Goal: Information Seeking & Learning: Learn about a topic

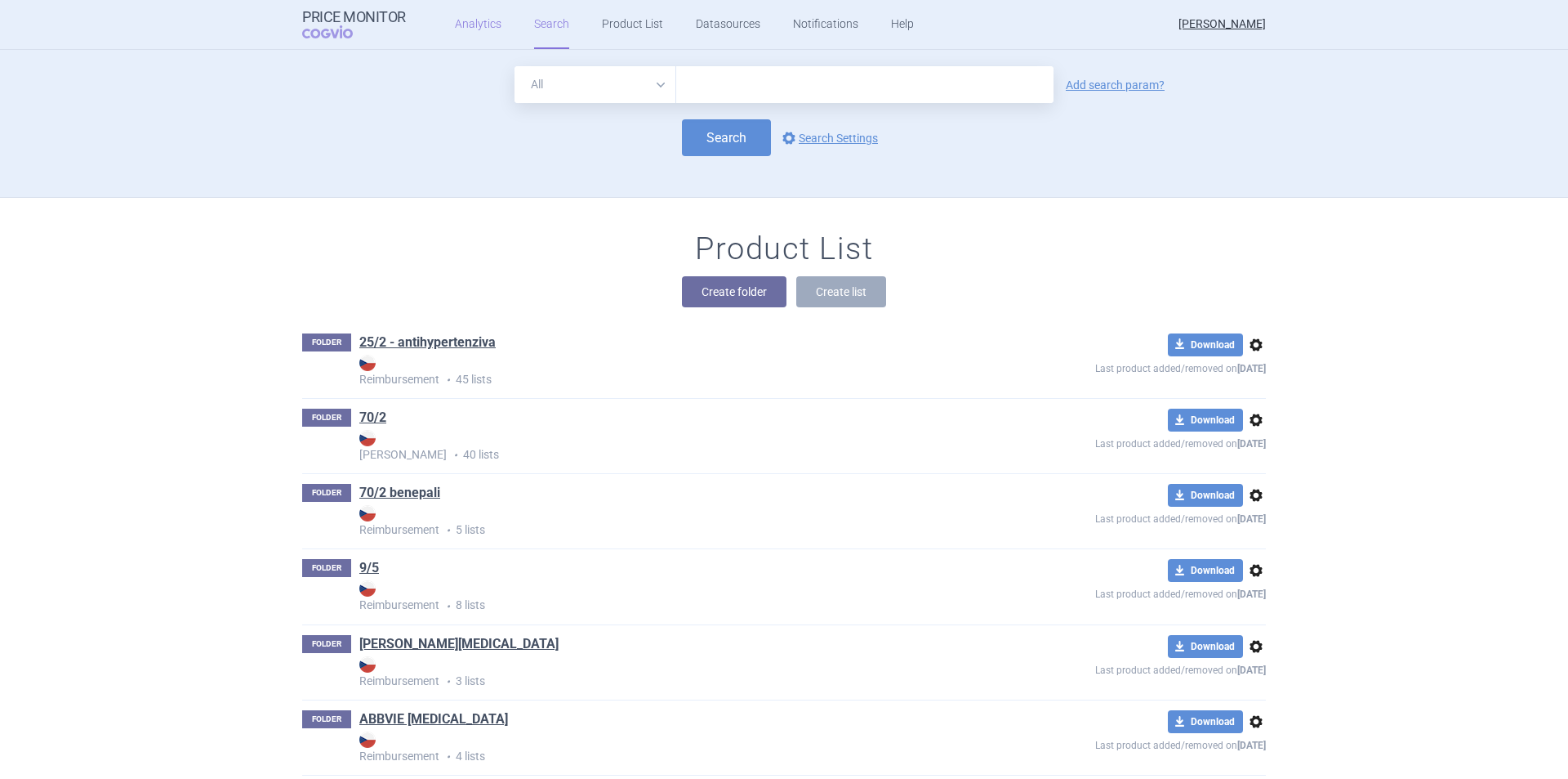
click at [472, 20] on link "Analytics" at bounding box center [478, 24] width 47 height 49
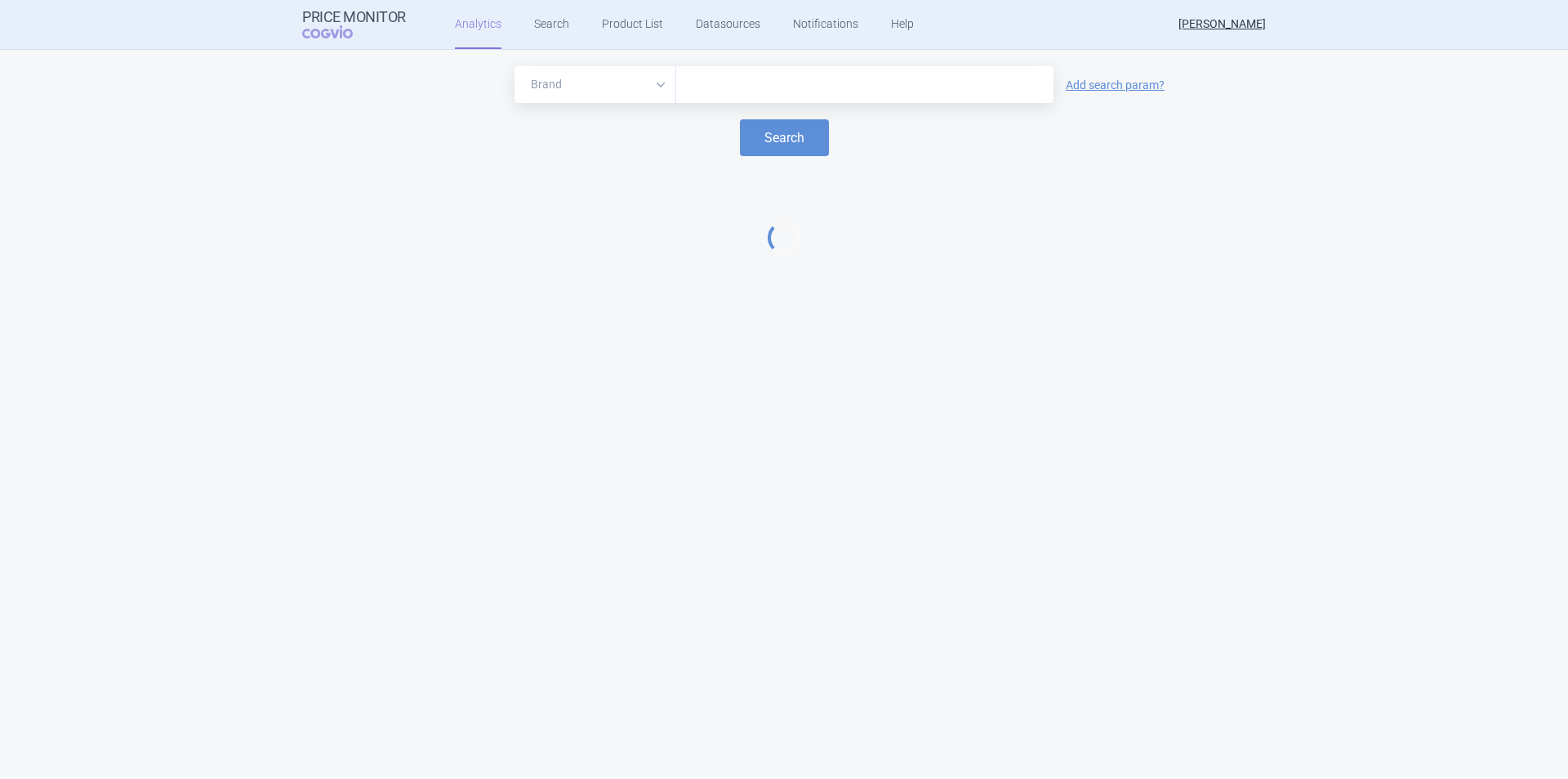
click at [722, 80] on input "text" at bounding box center [865, 85] width 361 height 21
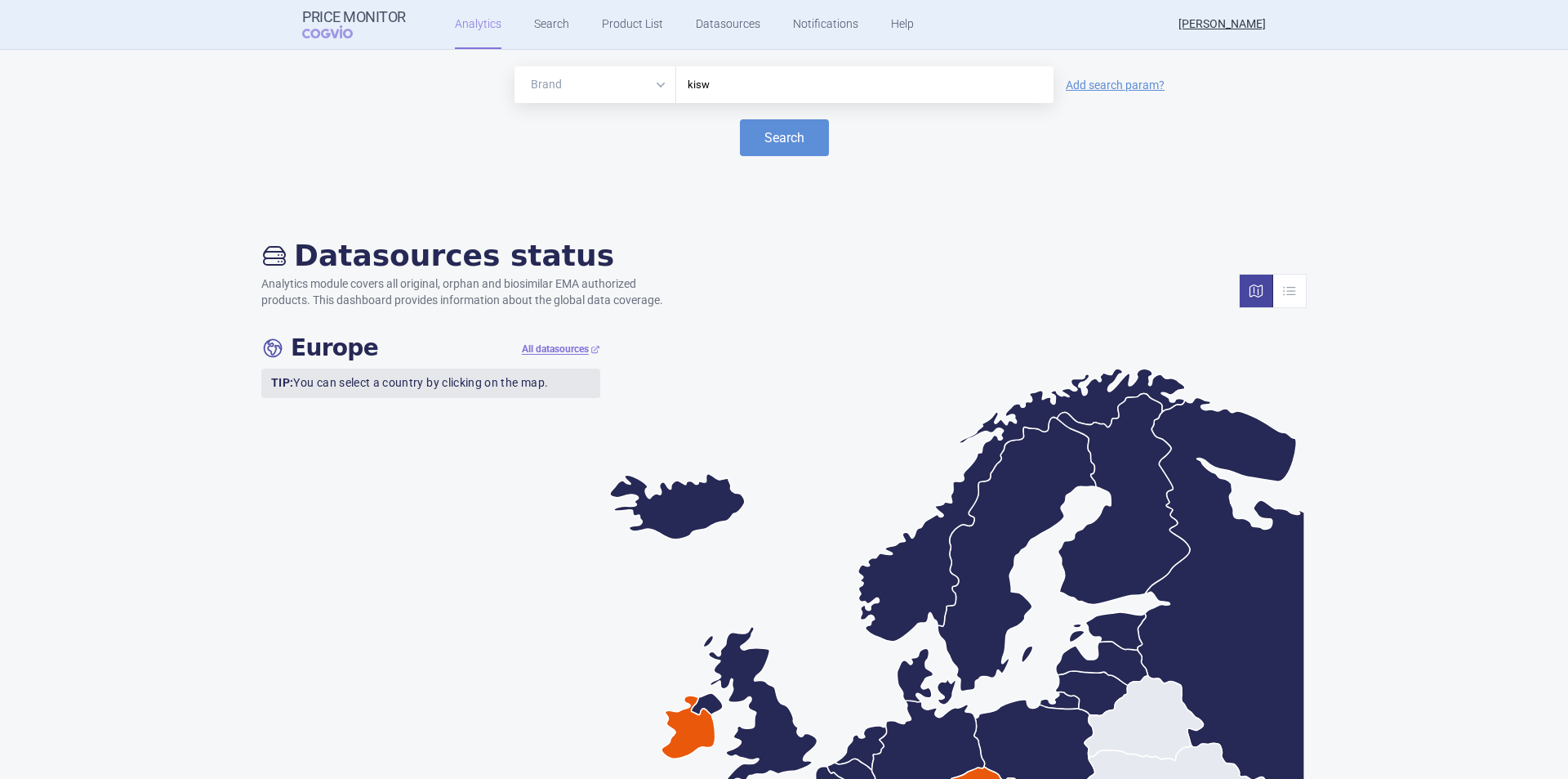
type input "kis"
click at [758, 145] on button "Search" at bounding box center [784, 137] width 89 height 37
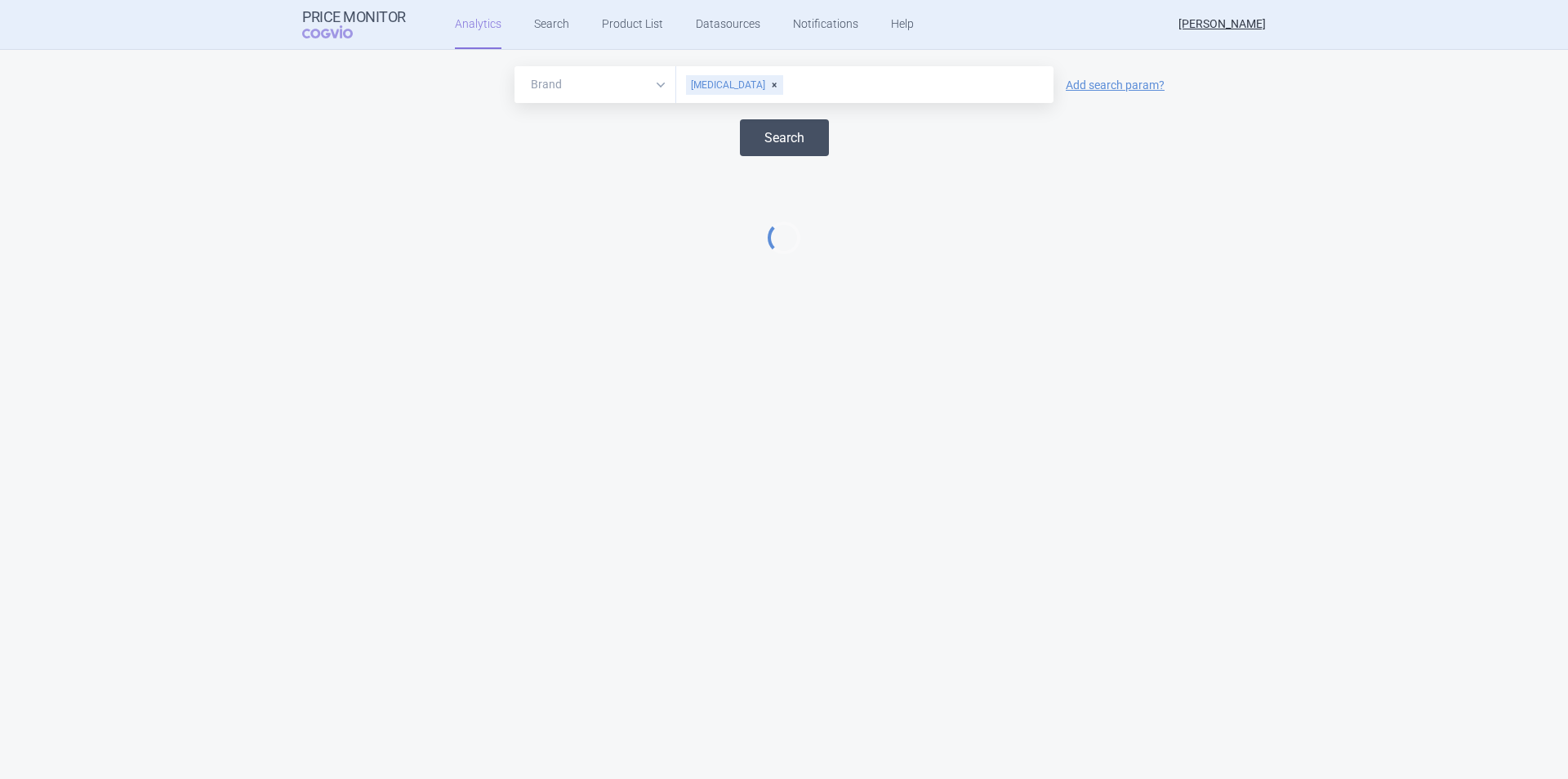
select select "EUR"
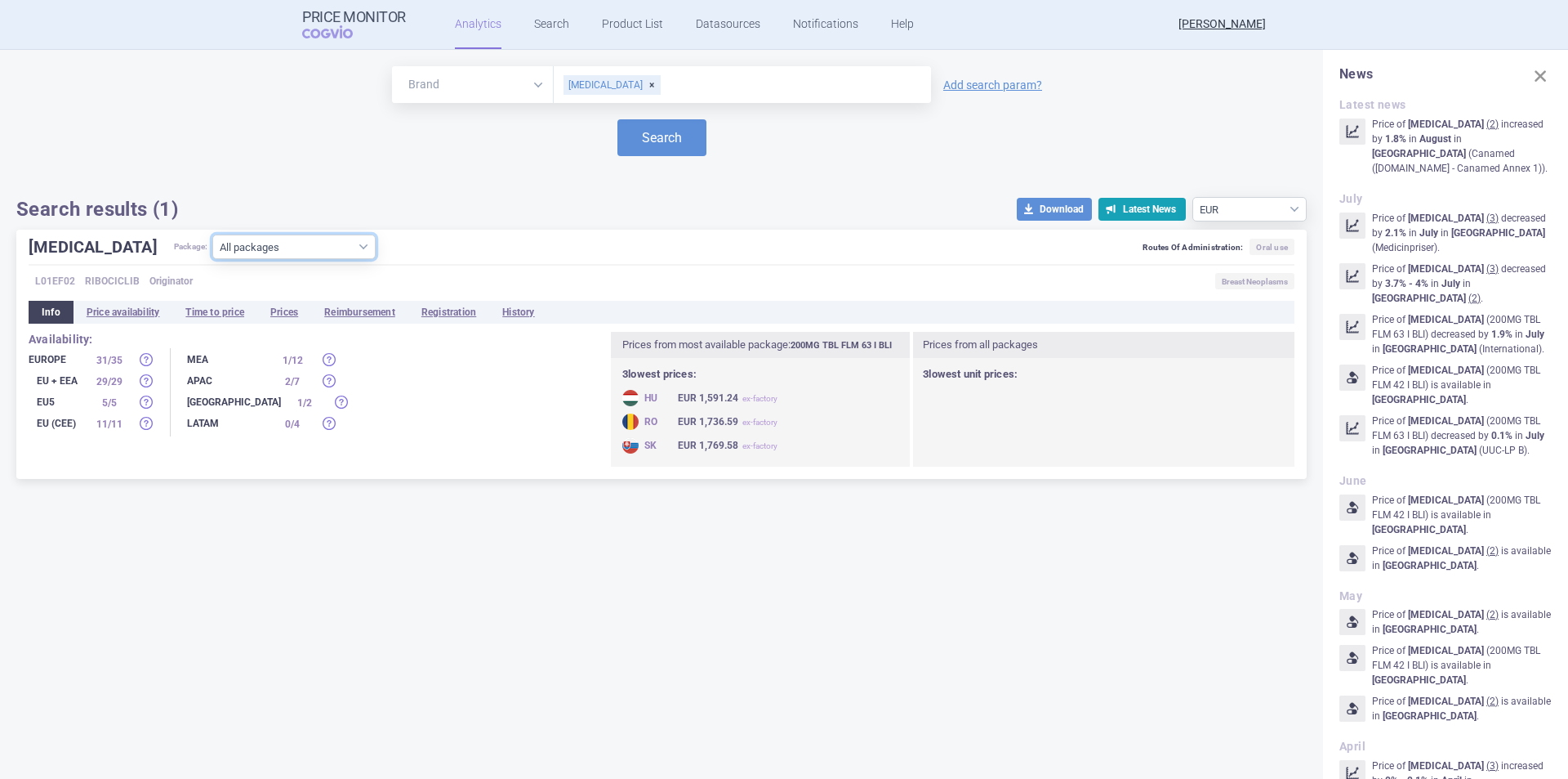
click at [288, 247] on select "All packages 200MG TBL FLM 126(3X42) I BLI ( 7 ) 200MG TBL FLM 126(3X42) II BLI…" at bounding box center [294, 246] width 164 height 24
click at [292, 244] on select "All packages 200MG TBL FLM 126(3X42) I BLI ( 7 ) 200MG TBL FLM 126(3X42) II BLI…" at bounding box center [294, 246] width 164 height 24
click at [438, 647] on div "Brand ATC/Active substance Therapeutic area KISQALI Add search param? Search Se…" at bounding box center [661, 415] width 1323 height 729
click at [296, 246] on select "All packages 200MG TBL FLM 126(3X42) I BLI ( 7 ) 200MG TBL FLM 126(3X42) II BLI…" at bounding box center [294, 246] width 164 height 24
select select "17b1c217-6d93-4b03-b18e-4a3a61666879"
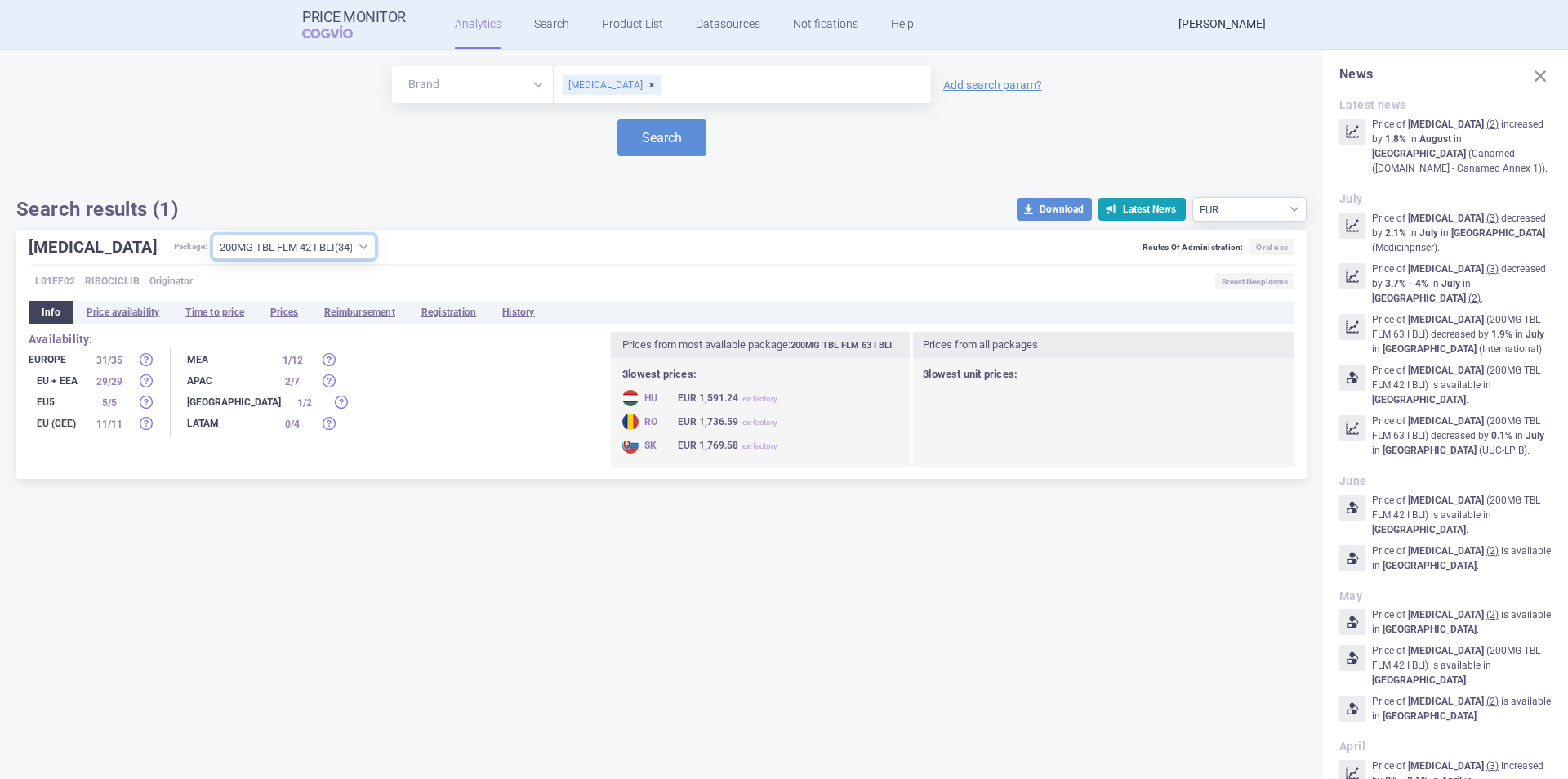
click at [212, 259] on select "All packages 200MG TBL FLM 126(3X42) I BLI ( 7 ) 200MG TBL FLM 126(3X42) II BLI…" at bounding box center [294, 246] width 164 height 24
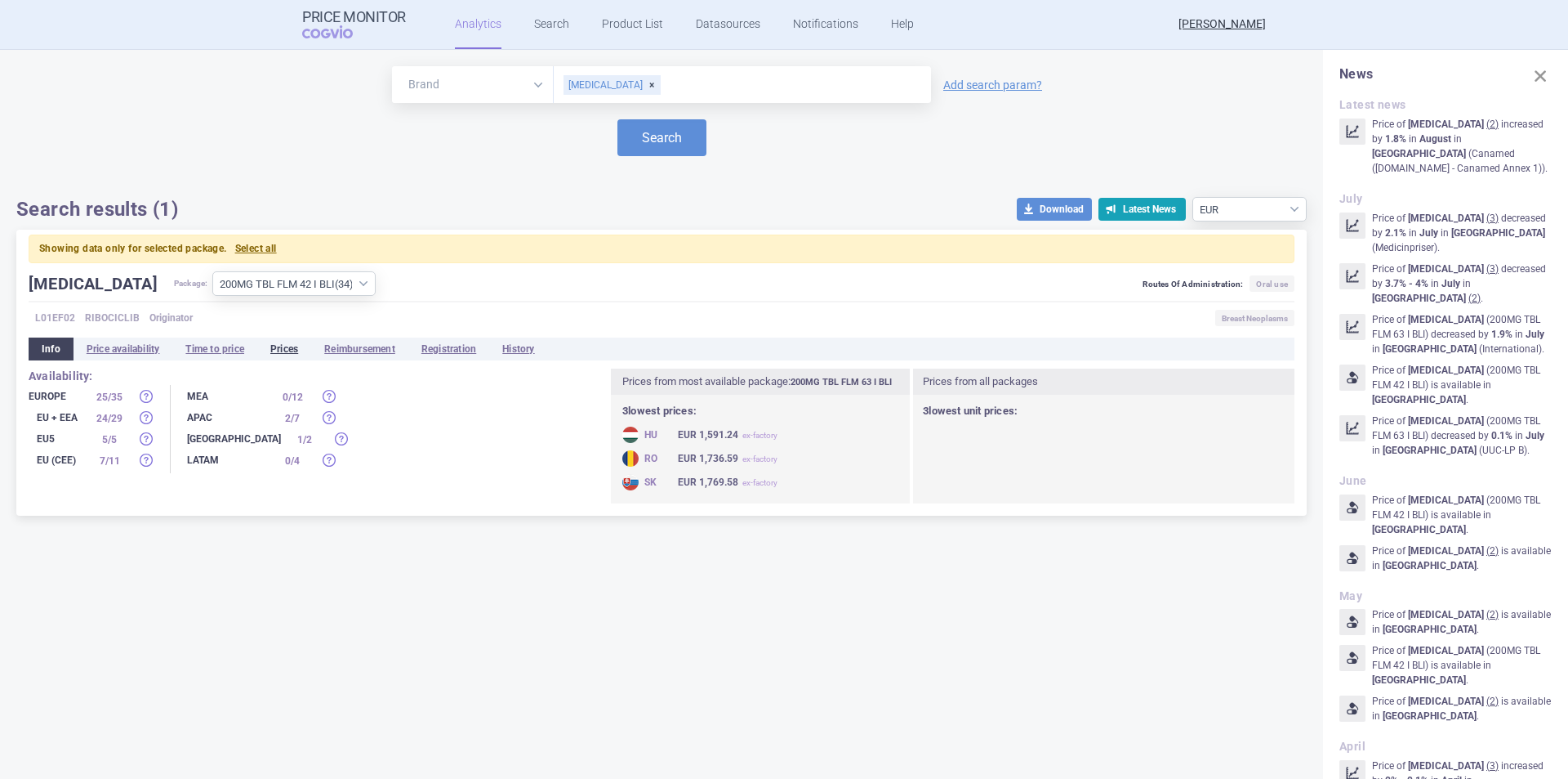
click at [284, 352] on li "Prices" at bounding box center [284, 349] width 54 height 23
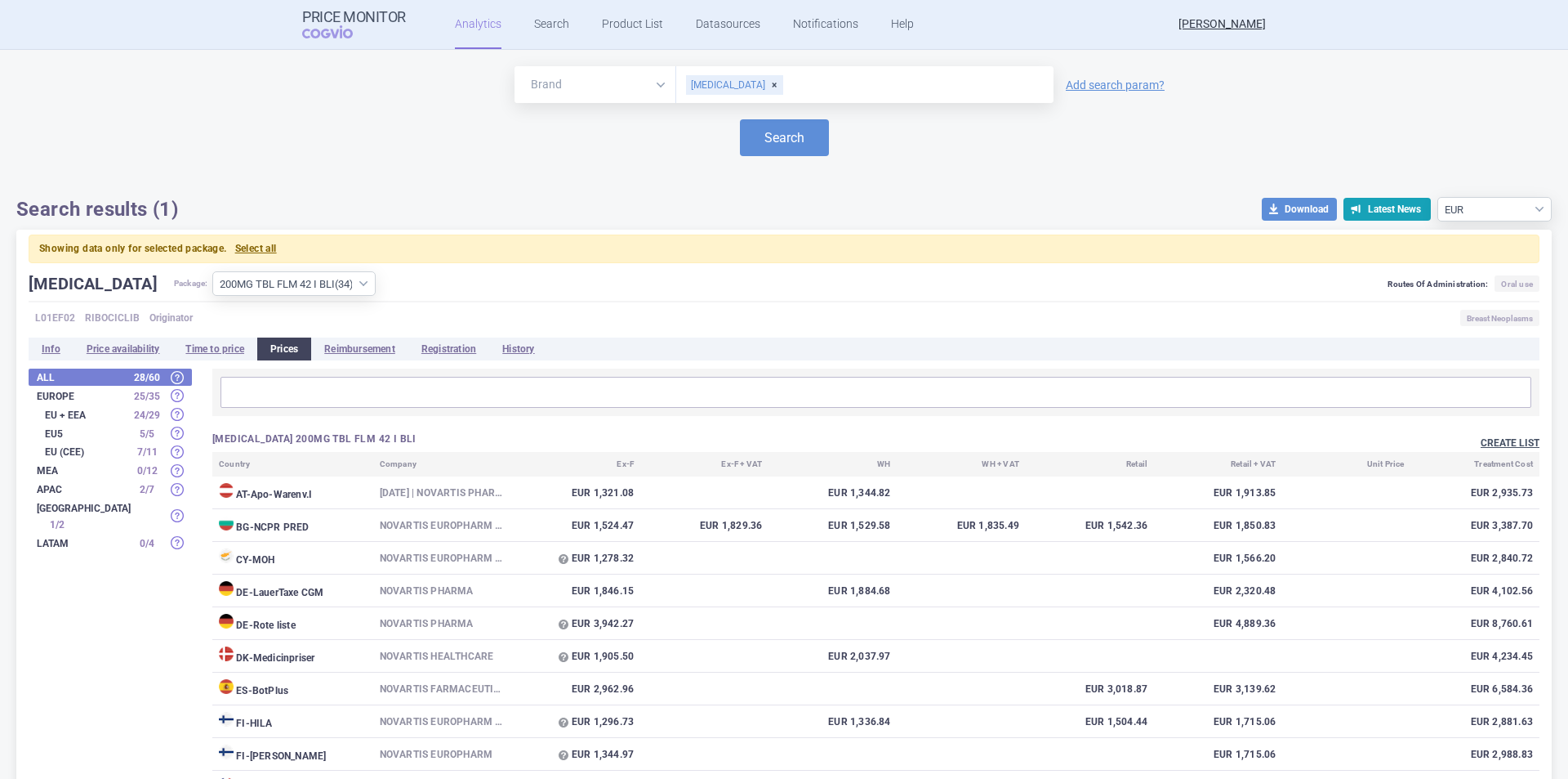
click at [1487, 444] on button "Create list" at bounding box center [1511, 443] width 59 height 14
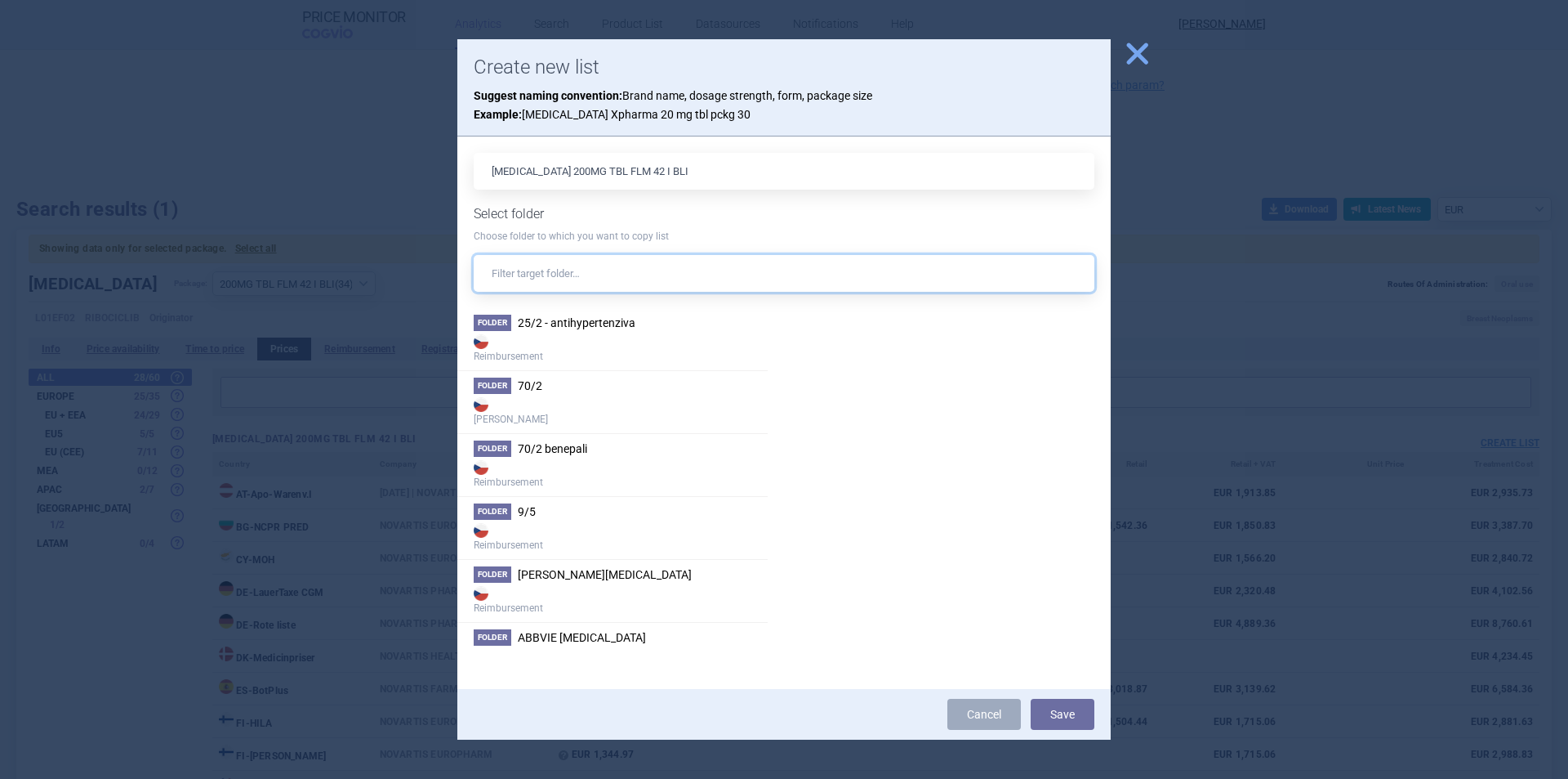
click at [605, 275] on input "text" at bounding box center [784, 273] width 621 height 37
click at [609, 278] on input "text" at bounding box center [784, 273] width 621 height 37
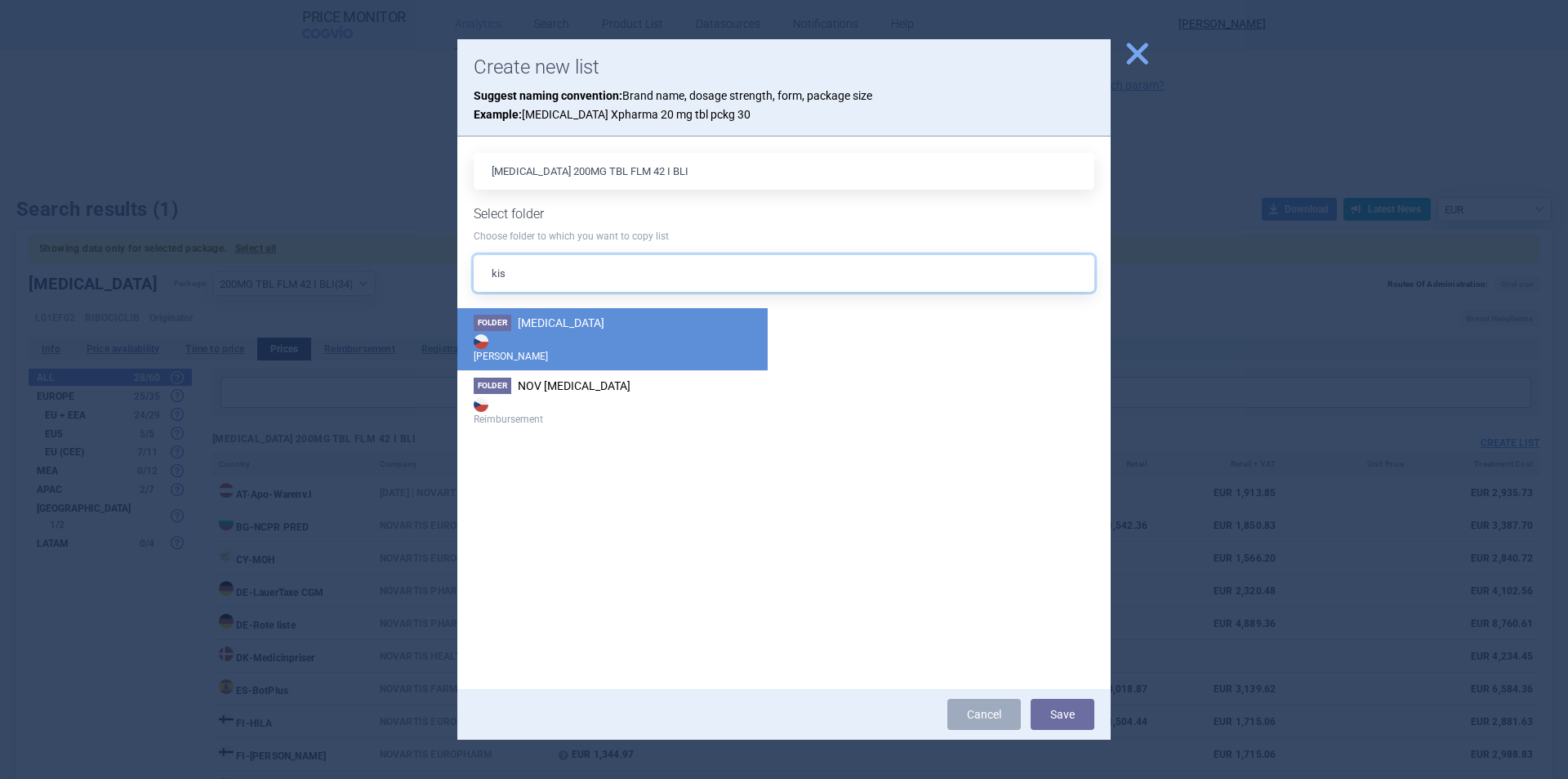
type input "kis"
click at [589, 347] on strong "[PERSON_NAME]" at bounding box center [612, 347] width 277 height 33
click at [564, 323] on li "Folder Kisqali Max Price" at bounding box center [612, 338] width 311 height 62
click at [1069, 717] on button "Save" at bounding box center [1062, 714] width 64 height 31
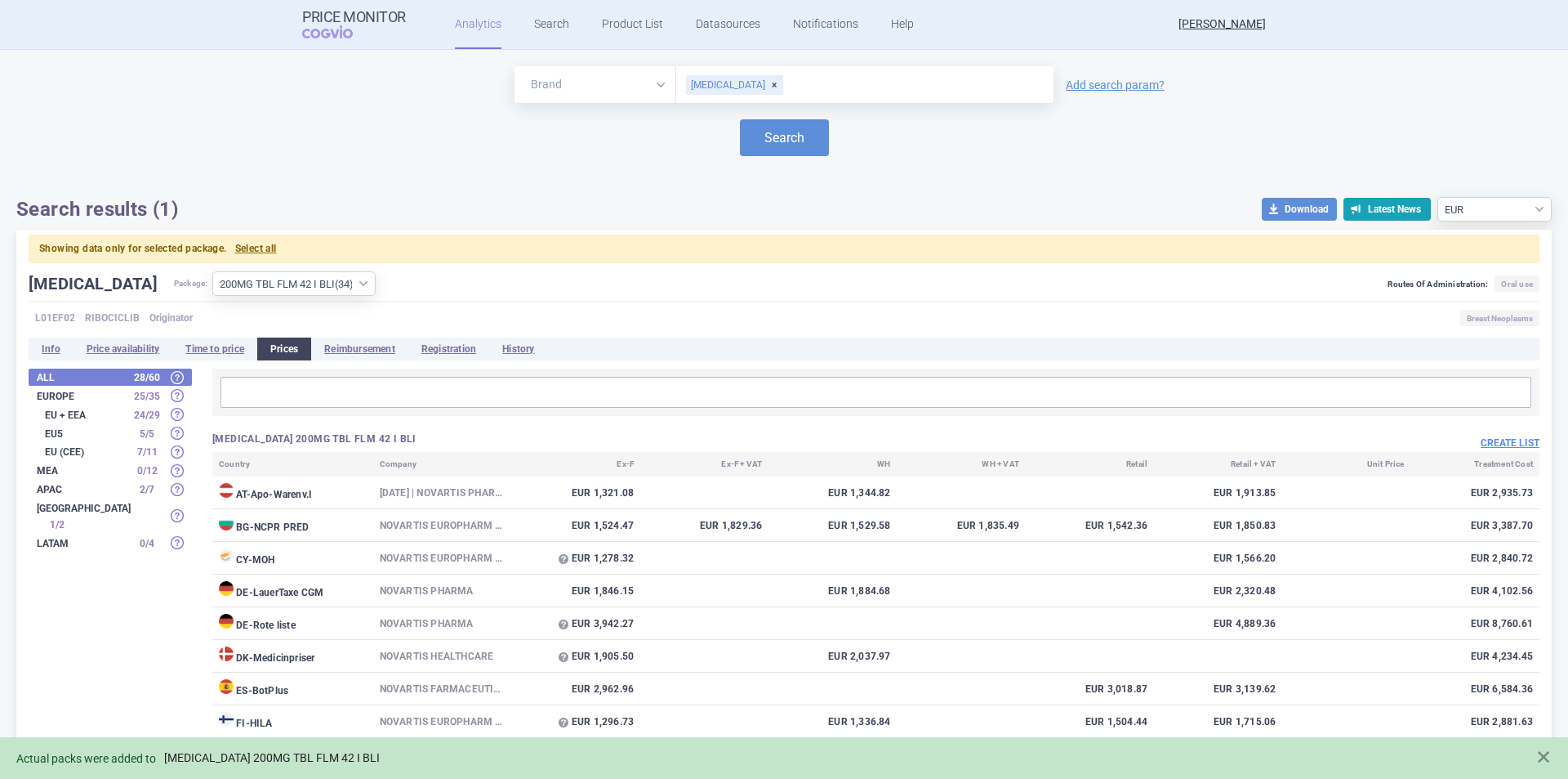
click at [276, 758] on link "KISQALI 200MG TBL FLM 42 I BLI" at bounding box center [271, 758] width 216 height 14
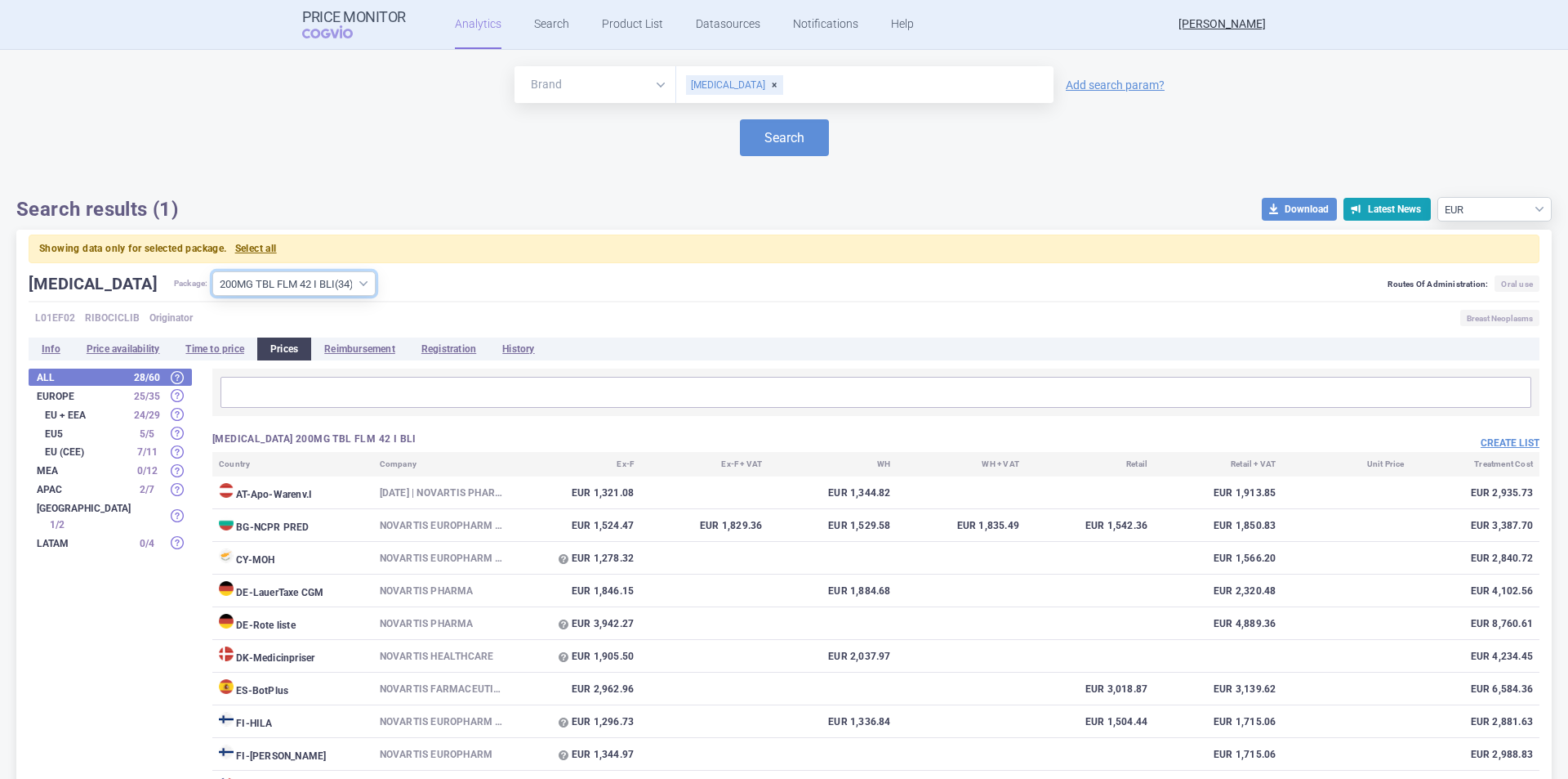
click at [306, 282] on select "All packages 200MG TBL FLM 126(3X42) I BLI ( 7 ) 200MG TBL FLM 126(3X42) II BLI…" at bounding box center [294, 283] width 164 height 24
select select "99cc68d0-ba3c-4d4c-8d1d-e55471706803"
click at [212, 271] on select "All packages 200MG TBL FLM 126(3X42) I BLI ( 7 ) 200MG TBL FLM 126(3X42) II BLI…" at bounding box center [294, 283] width 164 height 24
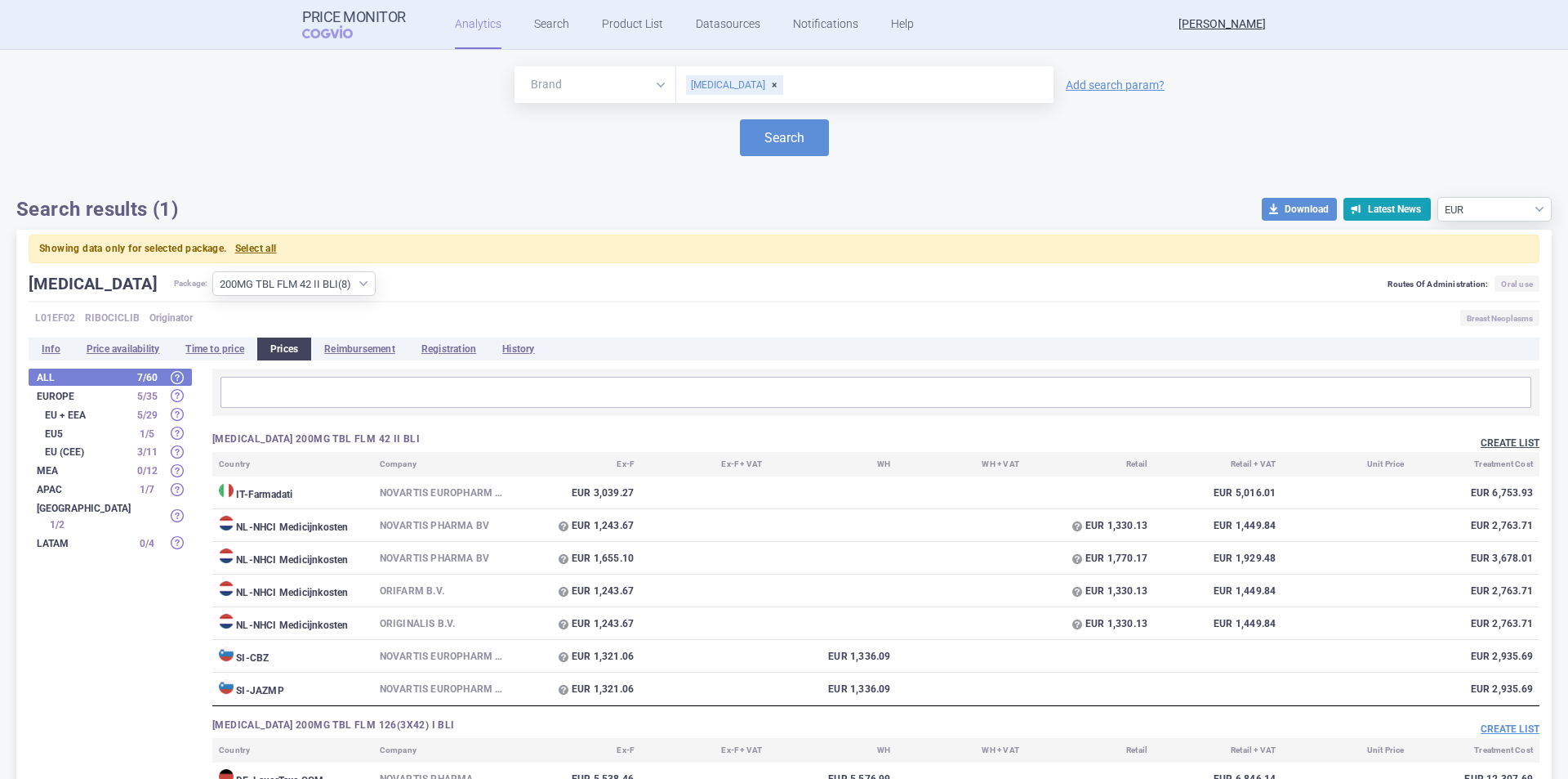
click at [1482, 444] on button "Create list" at bounding box center [1511, 443] width 59 height 14
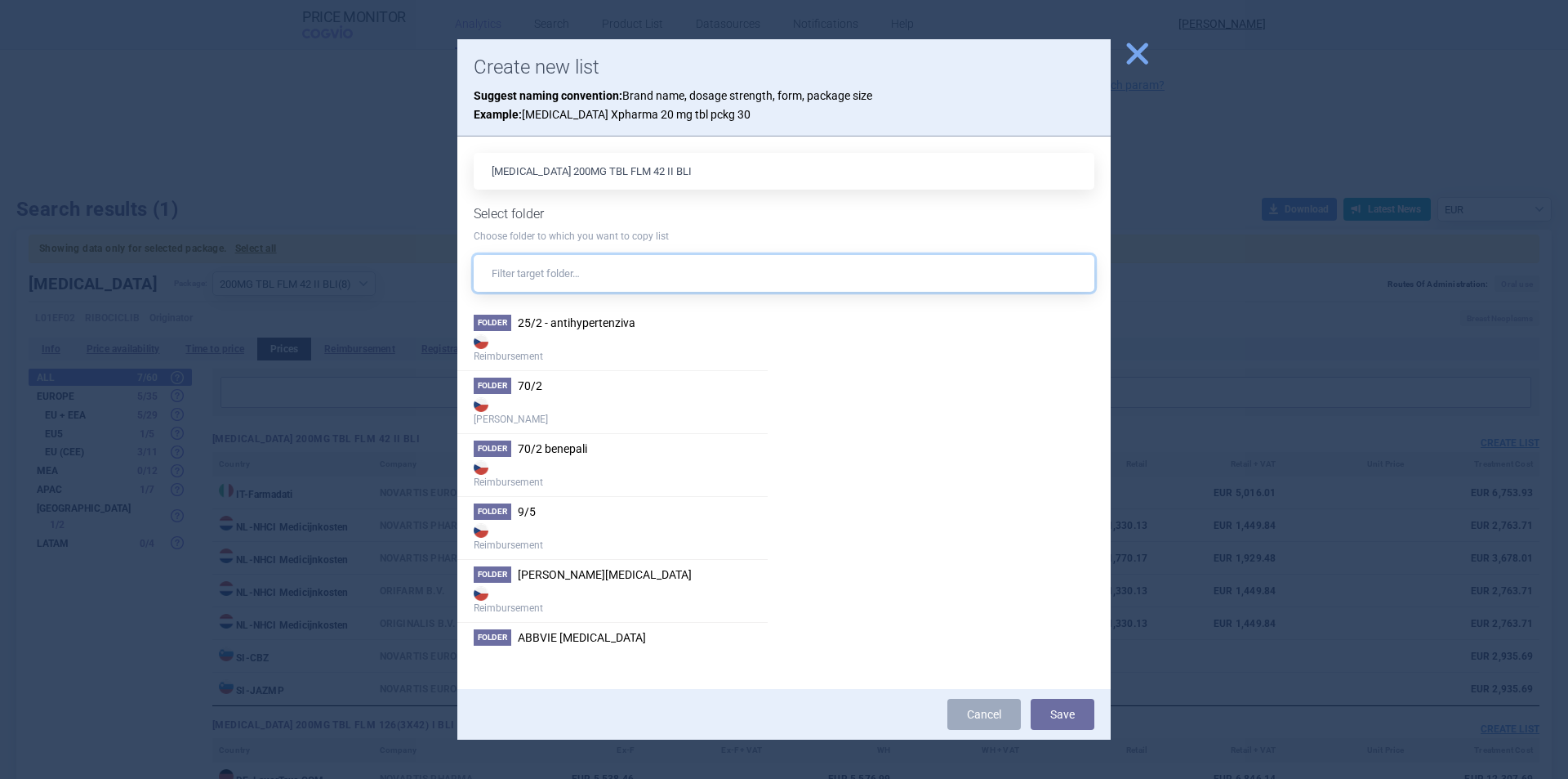
click at [640, 270] on input "text" at bounding box center [784, 273] width 621 height 37
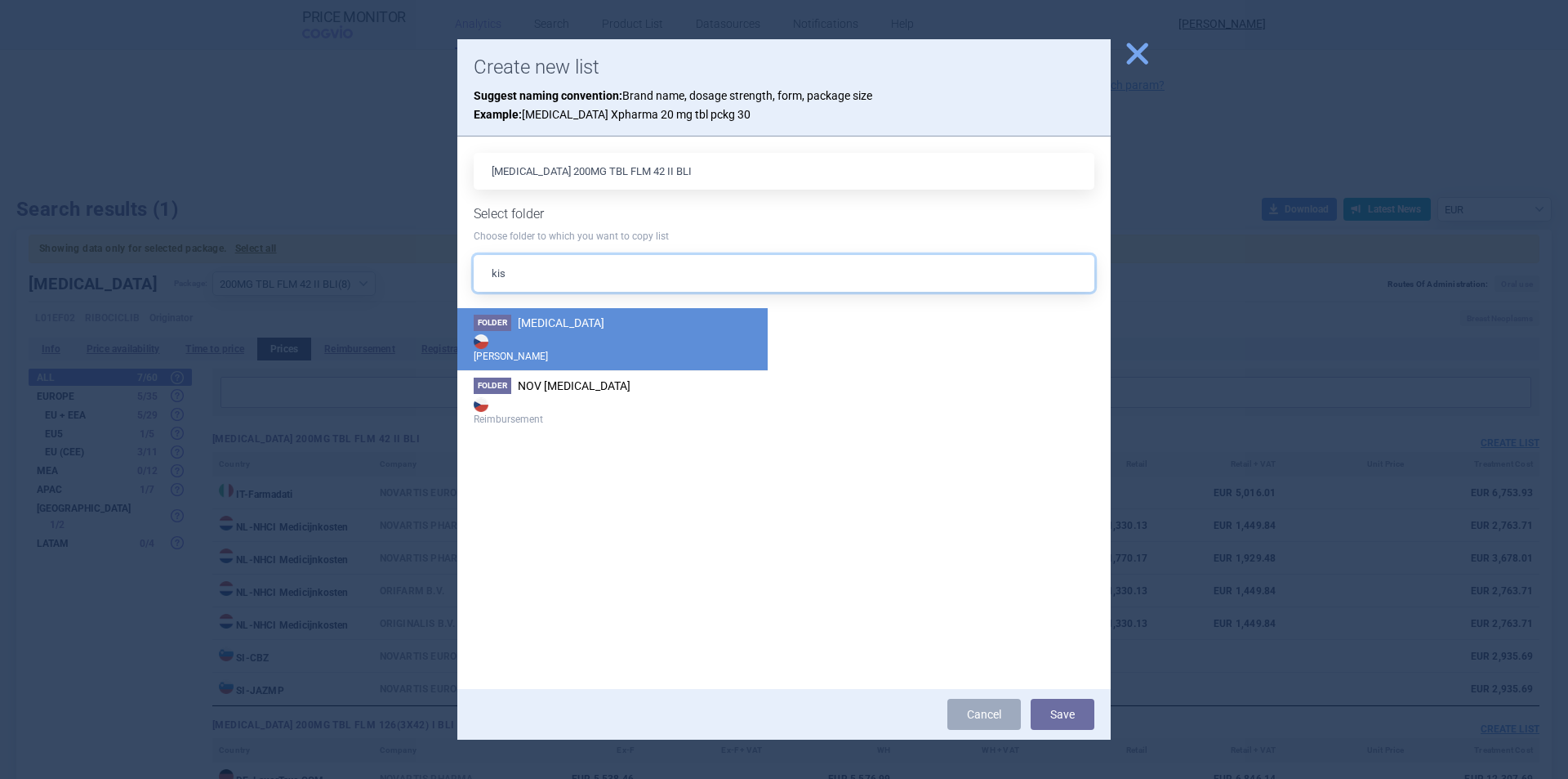
type input "kis"
click at [628, 329] on li "Folder Kisqali Max Price" at bounding box center [612, 338] width 311 height 62
click at [1063, 717] on button "Save" at bounding box center [1062, 714] width 64 height 31
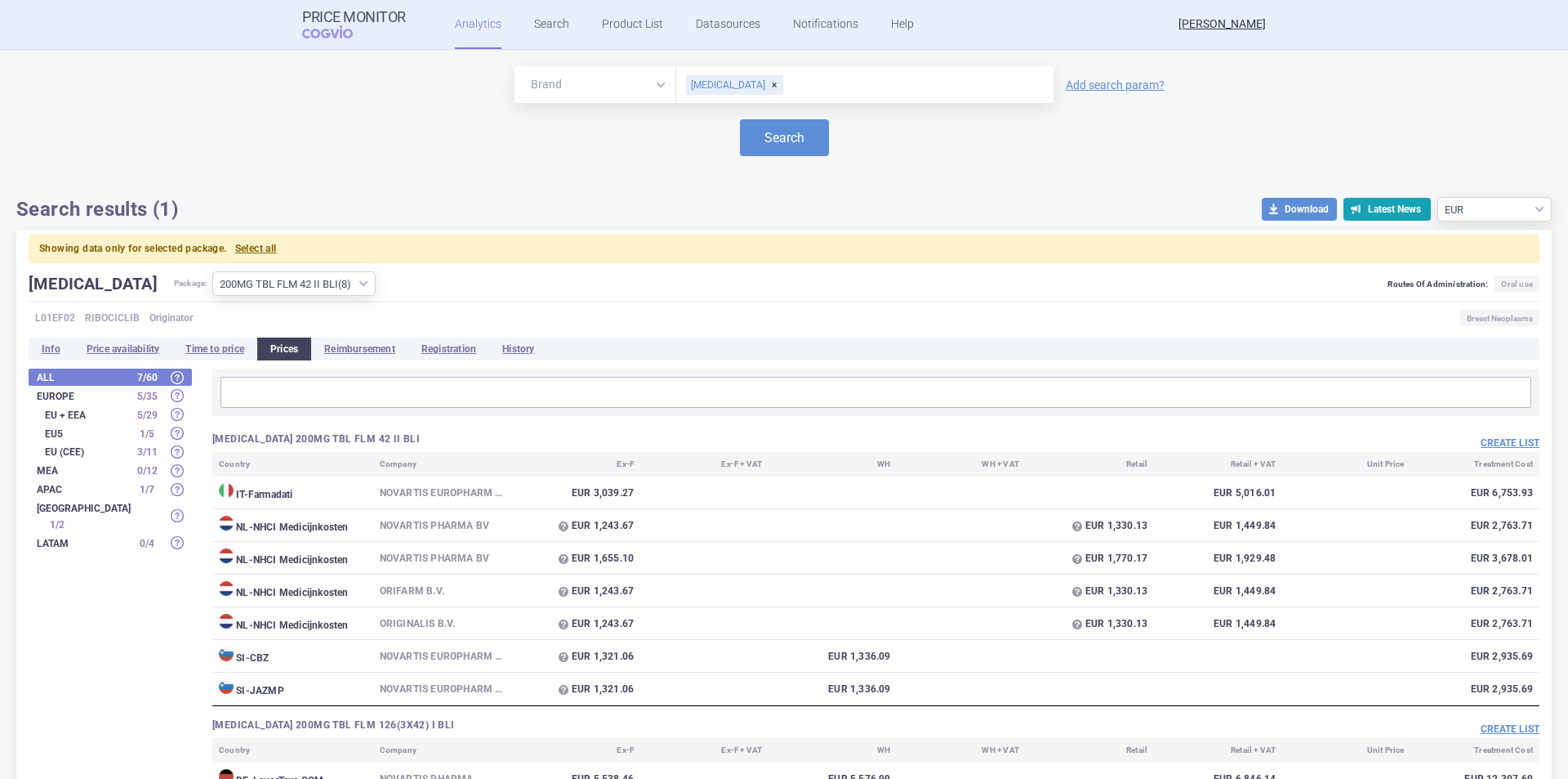
click at [728, 85] on div "KISQALI" at bounding box center [735, 85] width 98 height 20
click at [770, 84] on input "text" at bounding box center [865, 85] width 361 height 21
type input "gilenya"
click at [789, 154] on button "Search" at bounding box center [784, 137] width 89 height 37
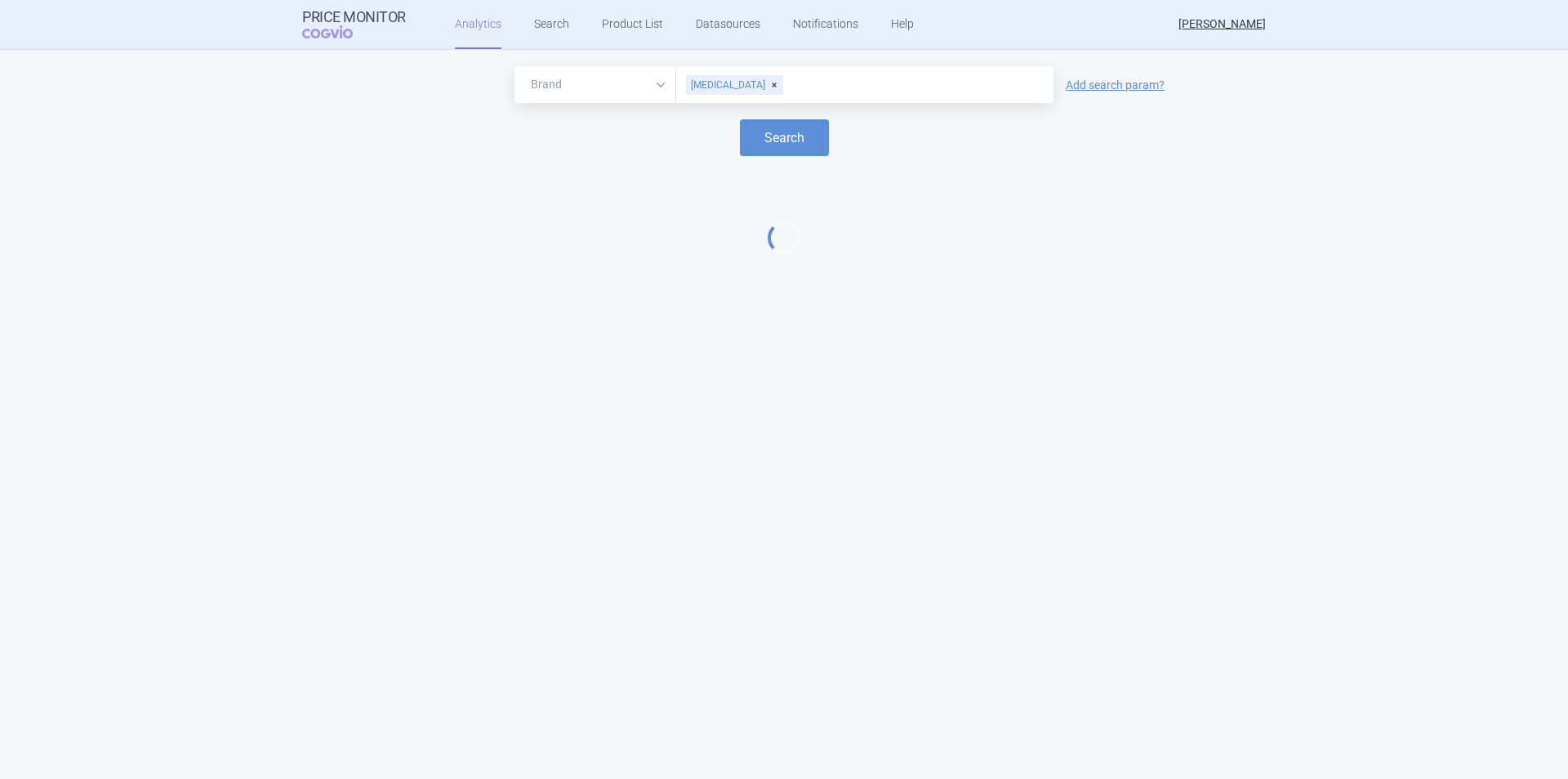
select select "EUR"
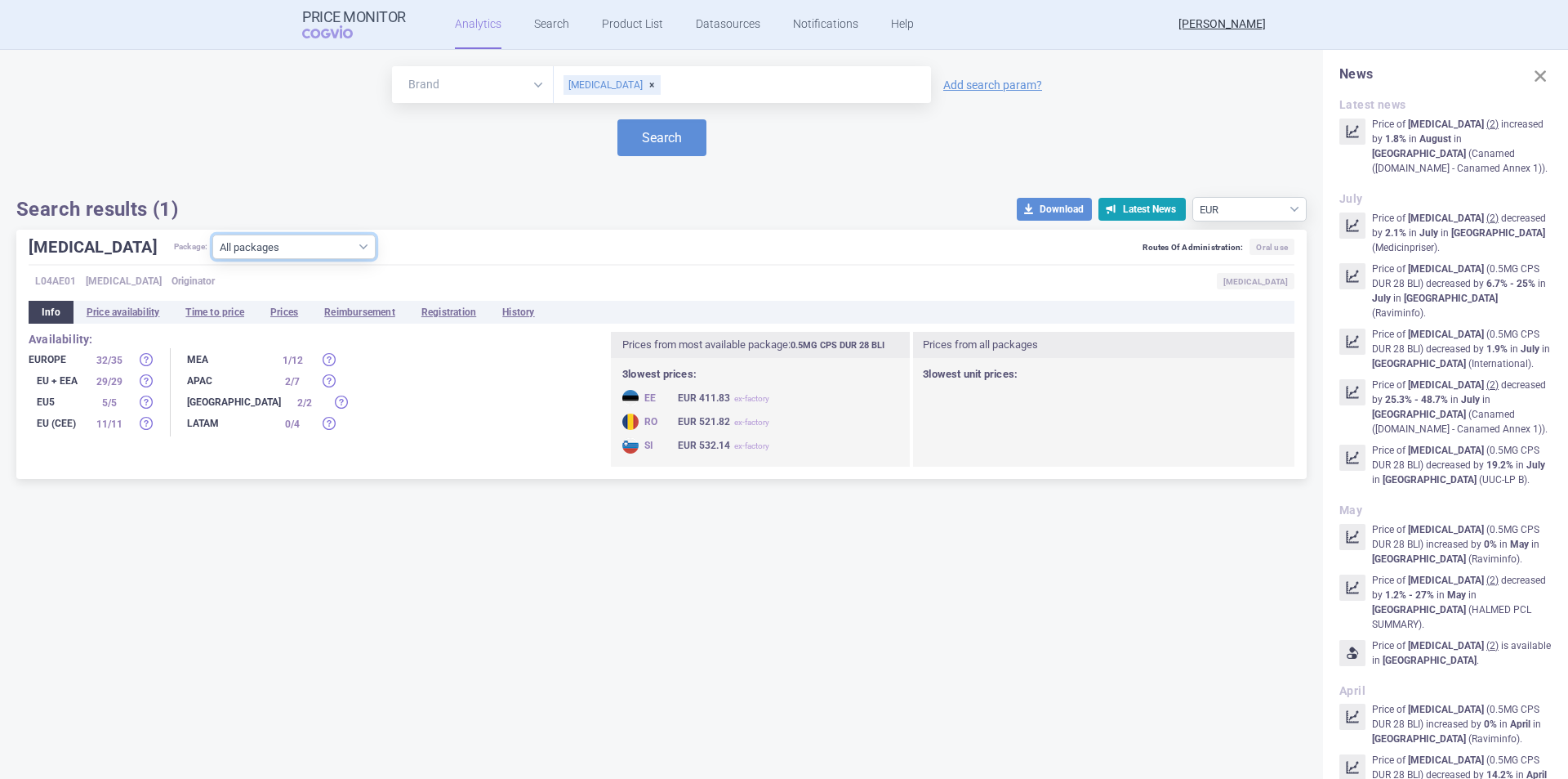
click at [293, 248] on select "All packages 0.25MG CPS DUR ( 0 ) 0.25MG CPS DUR 28 BLI ( 19 ) 0.25MG CPS DUR 7…" at bounding box center [294, 246] width 164 height 24
click at [309, 244] on select "All packages 0.25MG CPS DUR ( 0 ) 0.25MG CPS DUR 28 BLI ( 19 ) 0.25MG CPS DUR 7…" at bounding box center [294, 246] width 164 height 24
select select "f02ca352-1ebc-4312-8398-05197a2a4283"
click at [212, 259] on select "All packages 0.25MG CPS DUR ( 0 ) 0.25MG CPS DUR 28 BLI ( 19 ) 0.25MG CPS DUR 7…" at bounding box center [294, 246] width 164 height 24
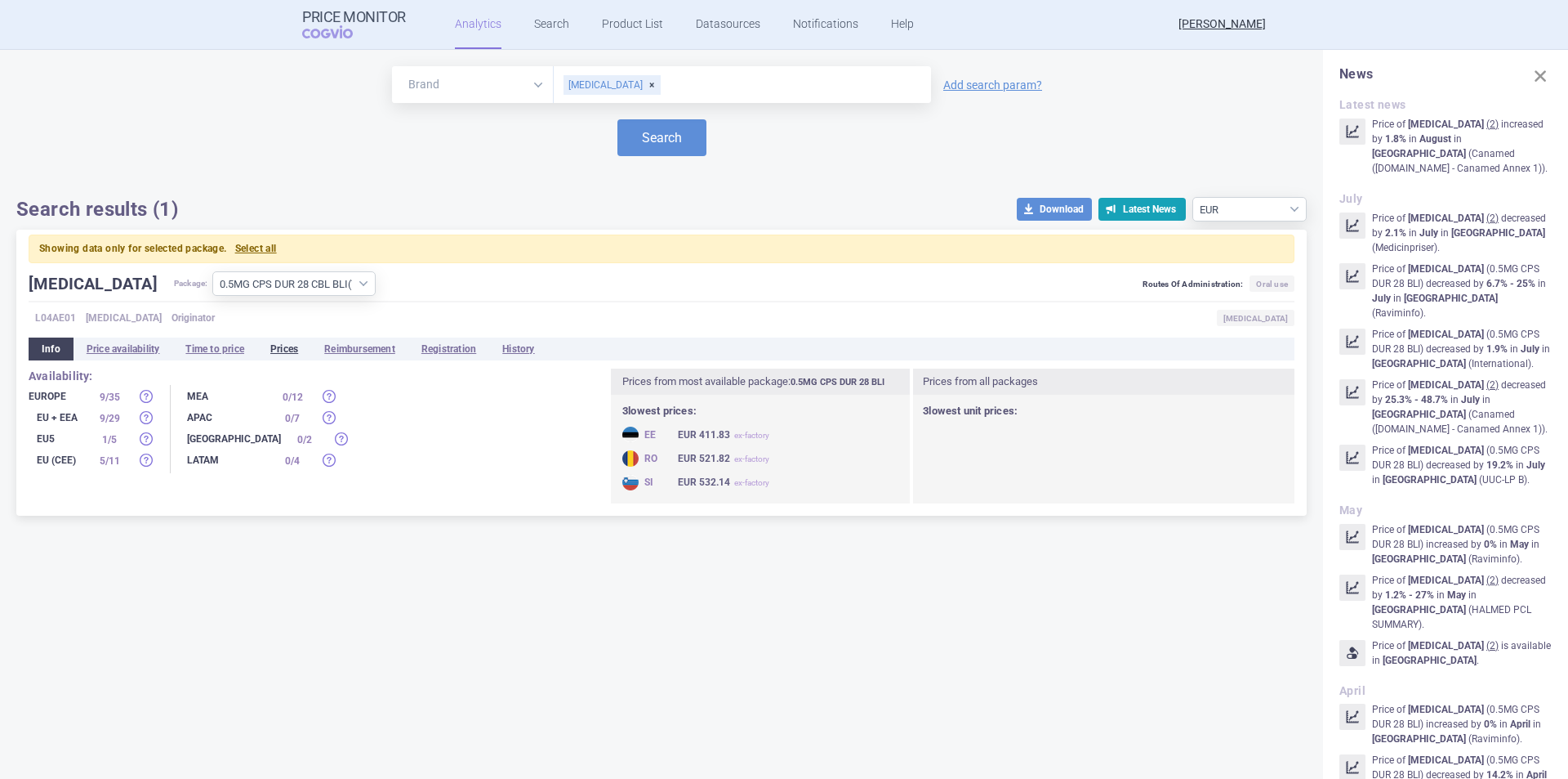
click at [278, 343] on li "Prices" at bounding box center [284, 349] width 54 height 23
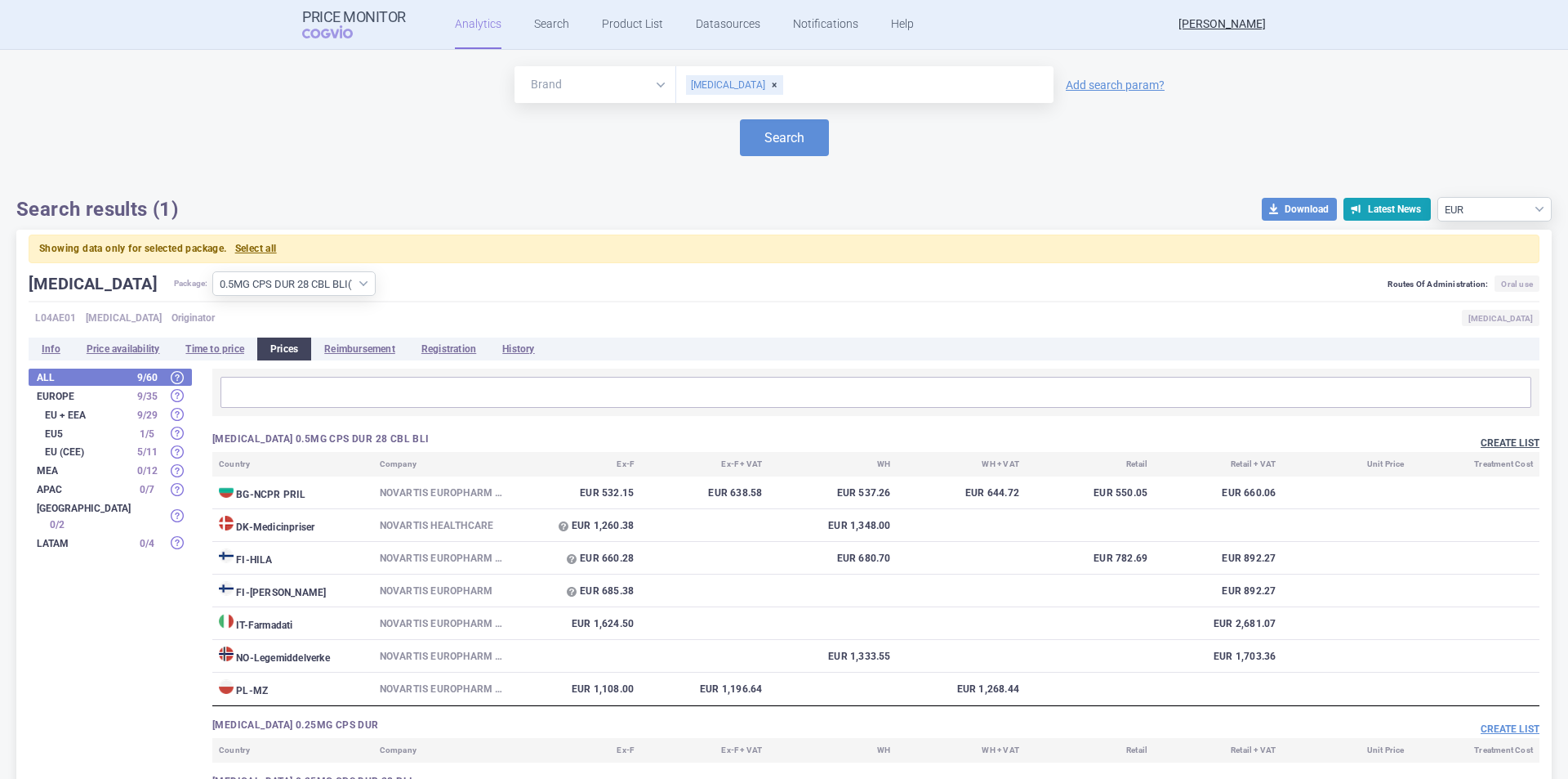
click at [1485, 442] on button "Create list" at bounding box center [1511, 443] width 59 height 14
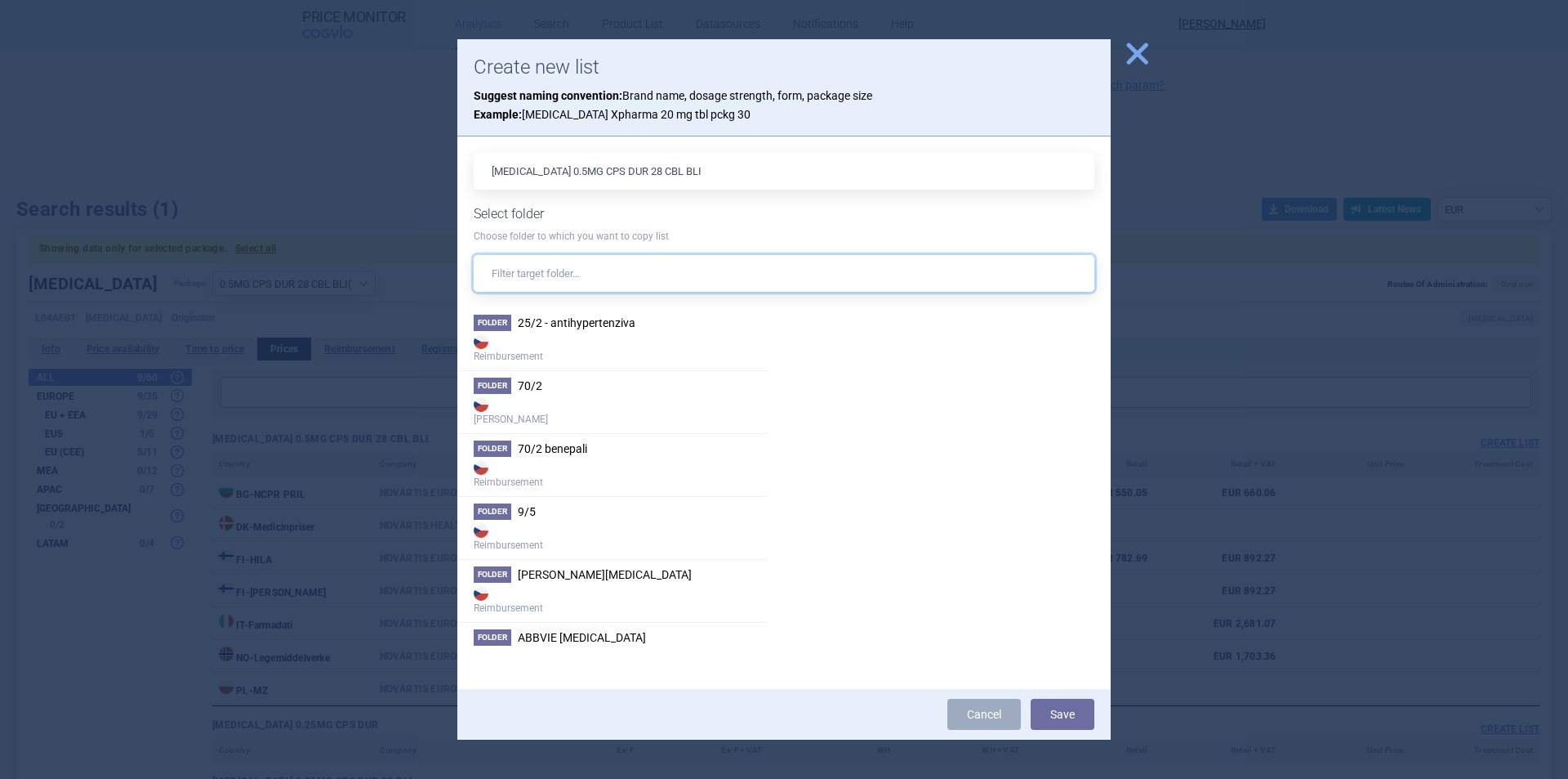
click at [528, 273] on input "text" at bounding box center [784, 273] width 621 height 37
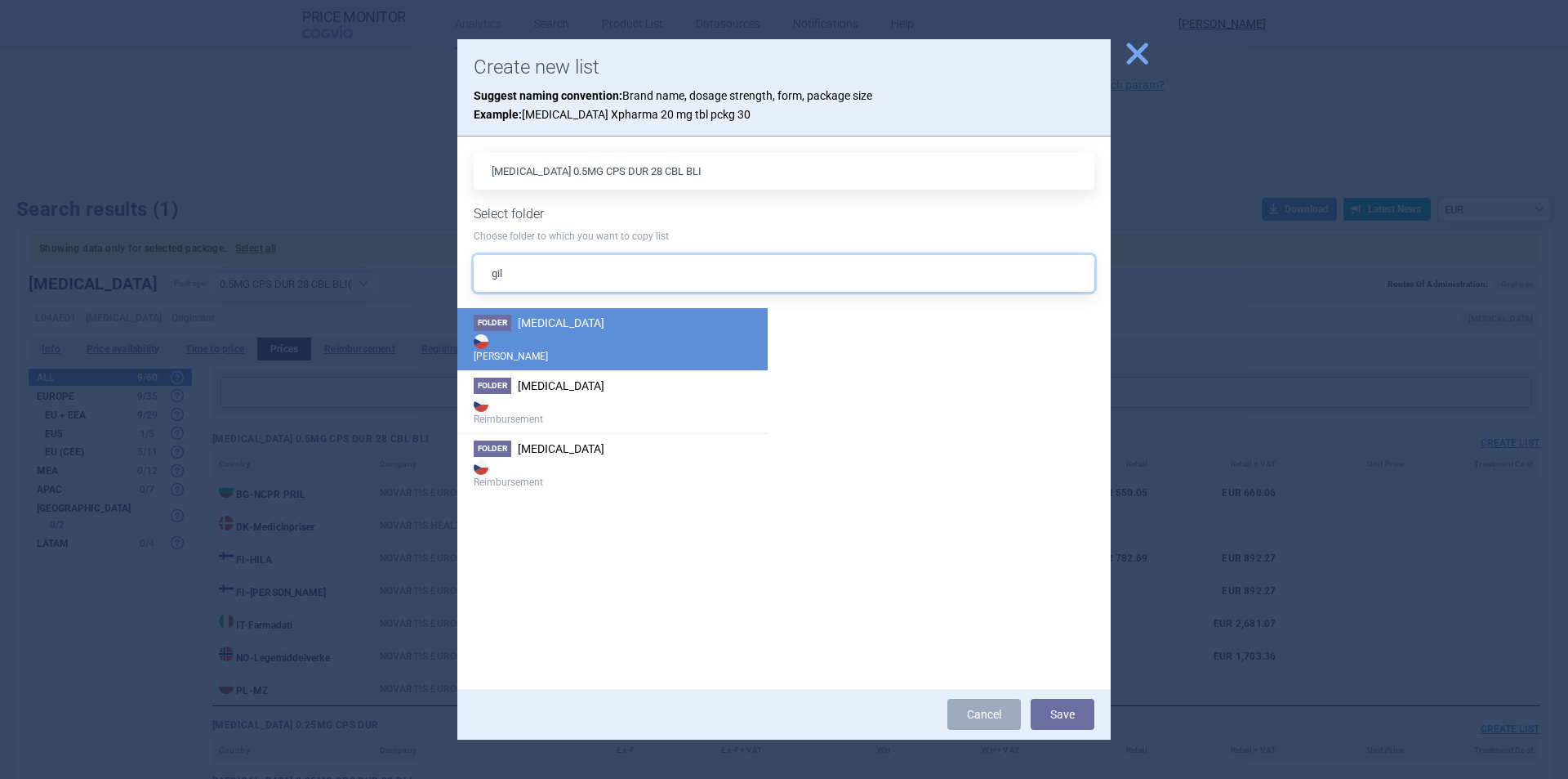
type input "gil"
click at [531, 334] on strong "[PERSON_NAME]" at bounding box center [612, 347] width 277 height 33
click at [1064, 715] on button "Save" at bounding box center [1062, 714] width 64 height 31
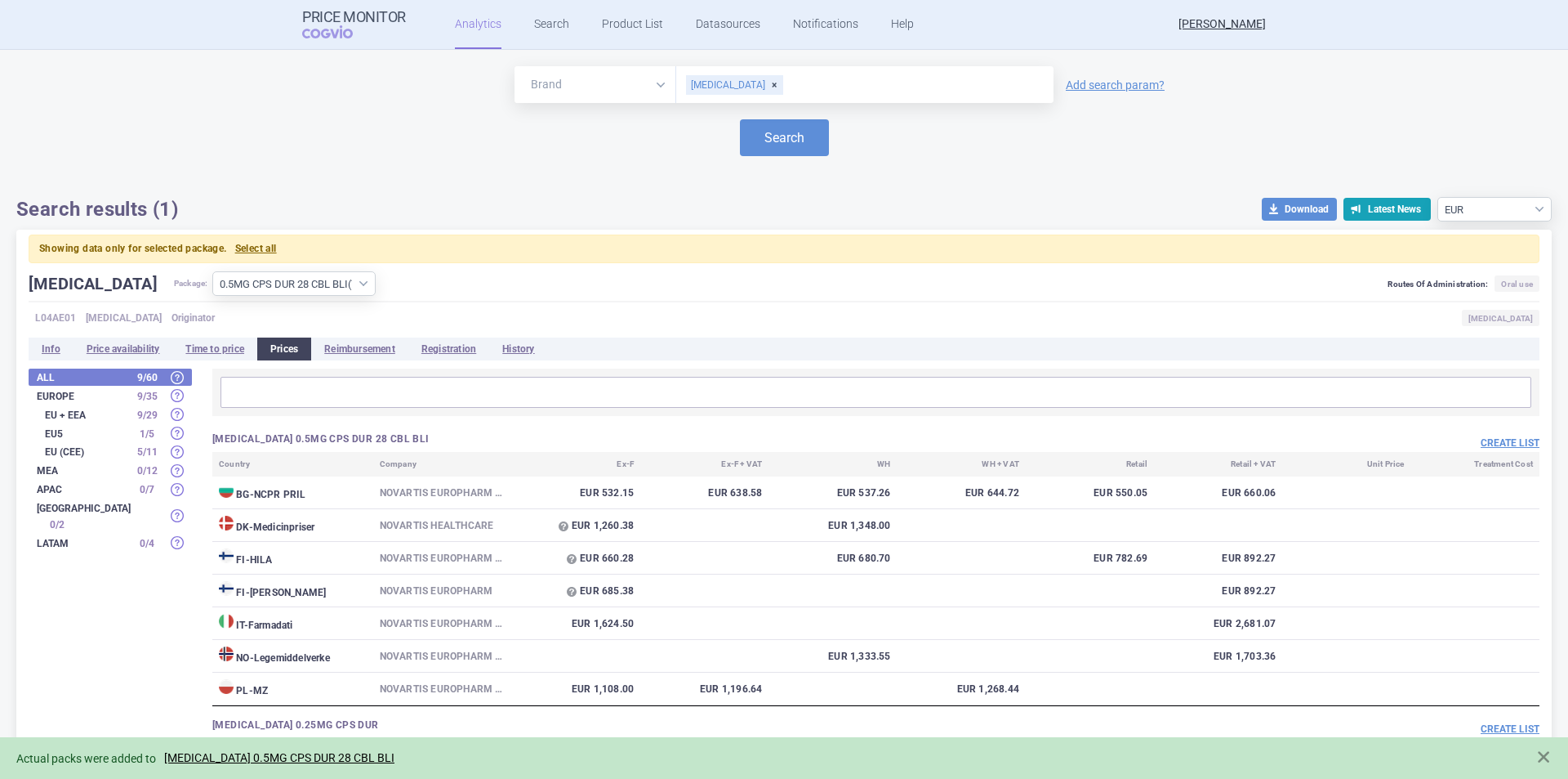
click at [308, 744] on div "Actual packs were added to GILENYA 0.5MG CPS DUR 28 CBL BLI" at bounding box center [784, 758] width 1568 height 42
click at [303, 752] on link "[MEDICAL_DATA] 0.5MG CPS DUR 28 CBL BLI" at bounding box center [278, 758] width 230 height 14
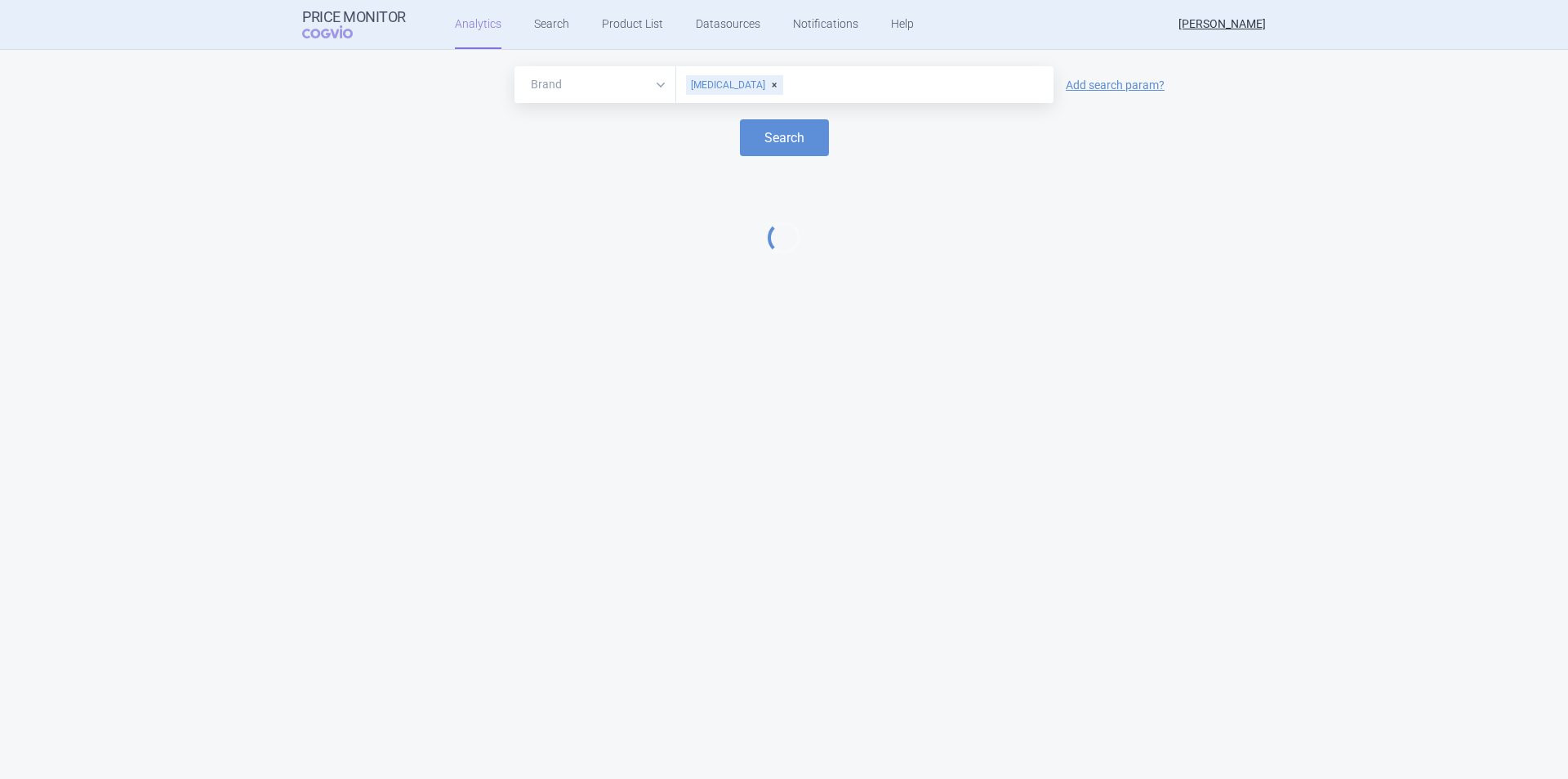
select select "EUR"
select select "17b1c217-6d93-4b03-b18e-4a3a61666879"
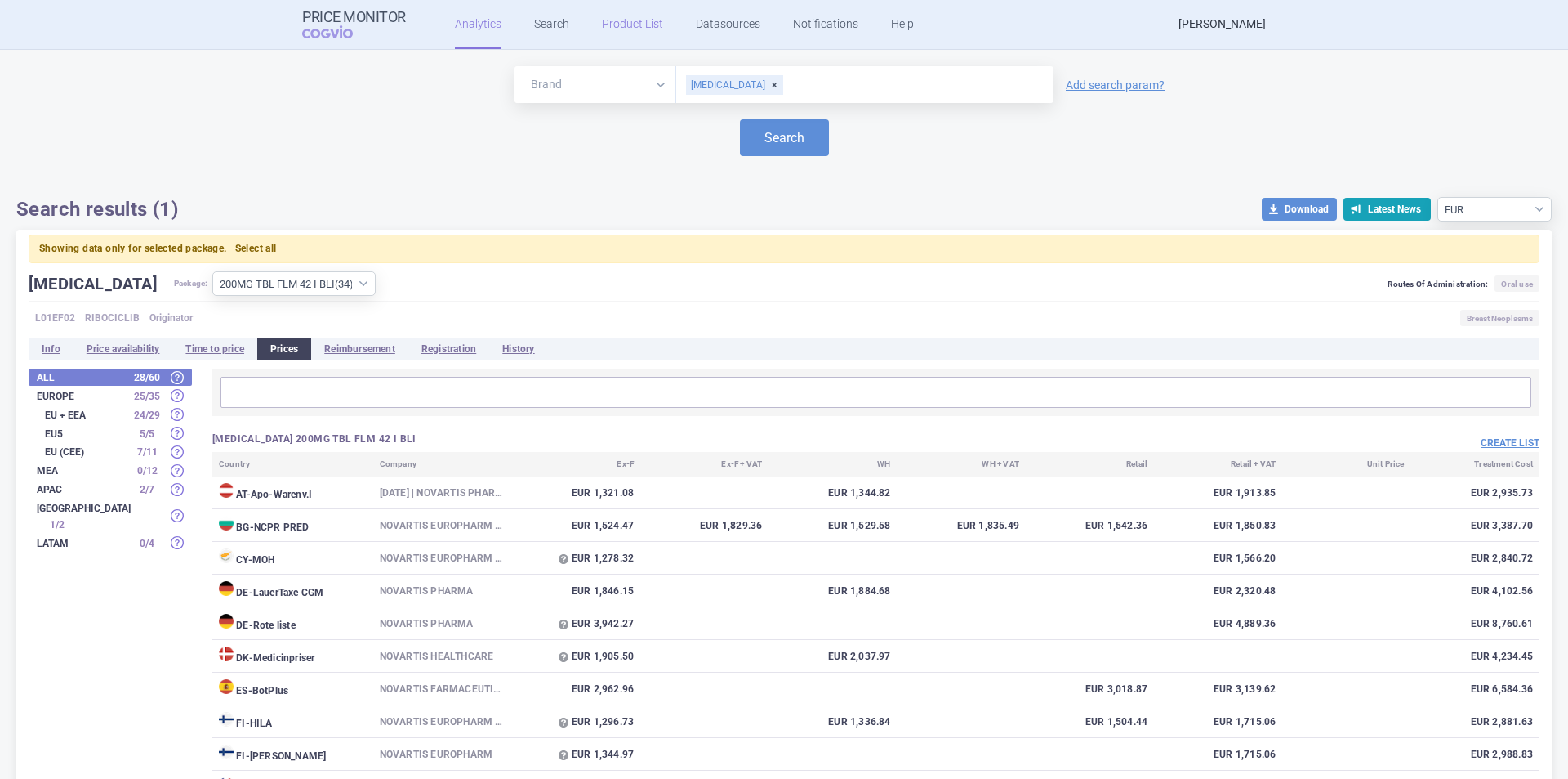
click at [602, 18] on link "Product List" at bounding box center [633, 24] width 61 height 49
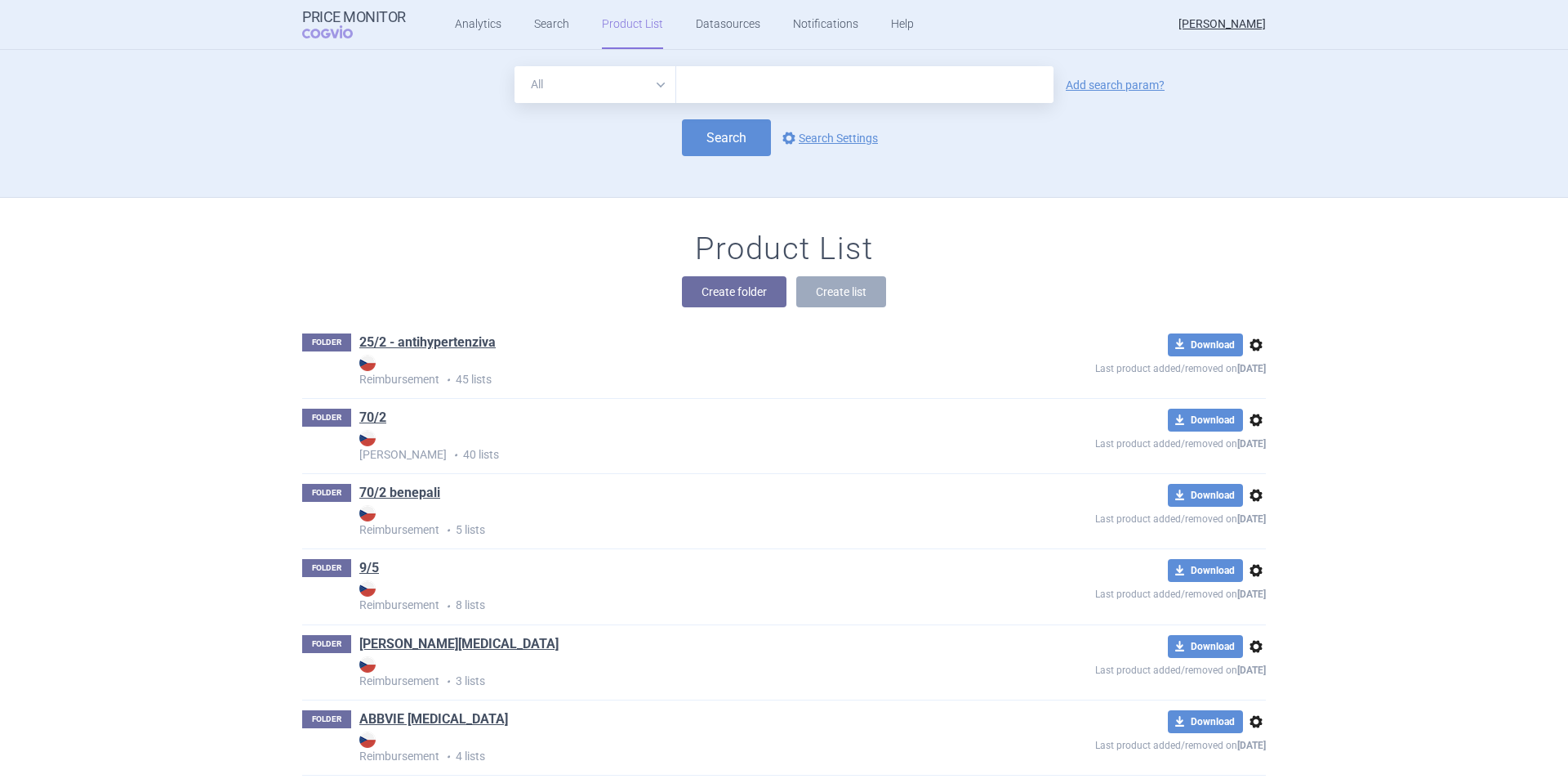
scroll to position [148, 0]
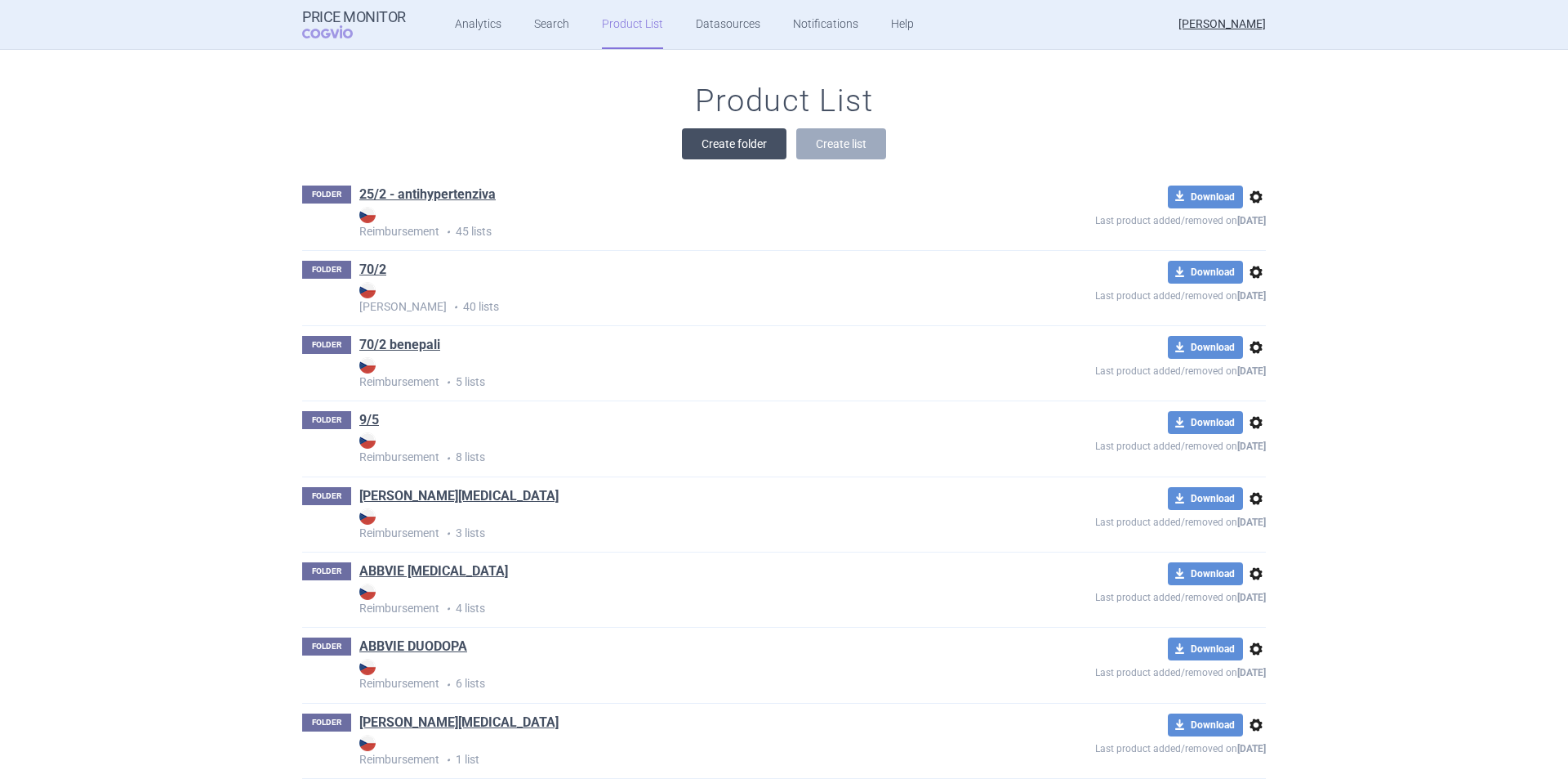
click at [718, 144] on button "Create folder" at bounding box center [734, 143] width 105 height 31
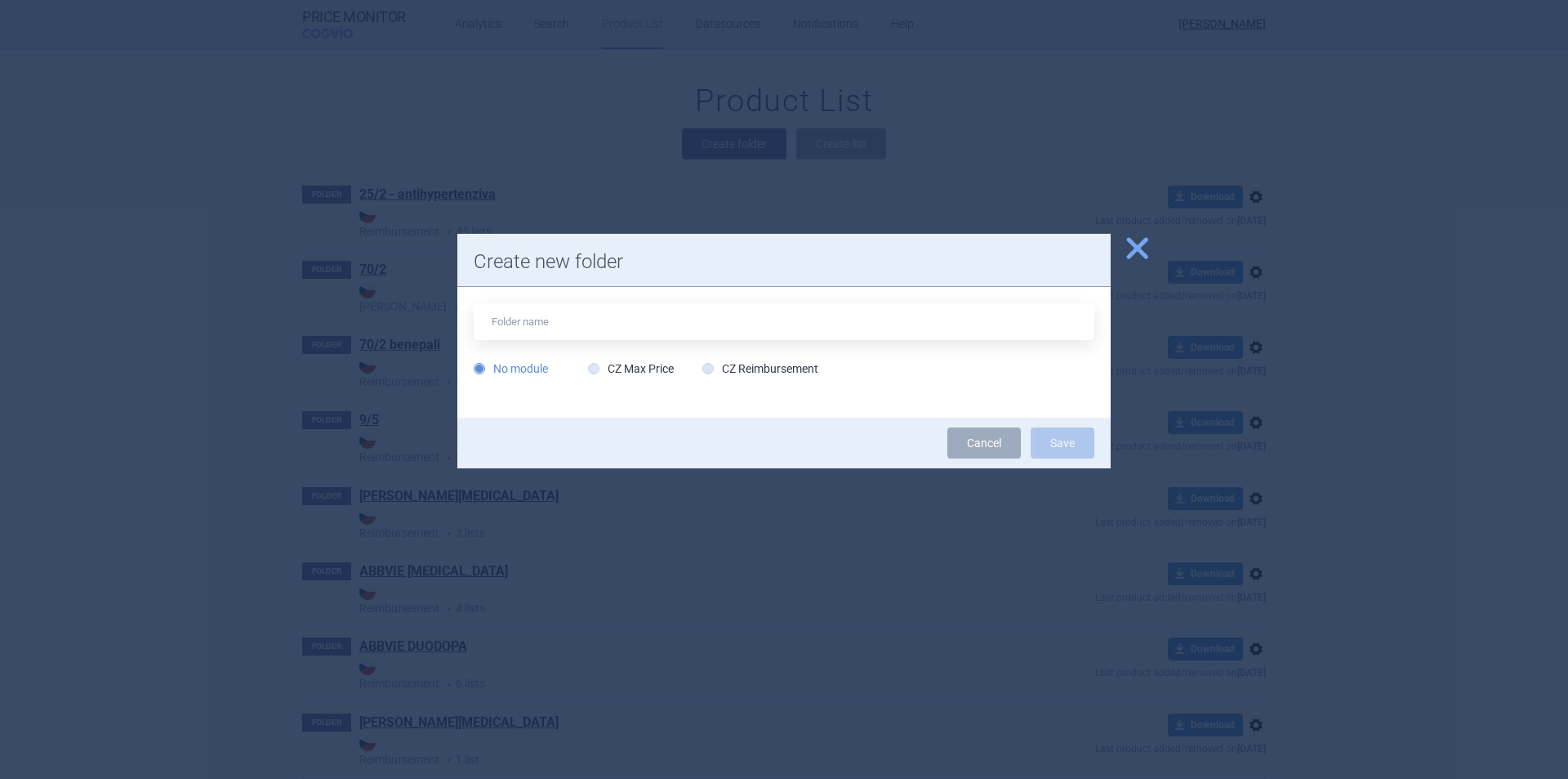
drag, startPoint x: 649, startPoint y: 368, endPoint x: 621, endPoint y: 330, distance: 47.2
click at [647, 368] on label "CZ Max Price" at bounding box center [631, 368] width 86 height 16
click at [608, 360] on label "CZ Max Price" at bounding box center [631, 368] width 86 height 16
click at [605, 361] on input "CZ Max Price" at bounding box center [597, 369] width 16 height 16
radio input "true"
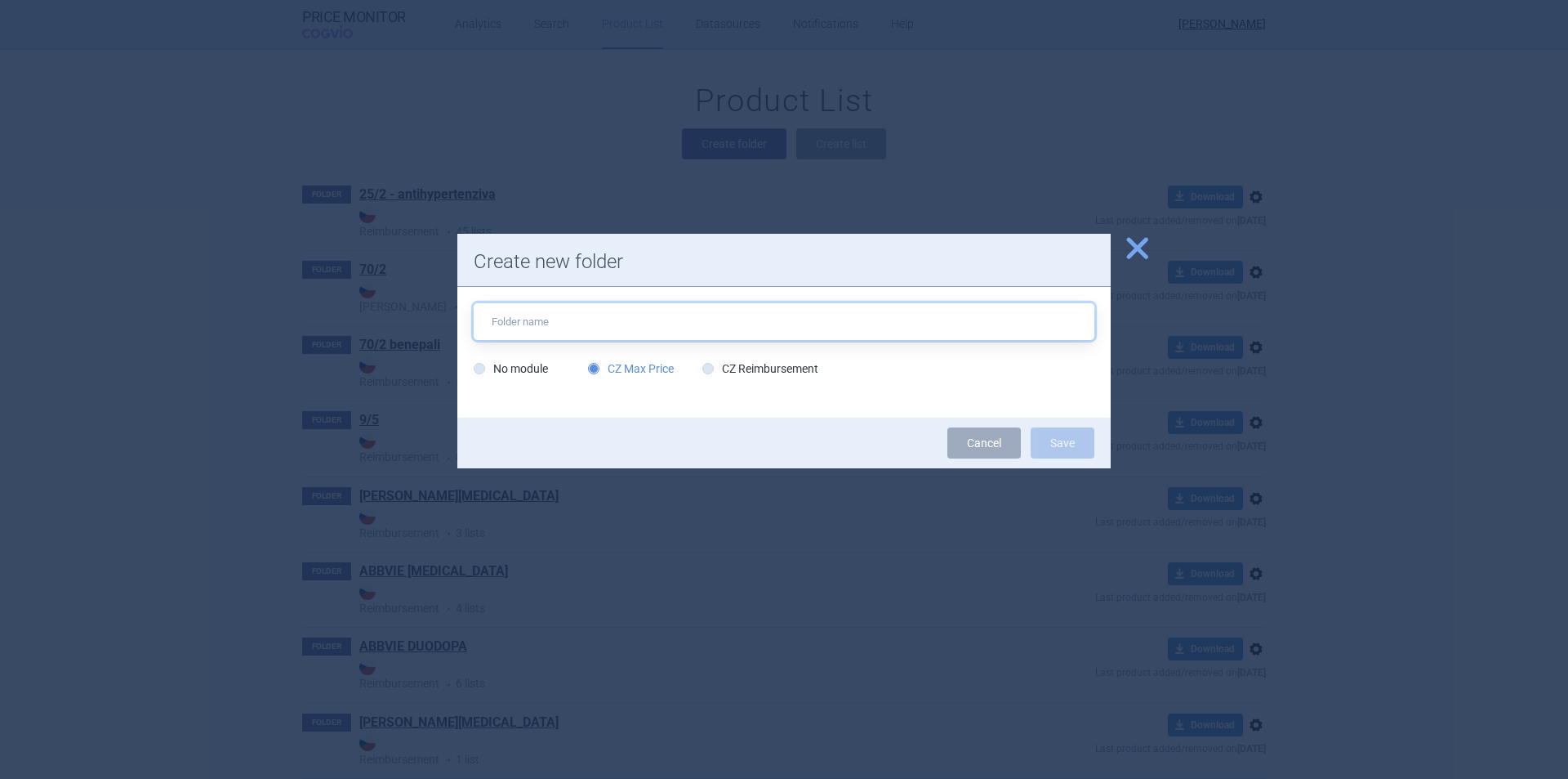
click at [593, 315] on input "text" at bounding box center [784, 321] width 621 height 37
type input "[MEDICAL_DATA]"
click at [1031, 427] on button "Save" at bounding box center [1062, 442] width 64 height 31
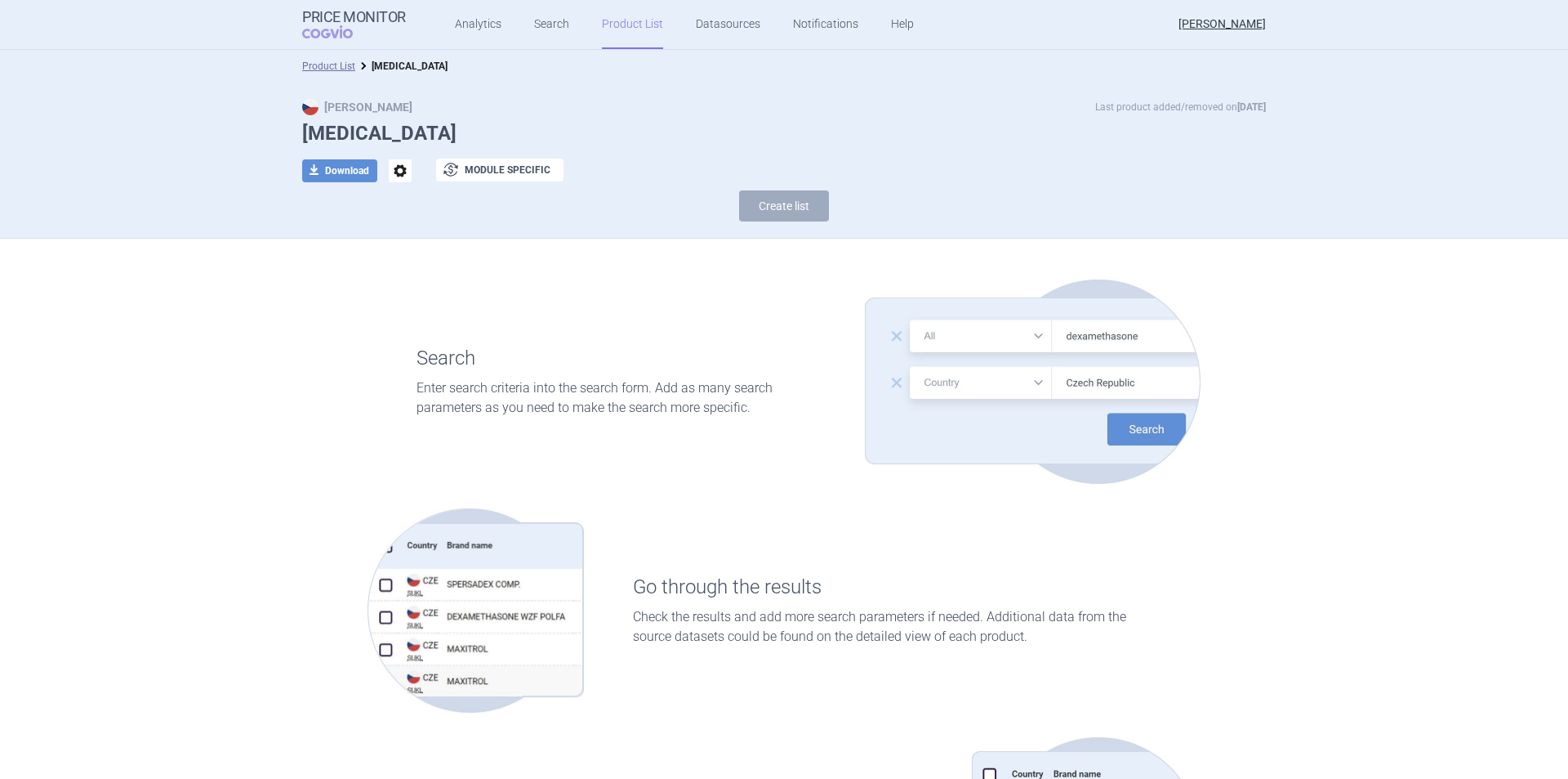
click at [603, 22] on link "Product List" at bounding box center [633, 24] width 61 height 49
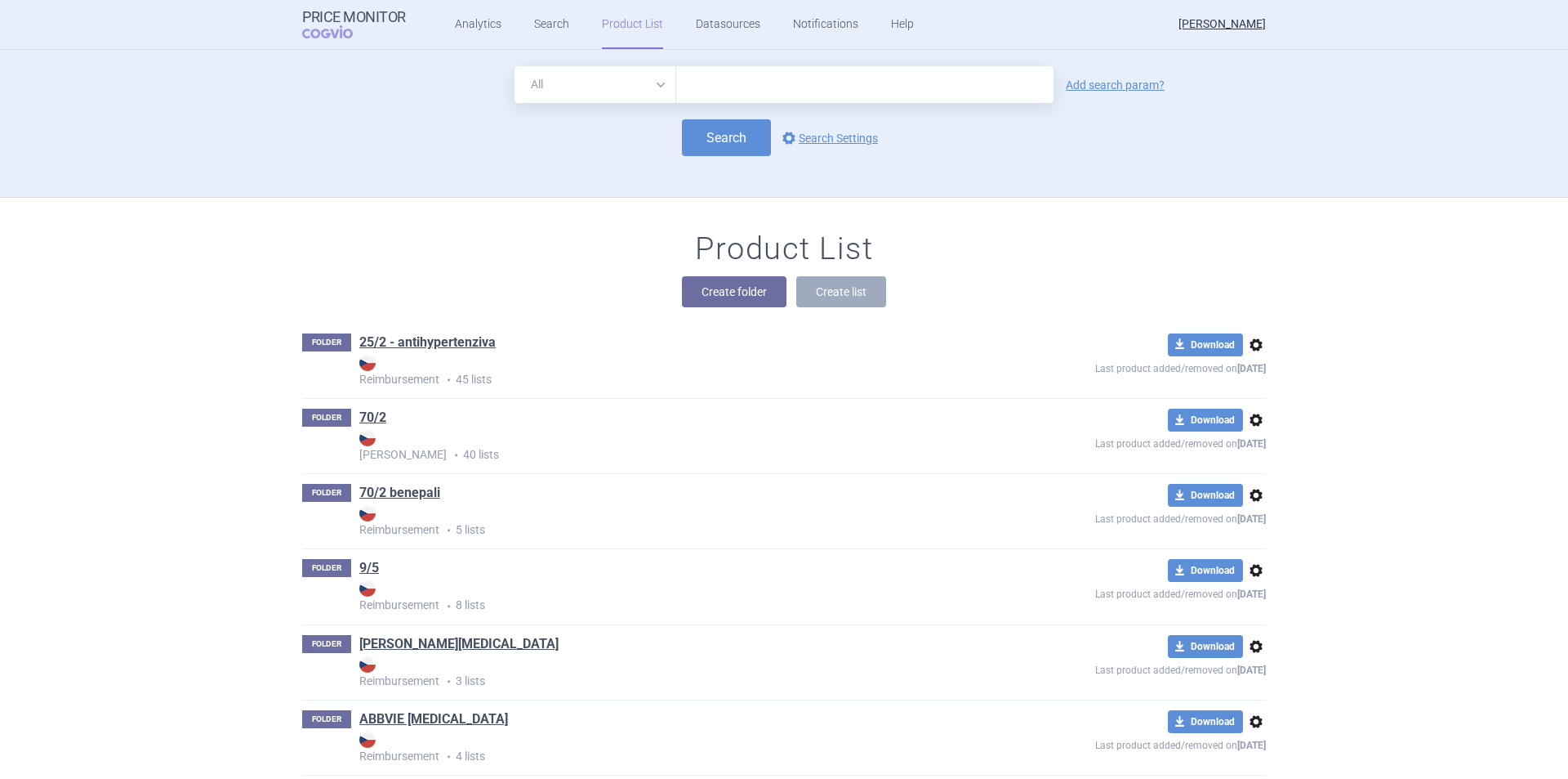
scroll to position [148, 0]
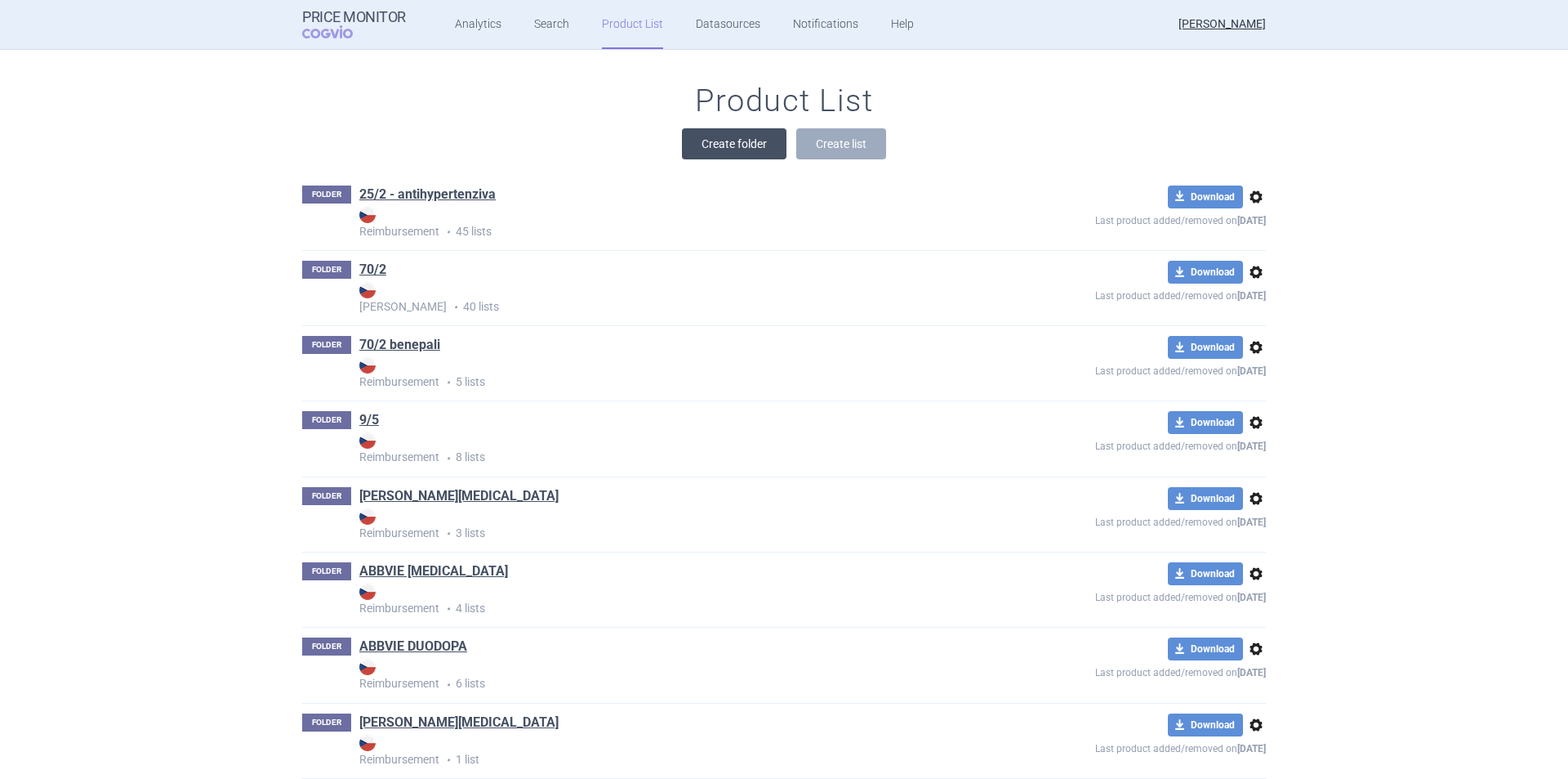
click at [737, 146] on button "Create folder" at bounding box center [734, 143] width 105 height 31
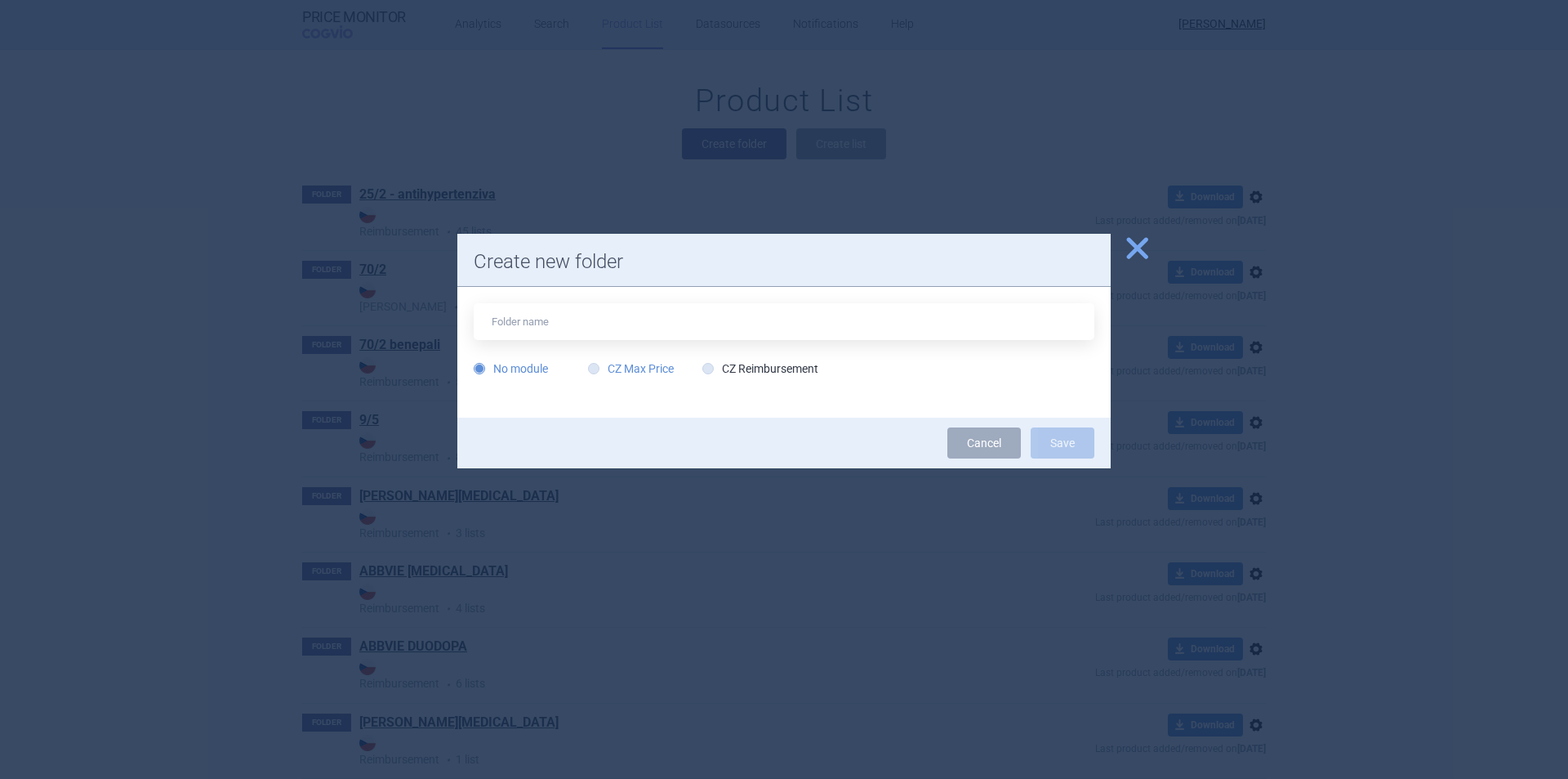
click at [655, 364] on label "CZ Max Price" at bounding box center [631, 368] width 86 height 16
click at [605, 364] on input "CZ Max Price" at bounding box center [597, 369] width 16 height 16
radio input "true"
click at [593, 319] on input "text" at bounding box center [784, 321] width 621 height 37
type input "[MEDICAL_DATA]"
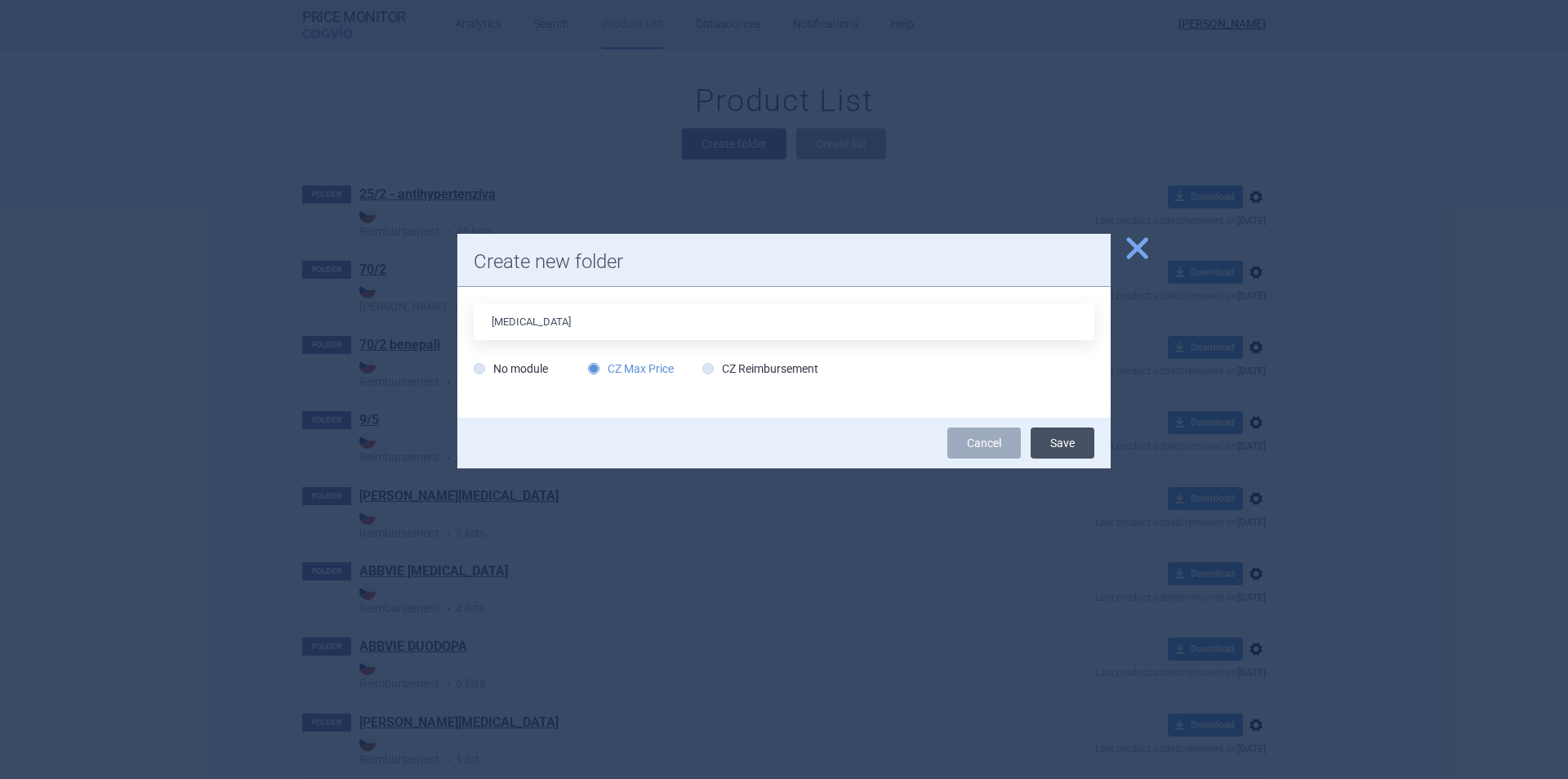
click at [1058, 445] on button "Save" at bounding box center [1062, 442] width 64 height 31
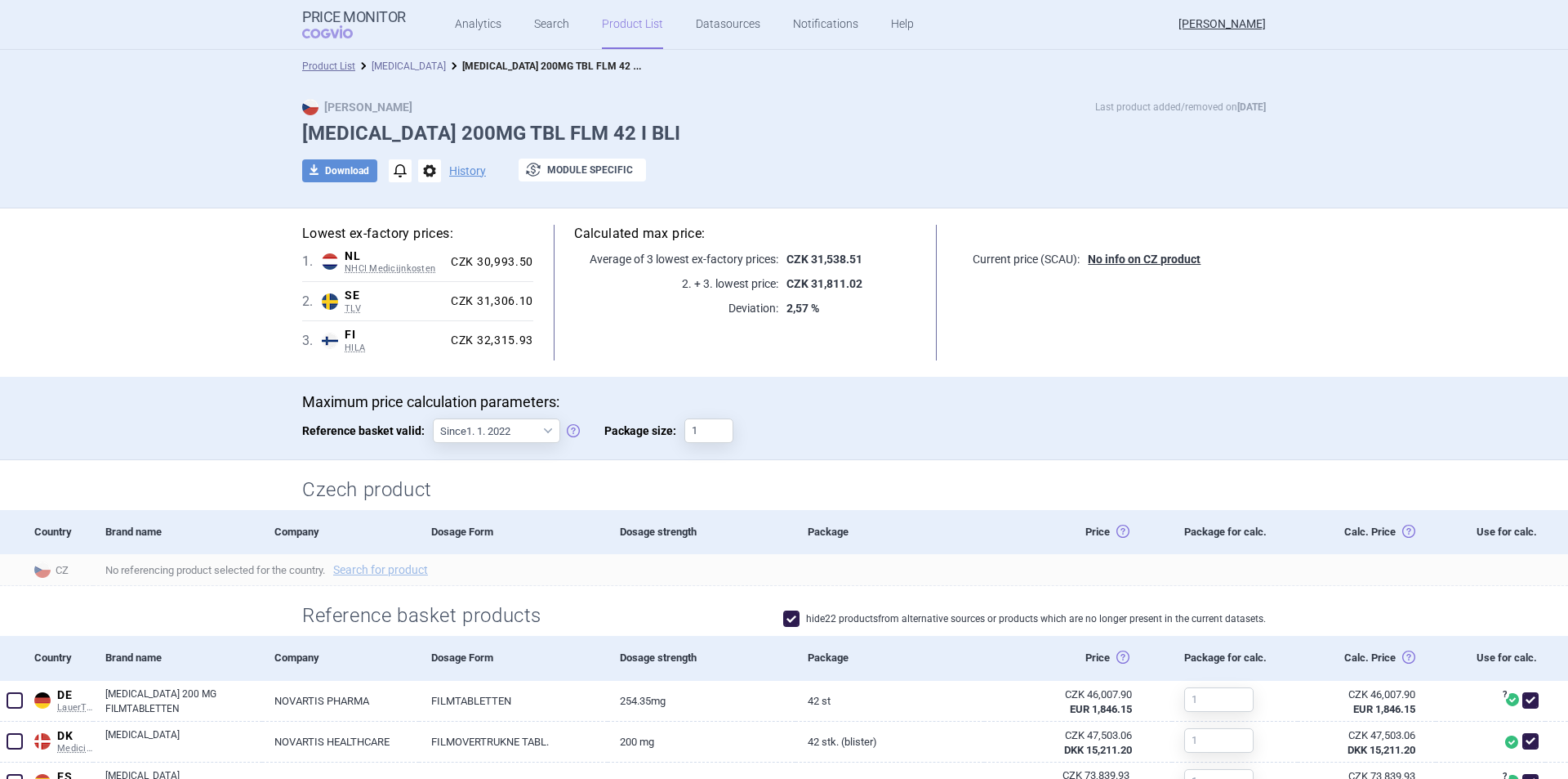
click at [371, 63] on link "[MEDICAL_DATA]" at bounding box center [408, 66] width 74 height 12
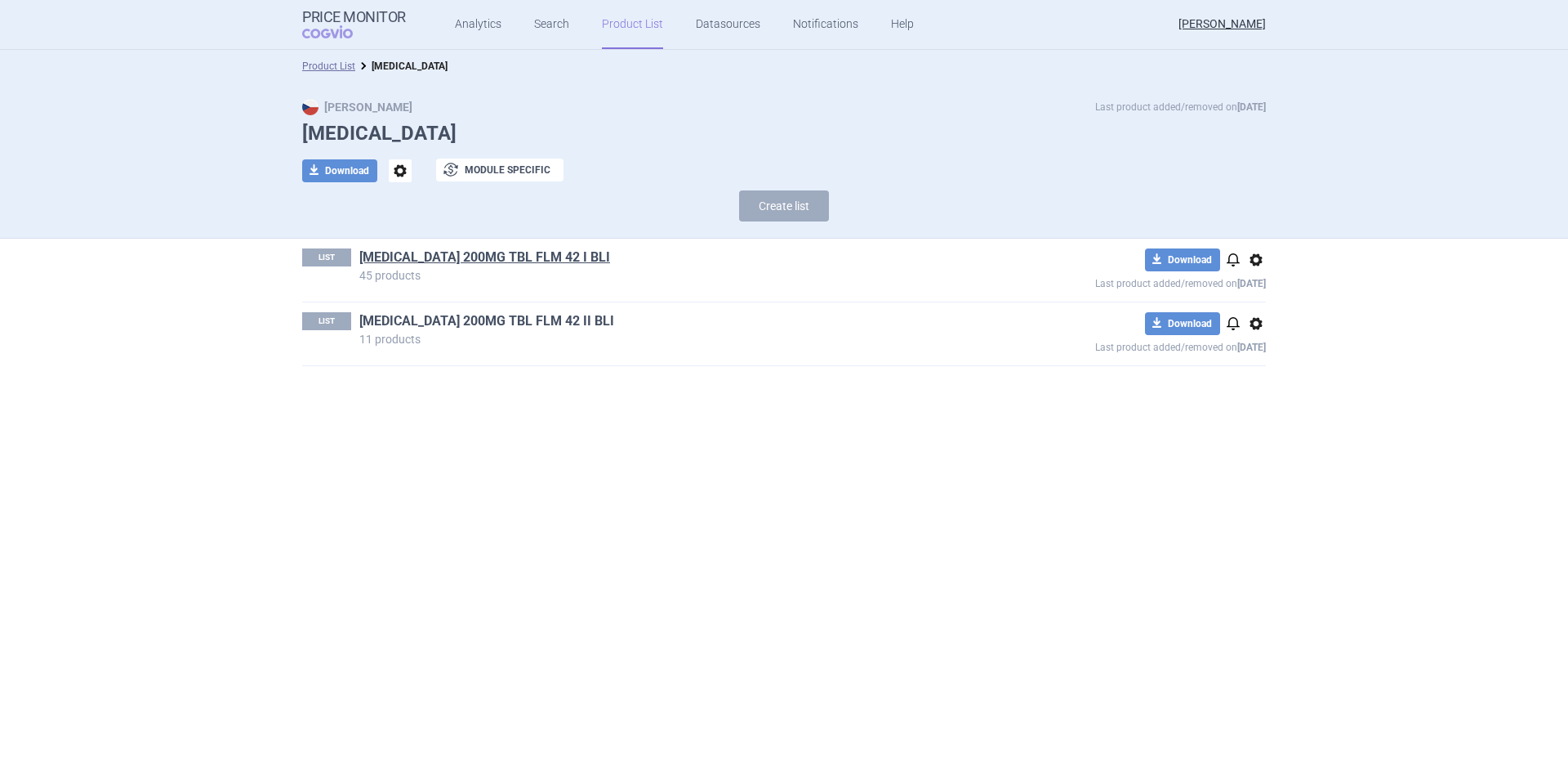
click at [447, 322] on link "[MEDICAL_DATA] 200MG TBL FLM 42 II BLI" at bounding box center [487, 321] width 255 height 18
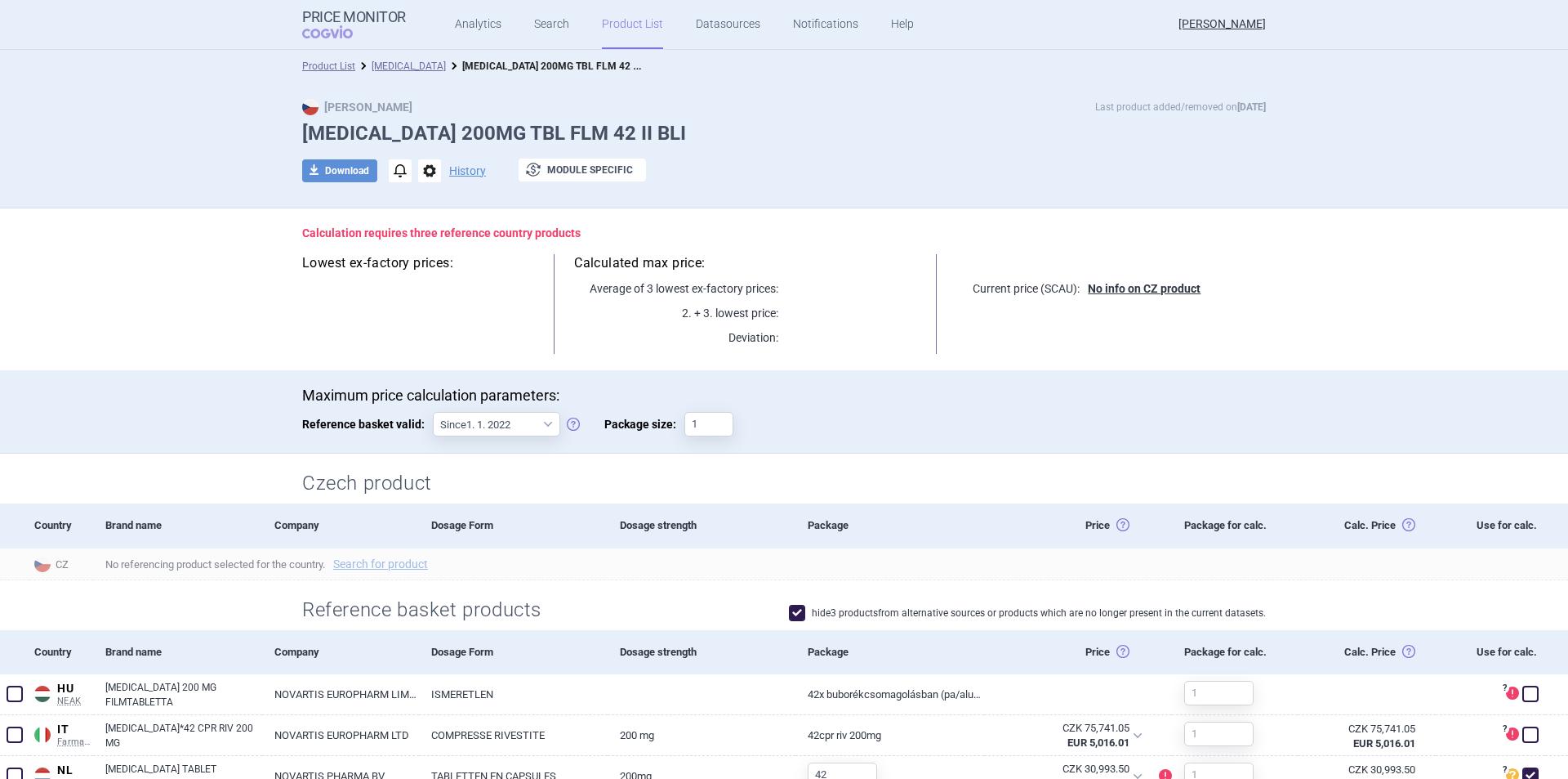
click at [610, 28] on link "Product List" at bounding box center [633, 24] width 61 height 49
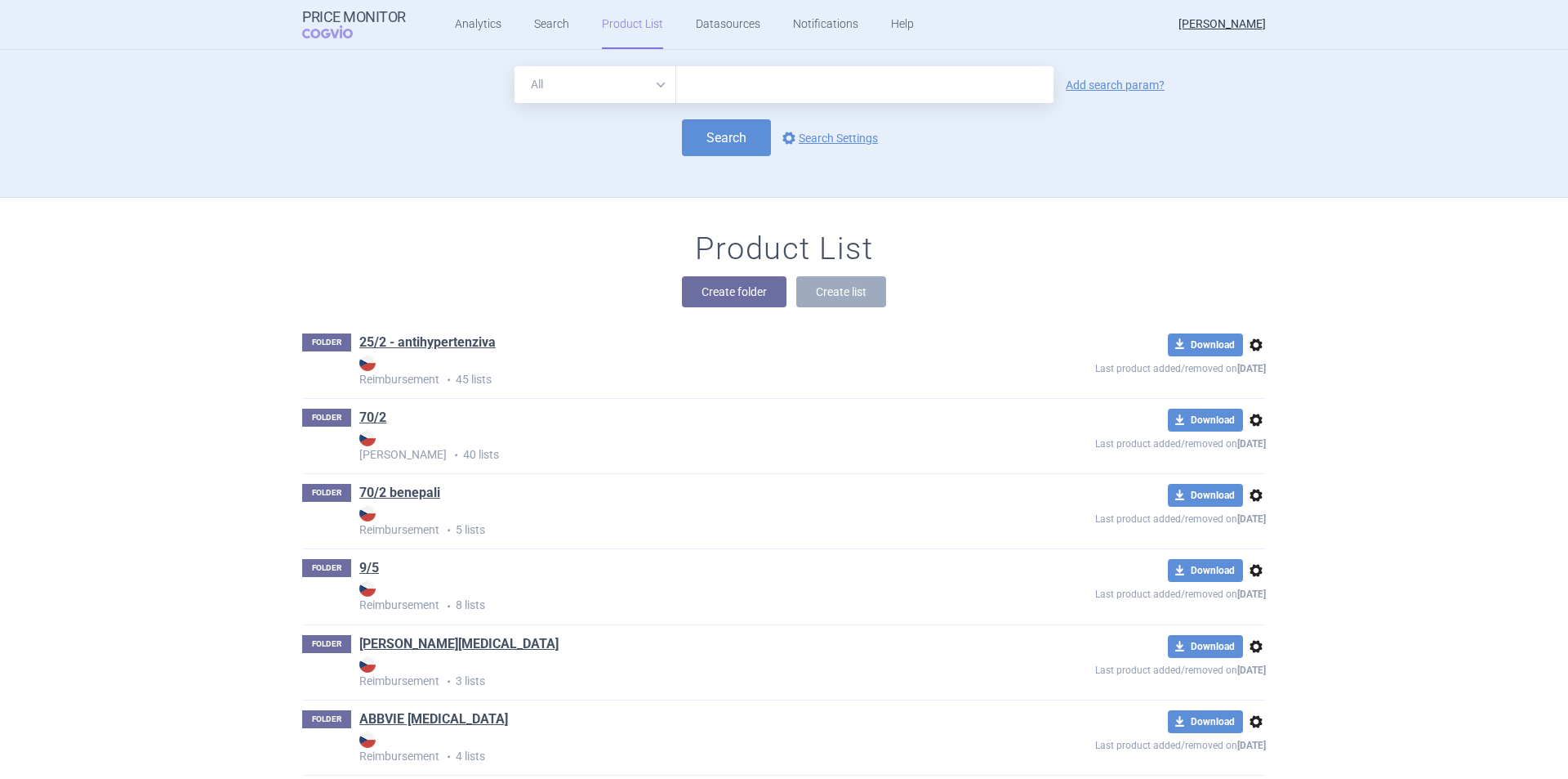
click at [747, 430] on strong "[PERSON_NAME]" at bounding box center [669, 445] width 618 height 31
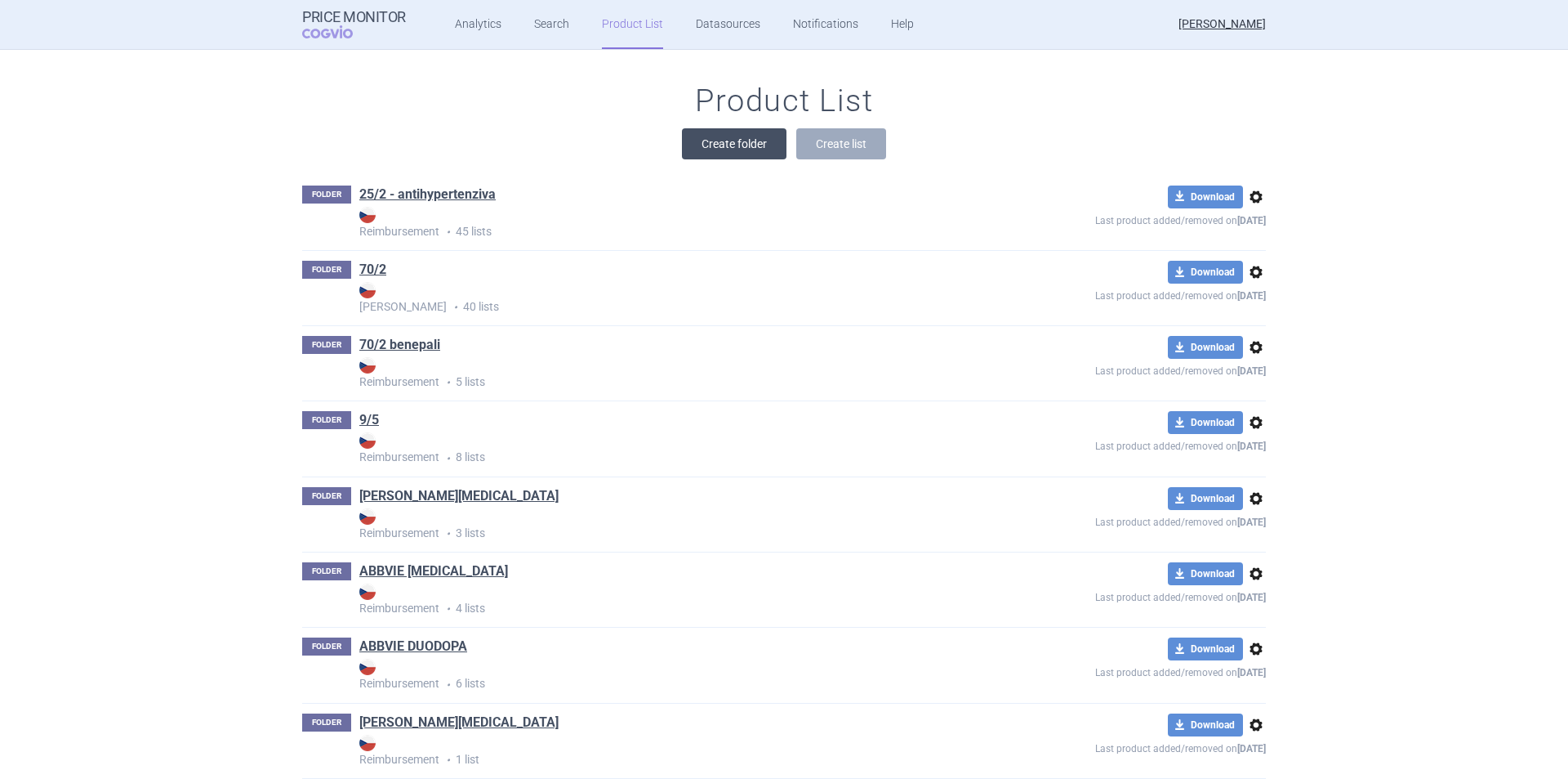
click at [709, 145] on button "Create folder" at bounding box center [734, 143] width 105 height 31
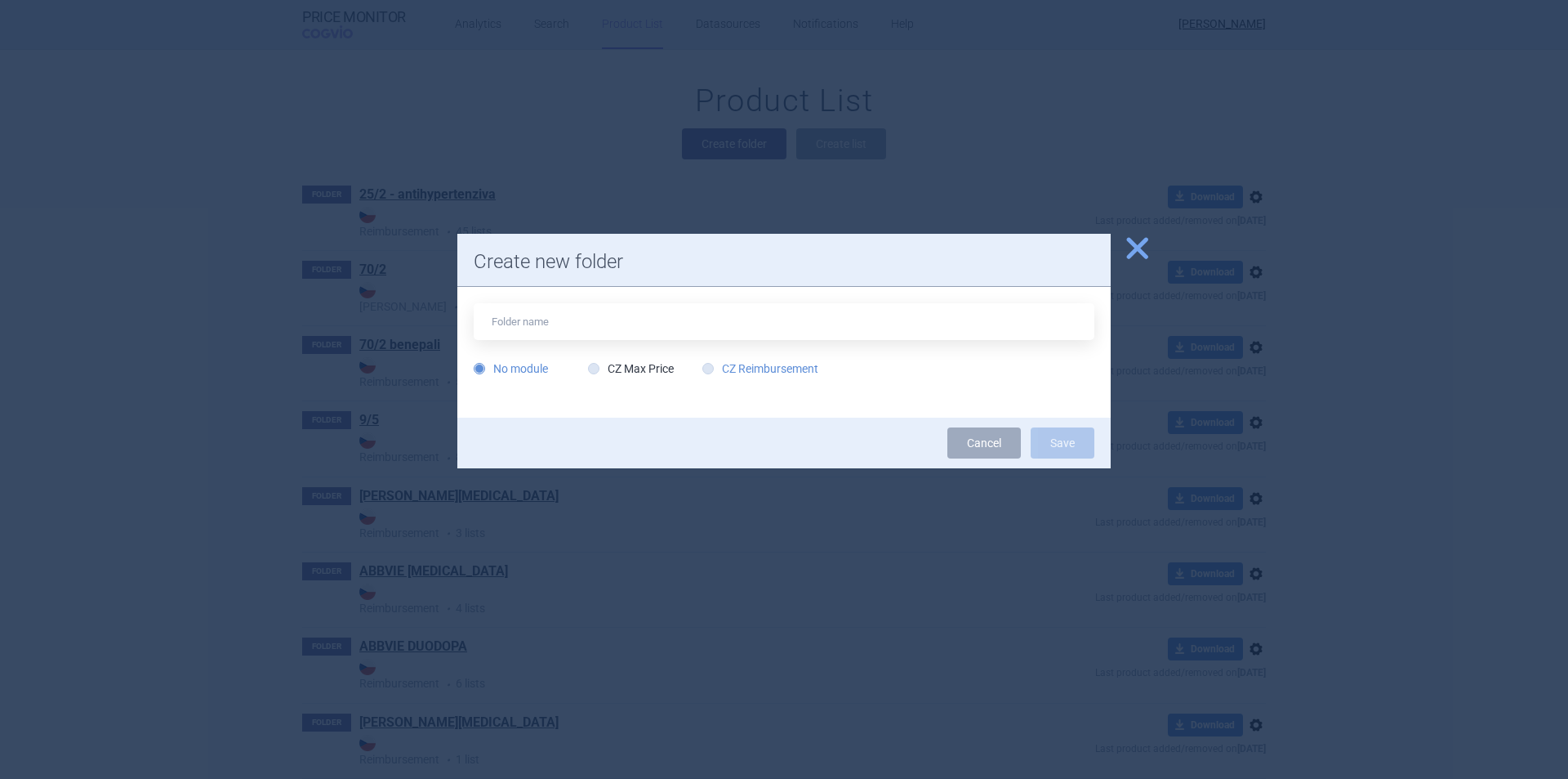
click at [771, 363] on label "CZ Reimbursement" at bounding box center [761, 368] width 116 height 16
click at [720, 363] on input "CZ Reimbursement" at bounding box center [712, 369] width 16 height 16
radio input "true"
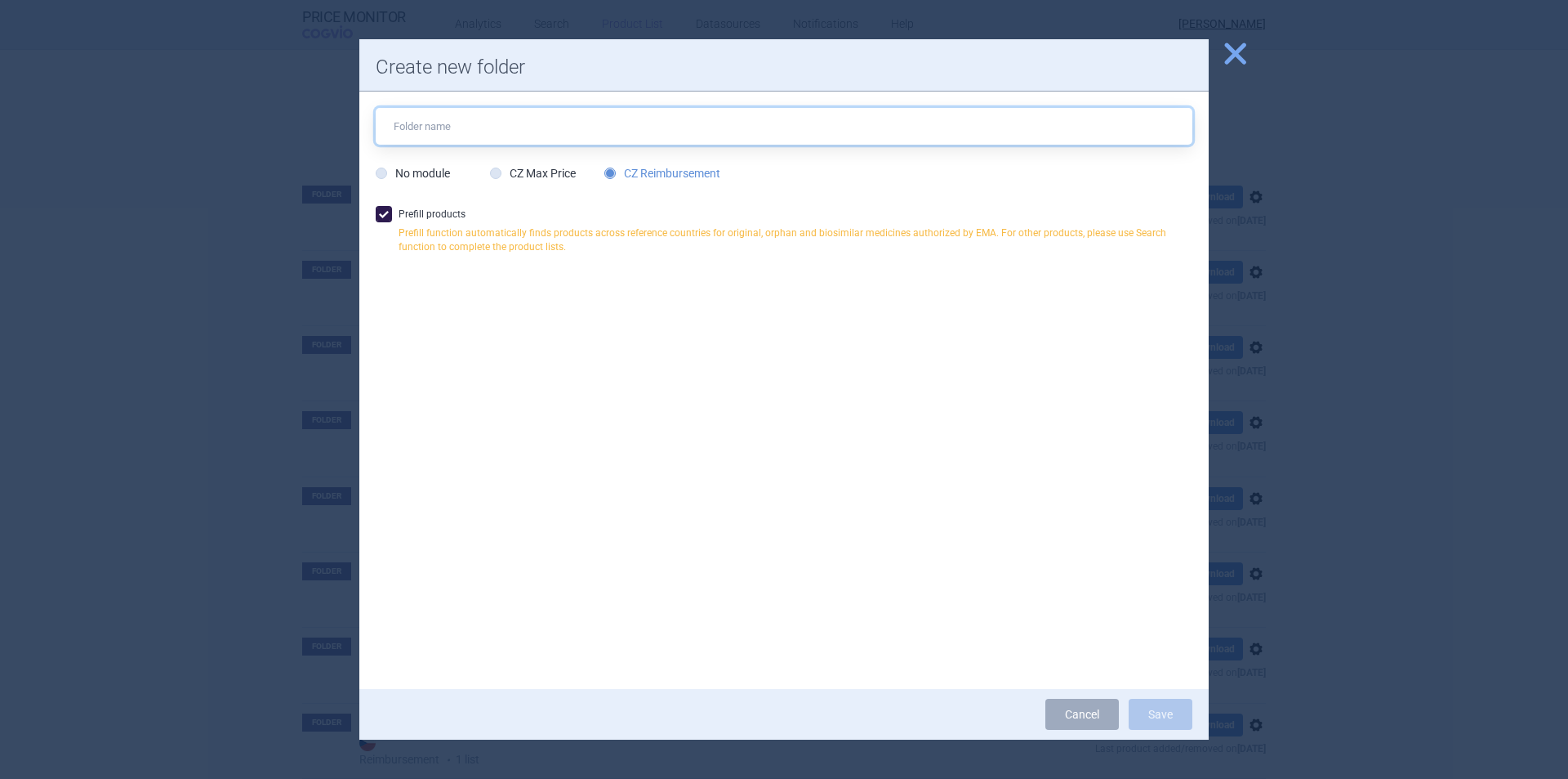
click at [577, 127] on input "text" at bounding box center [784, 125] width 817 height 37
type input "g"
type input "[MEDICAL_DATA]"
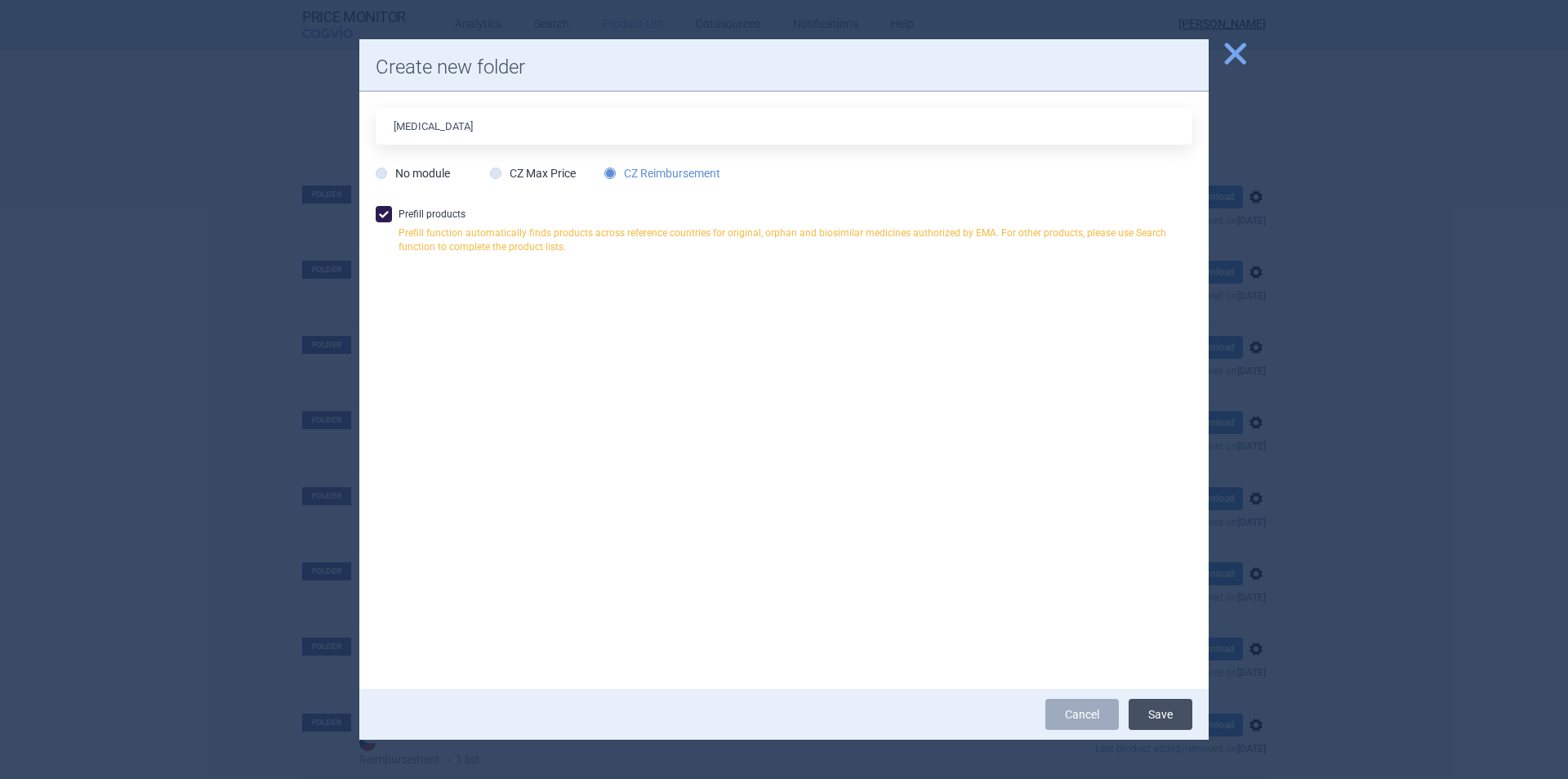
click at [1163, 713] on button "Save" at bounding box center [1160, 714] width 64 height 31
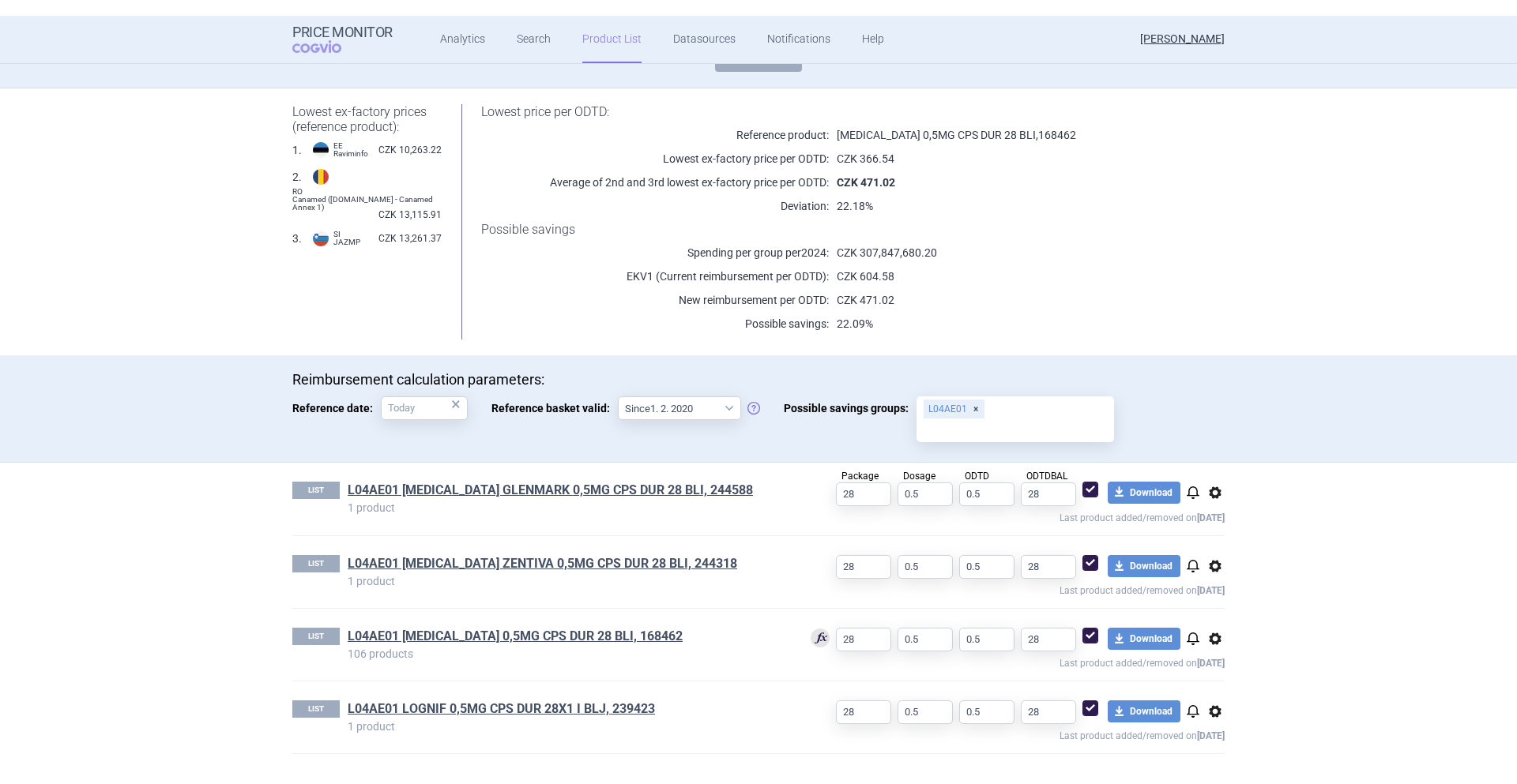
scroll to position [159, 0]
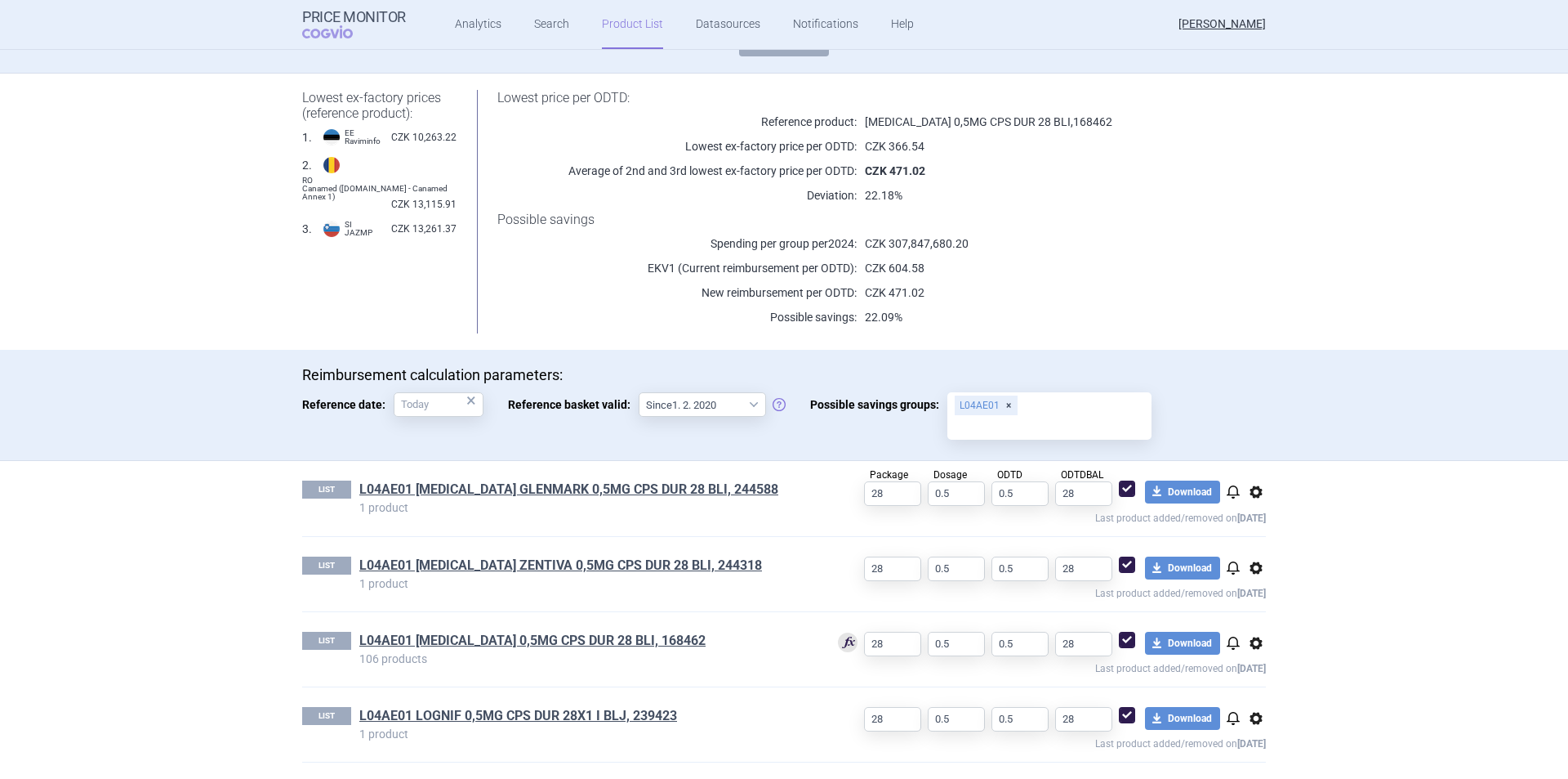
click at [1235, 265] on div "Lowest price per ODTD: Reference product: GILENYA 0,5MG CPS DUR 28 BLI , 168462…" at bounding box center [861, 211] width 809 height 244
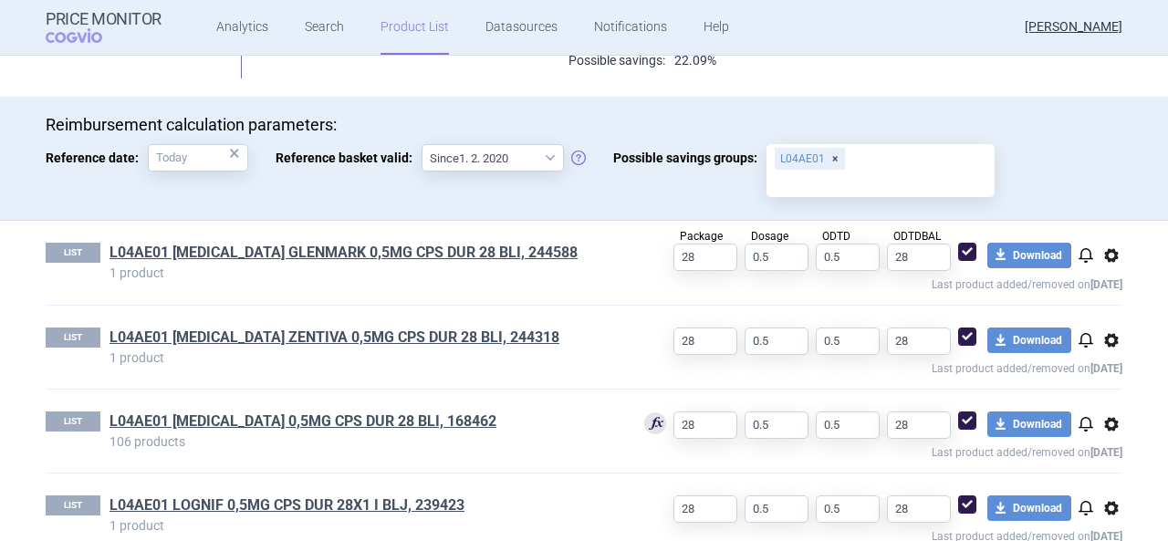
scroll to position [510, 0]
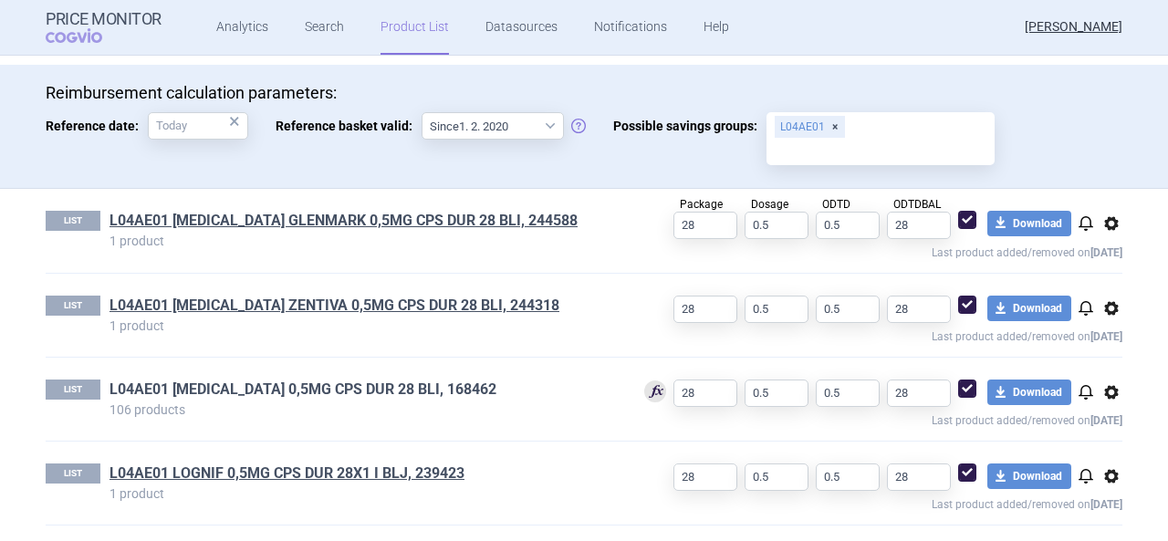
click at [262, 388] on link "L04AE01 GILENYA 0,5MG CPS DUR 28 BLI, 168462" at bounding box center [303, 390] width 387 height 20
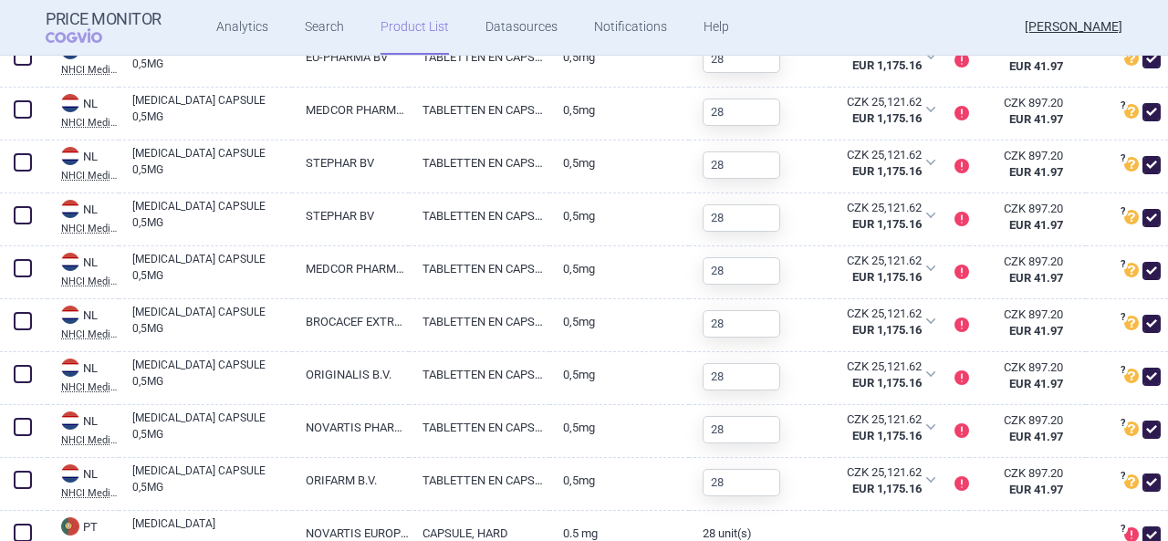
scroll to position [3438, 0]
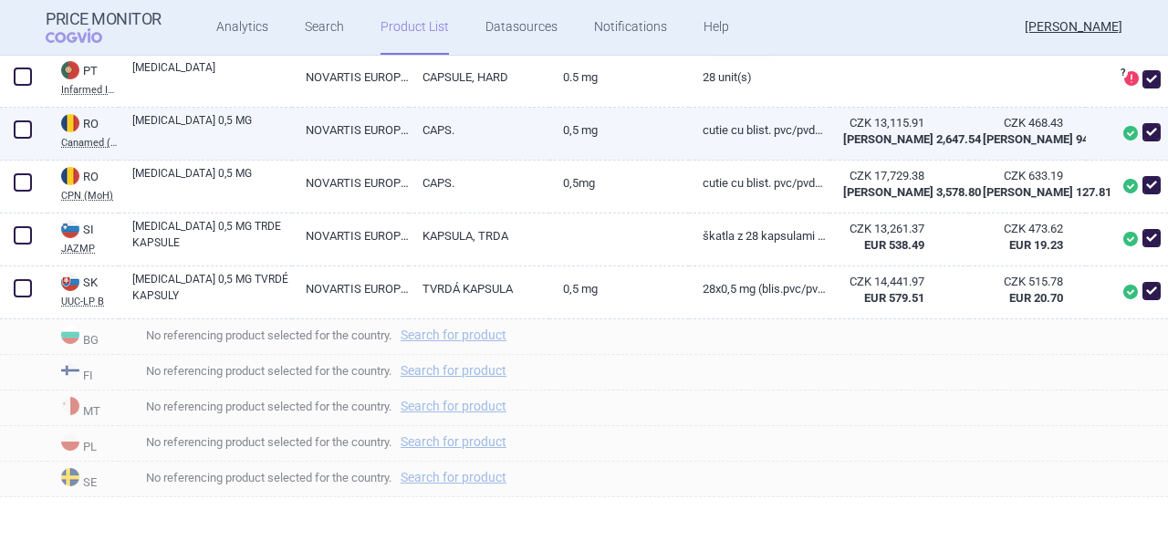
click at [1143, 131] on span at bounding box center [1152, 132] width 18 height 18
checkbox input "false"
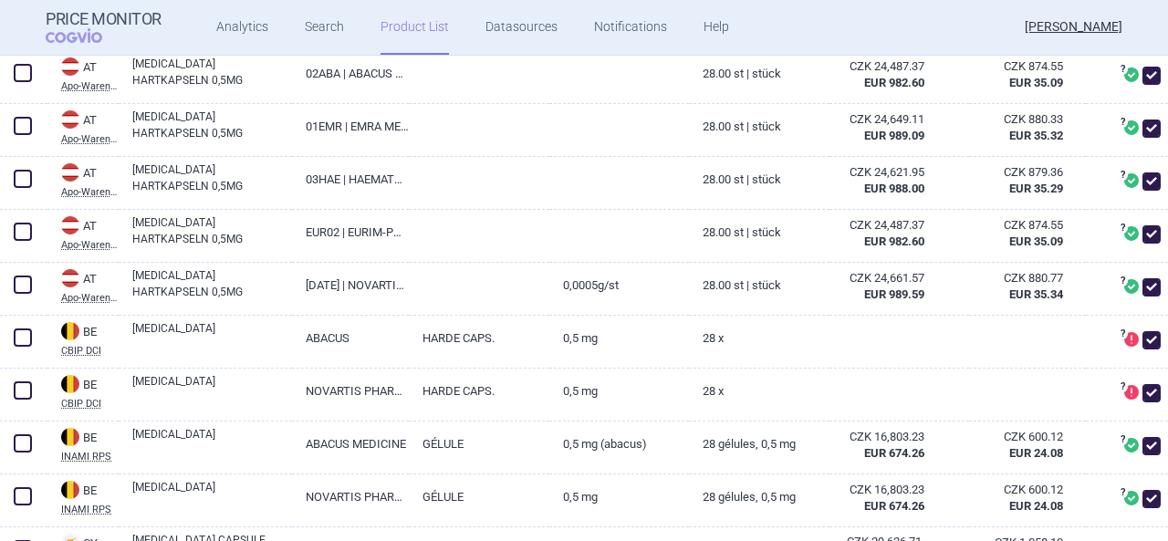
scroll to position [0, 0]
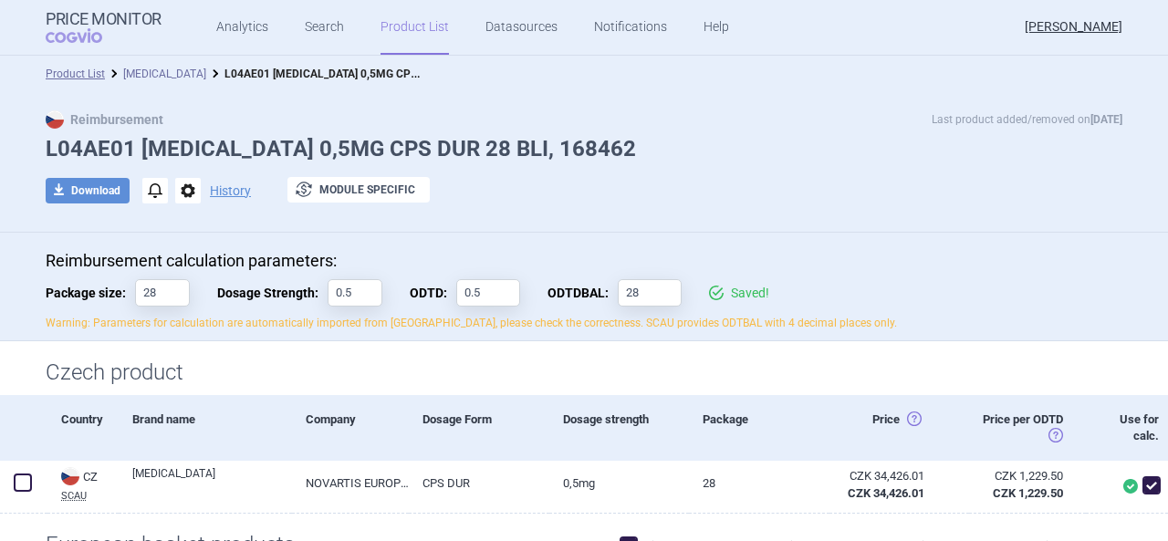
click at [130, 68] on link "[MEDICAL_DATA]" at bounding box center [164, 74] width 83 height 13
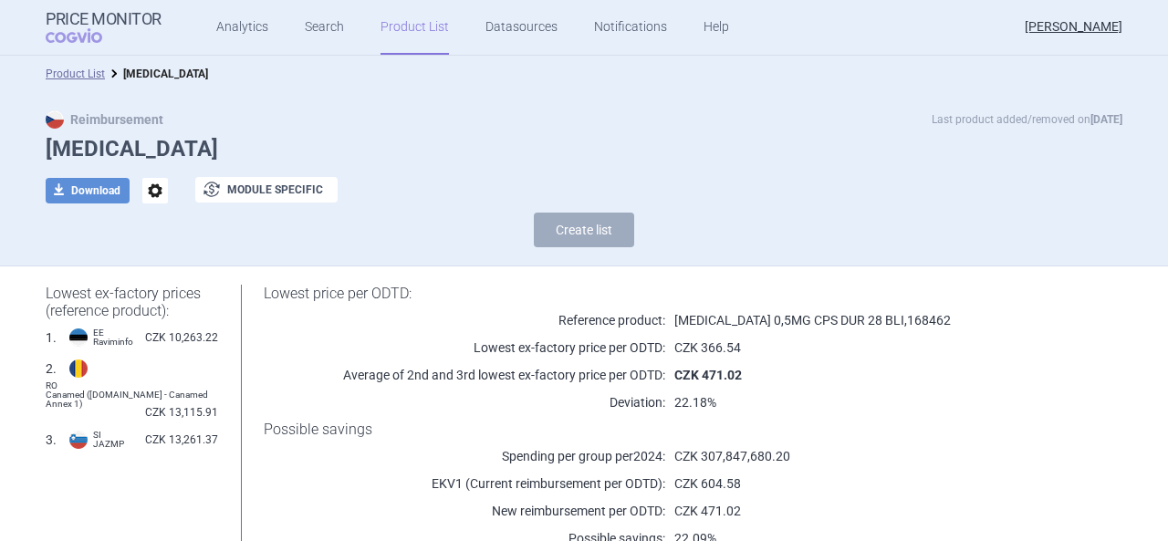
select select "2020-02-01"
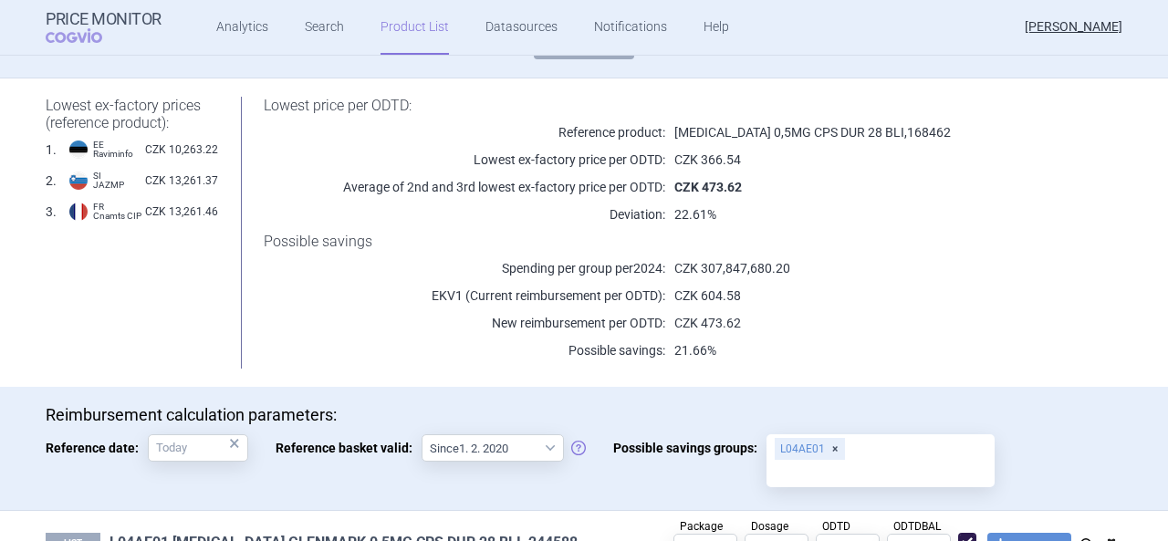
scroll to position [192, 0]
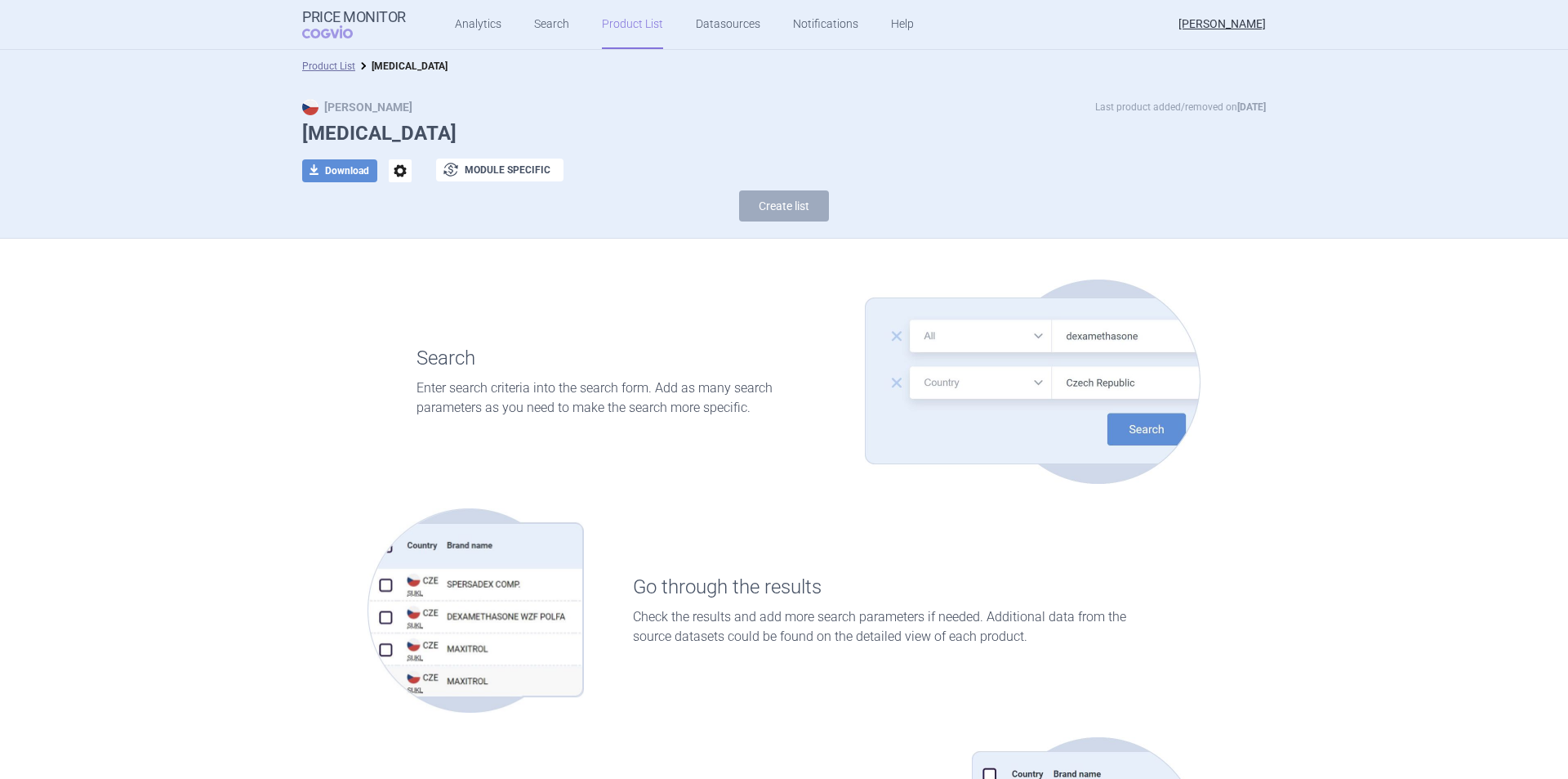
click at [632, 32] on link "Product List" at bounding box center [633, 24] width 61 height 49
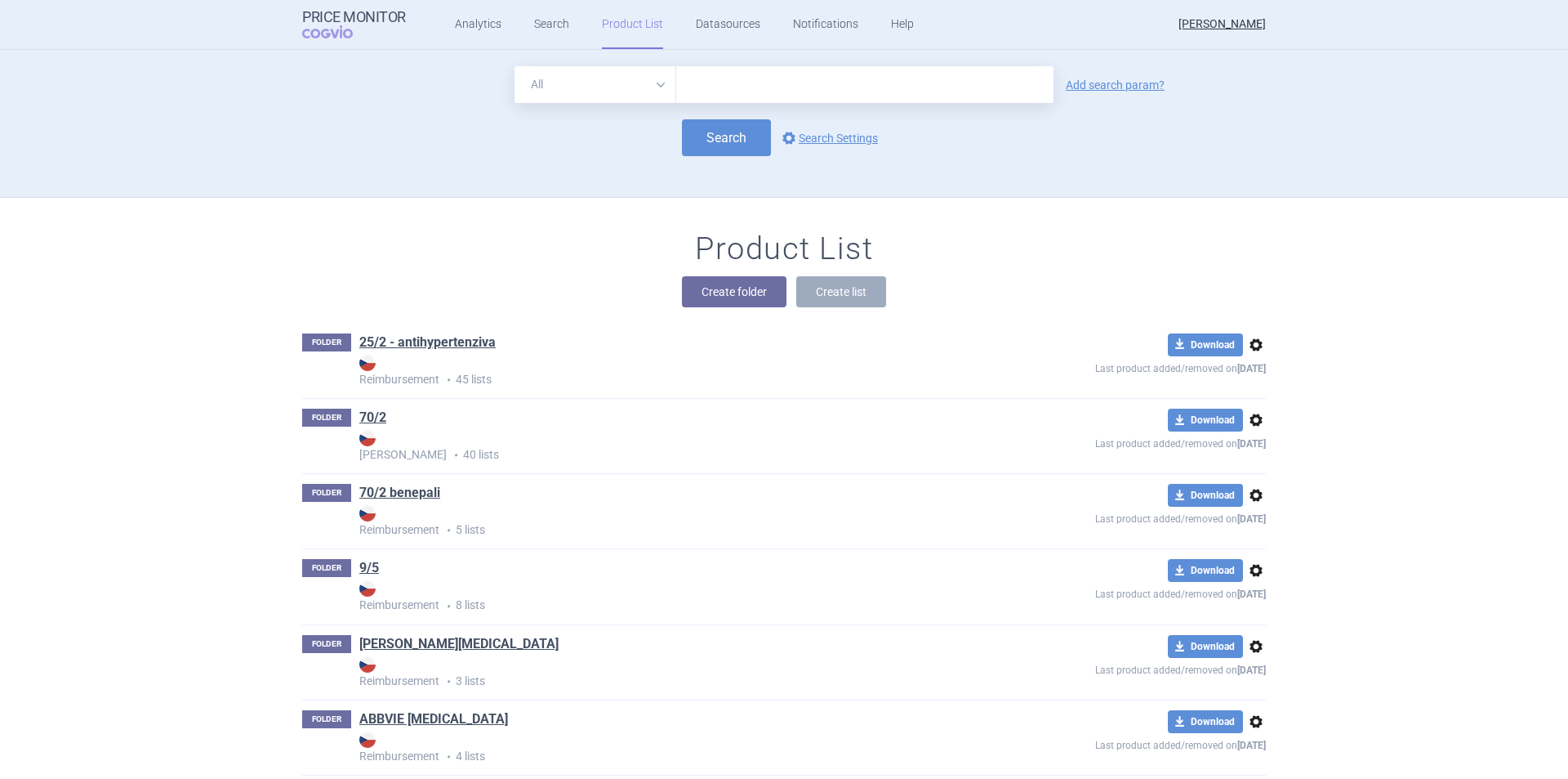
scroll to position [148, 0]
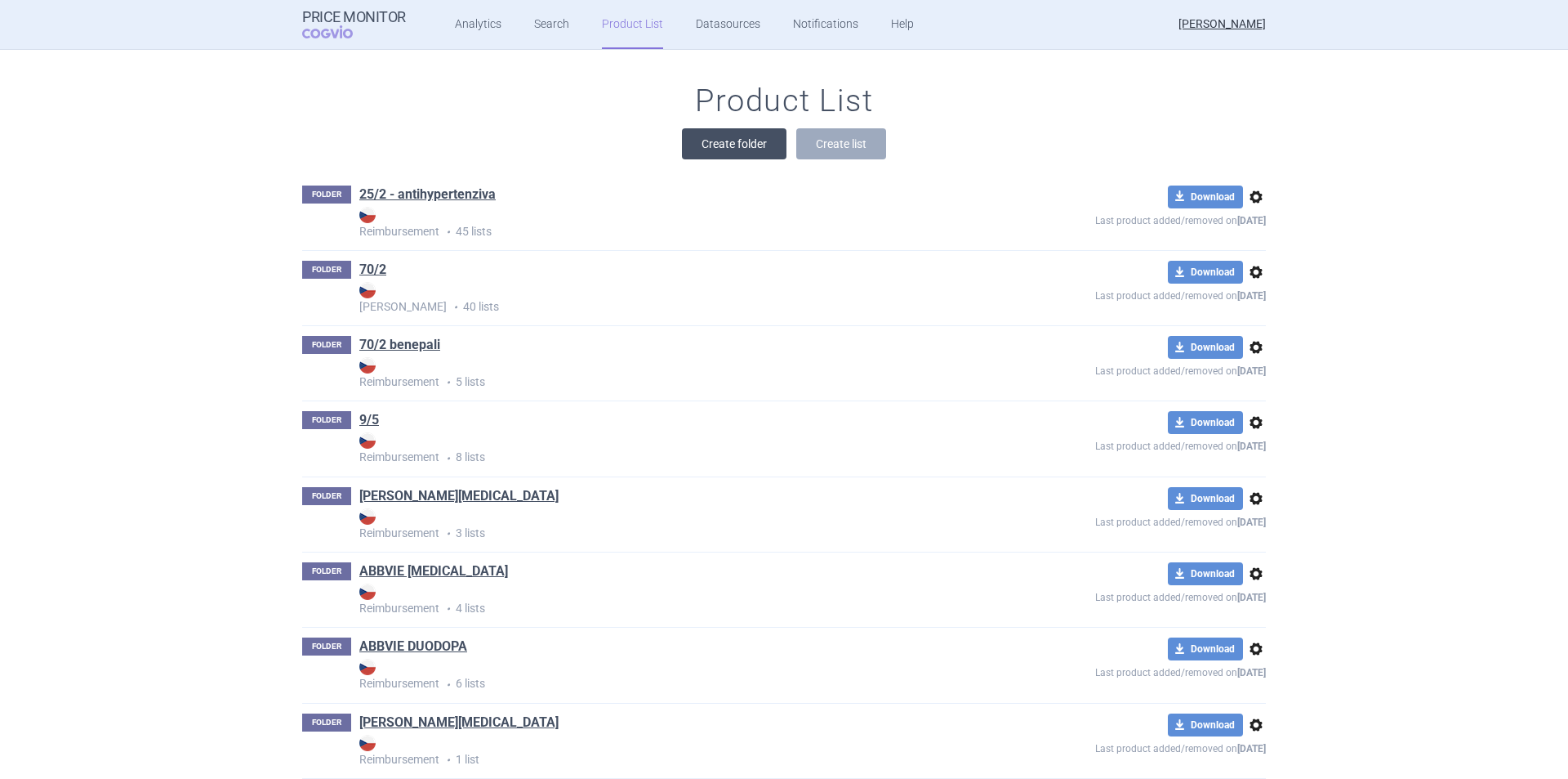
click at [724, 138] on button "Create folder" at bounding box center [734, 143] width 105 height 31
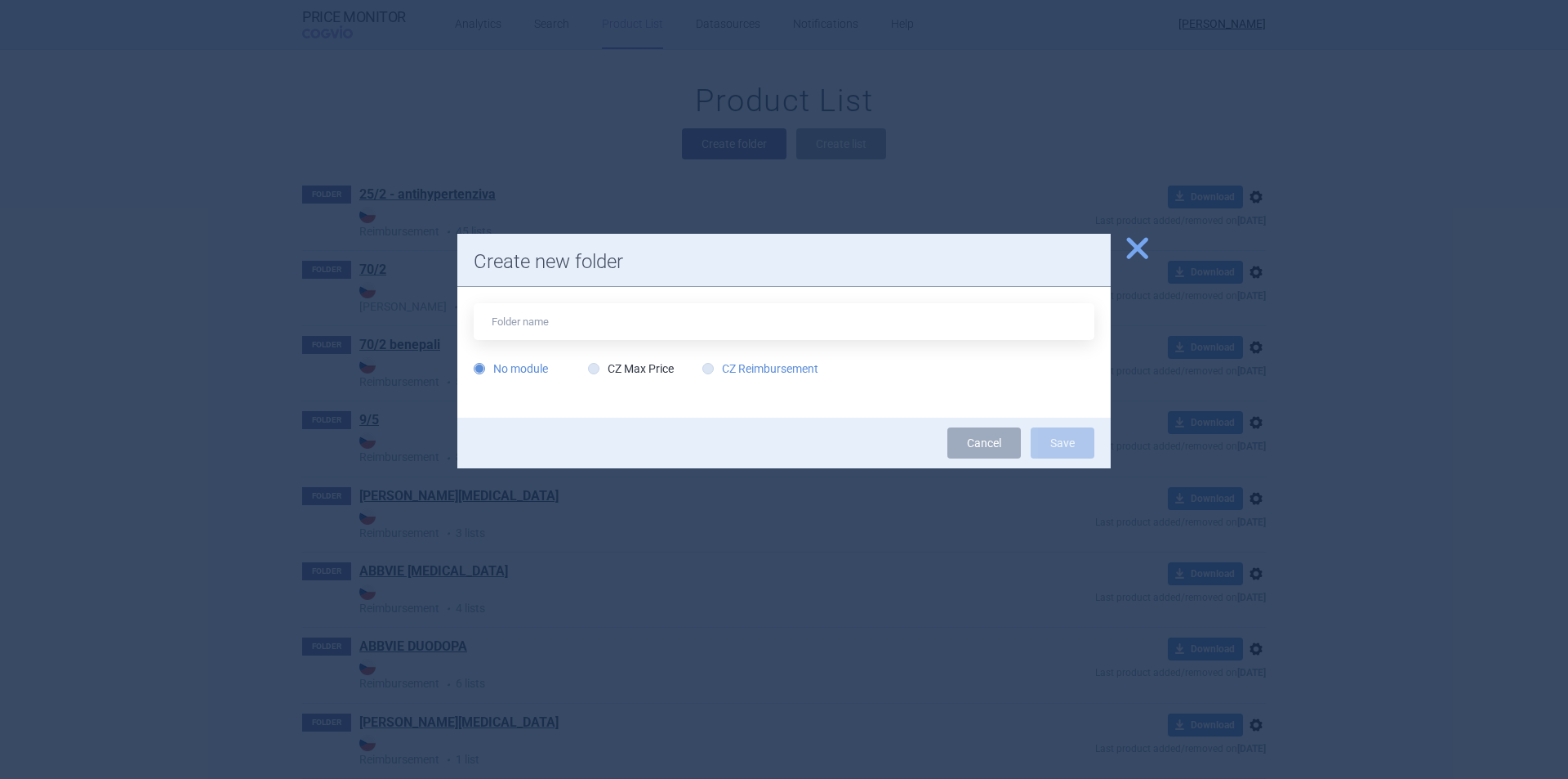
click at [753, 363] on label "CZ Reimbursement" at bounding box center [761, 368] width 116 height 16
click at [720, 363] on input "CZ Reimbursement" at bounding box center [712, 369] width 16 height 16
radio input "true"
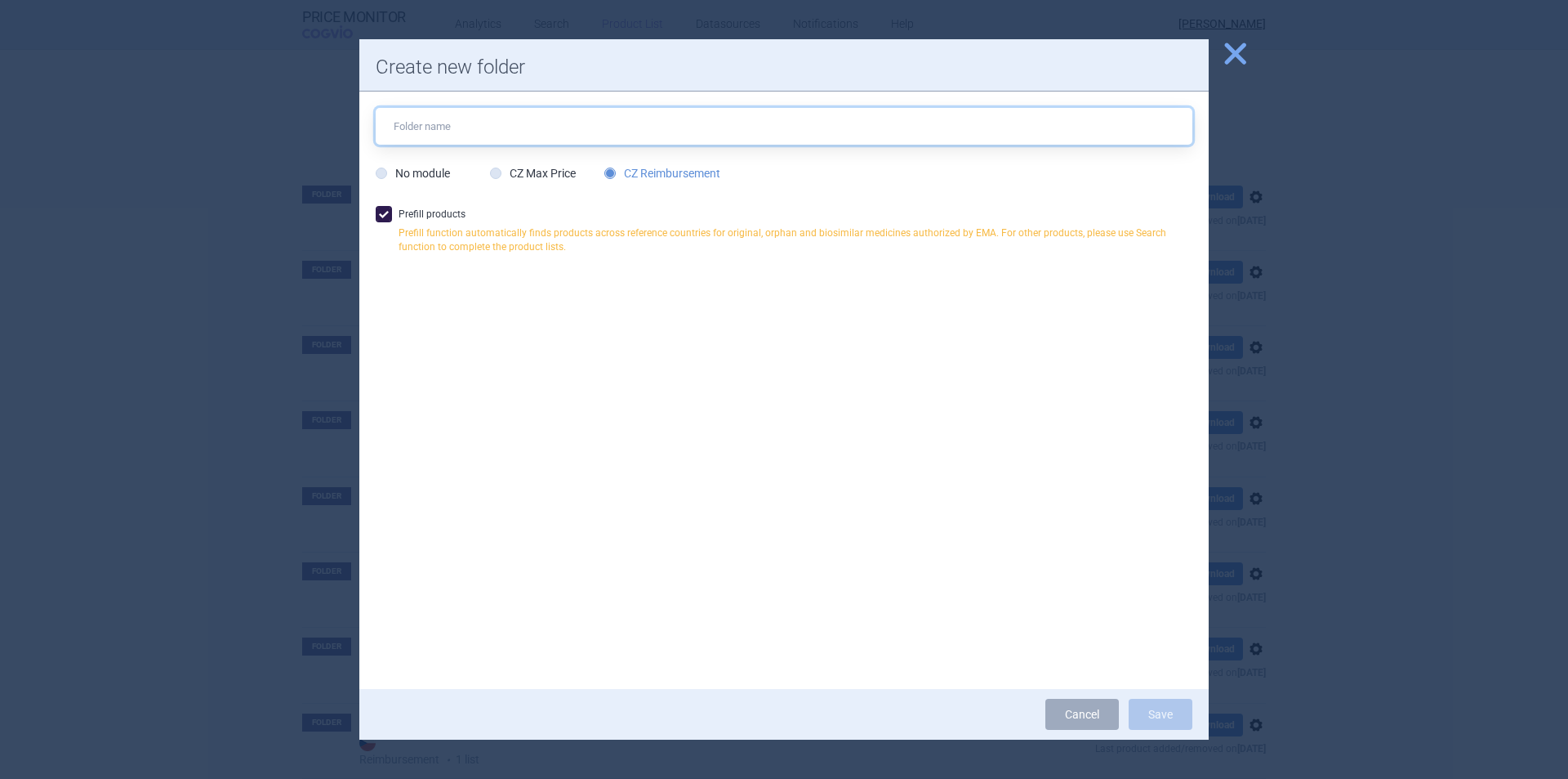
click at [566, 124] on input "text" at bounding box center [784, 125] width 817 height 37
type input "[MEDICAL_DATA]"
click at [1143, 717] on button "Save" at bounding box center [1160, 714] width 64 height 31
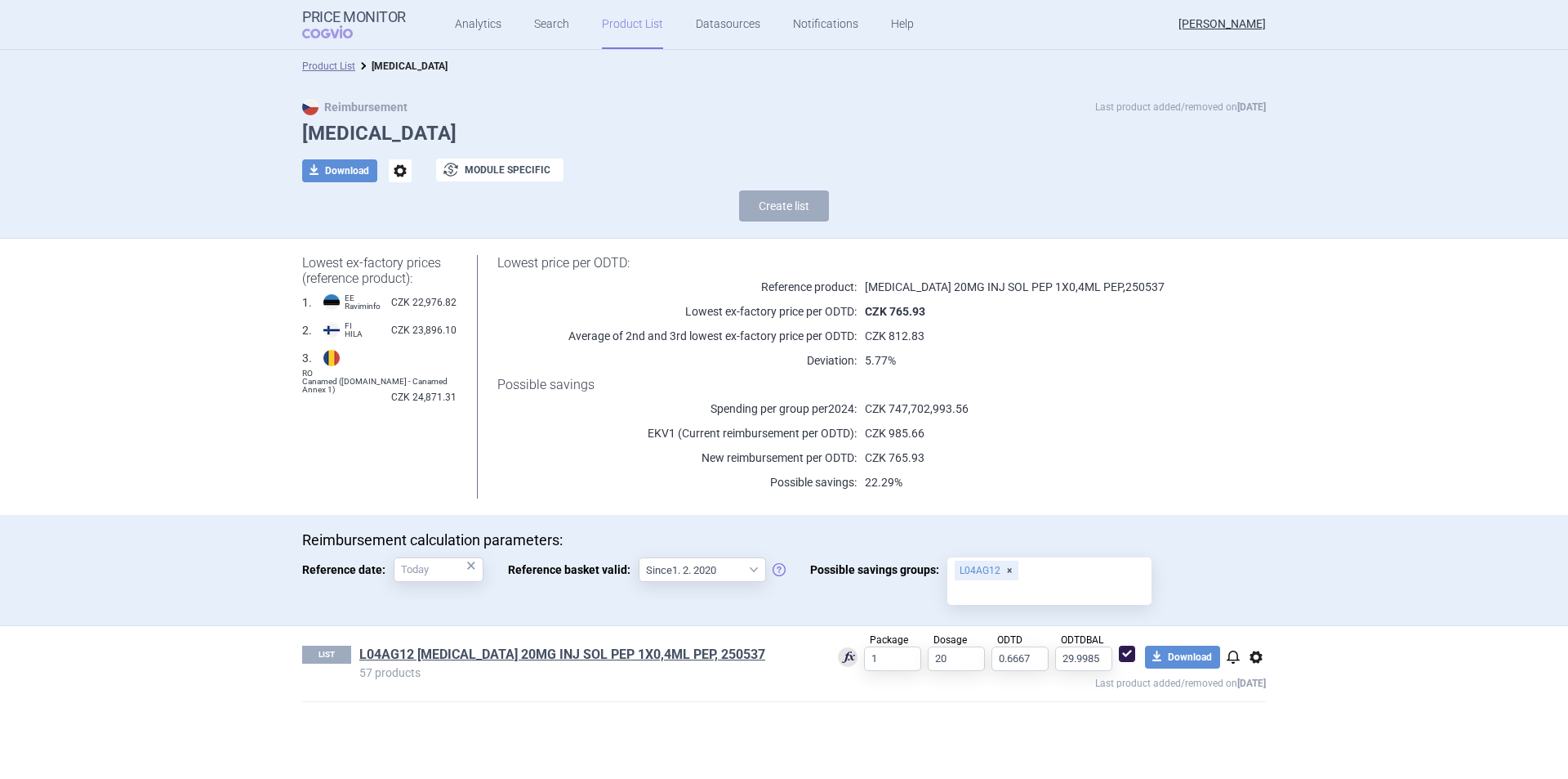
click at [1140, 463] on p "CZK 765.93" at bounding box center [1041, 458] width 369 height 16
click at [1368, 404] on section "Product List Kesimpta Reimbursement Last product added/removed on 2 Sept Kesimp…" at bounding box center [784, 415] width 1568 height 729
click at [616, 27] on link "Product List" at bounding box center [633, 24] width 61 height 49
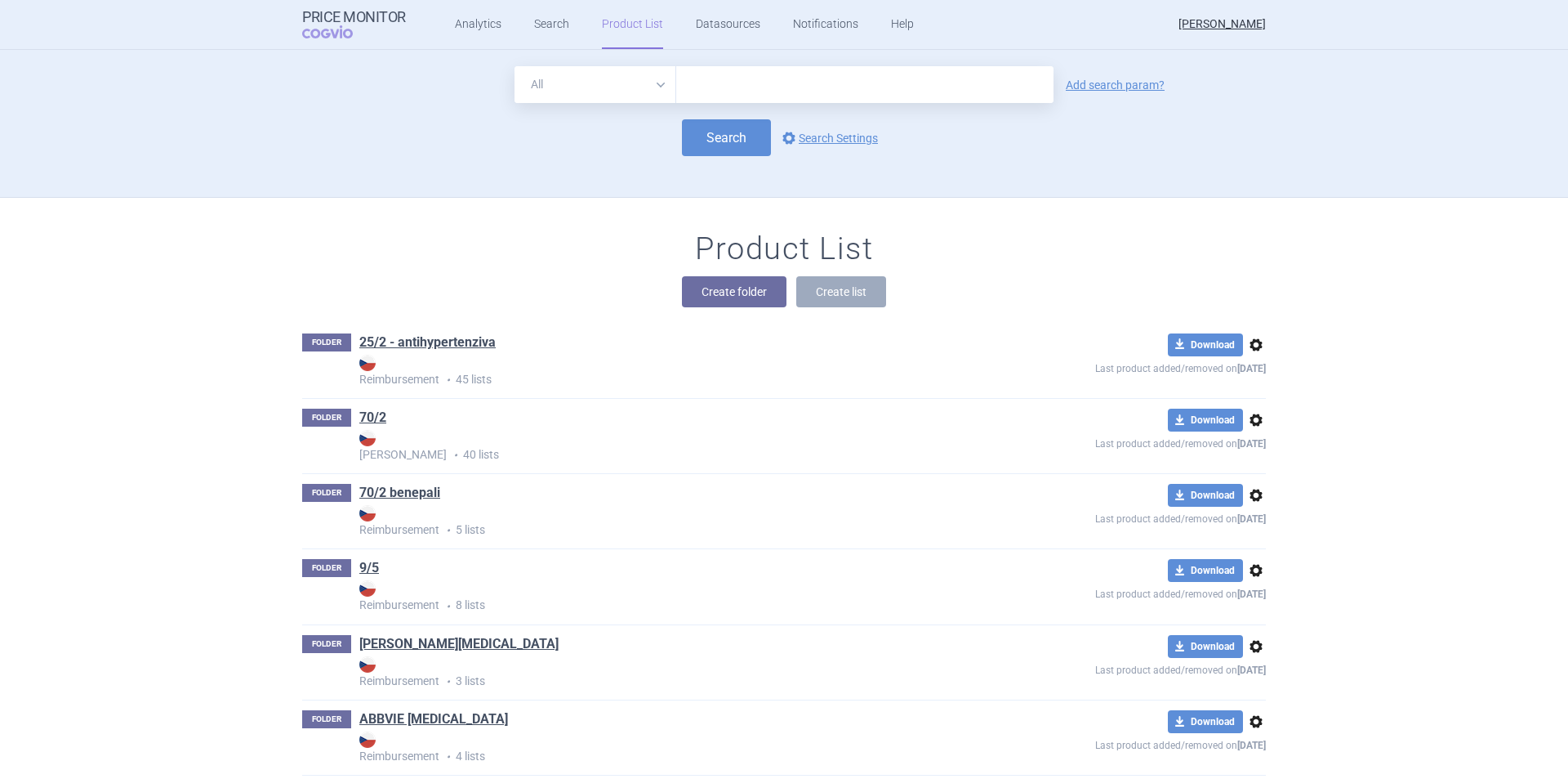
scroll to position [148, 0]
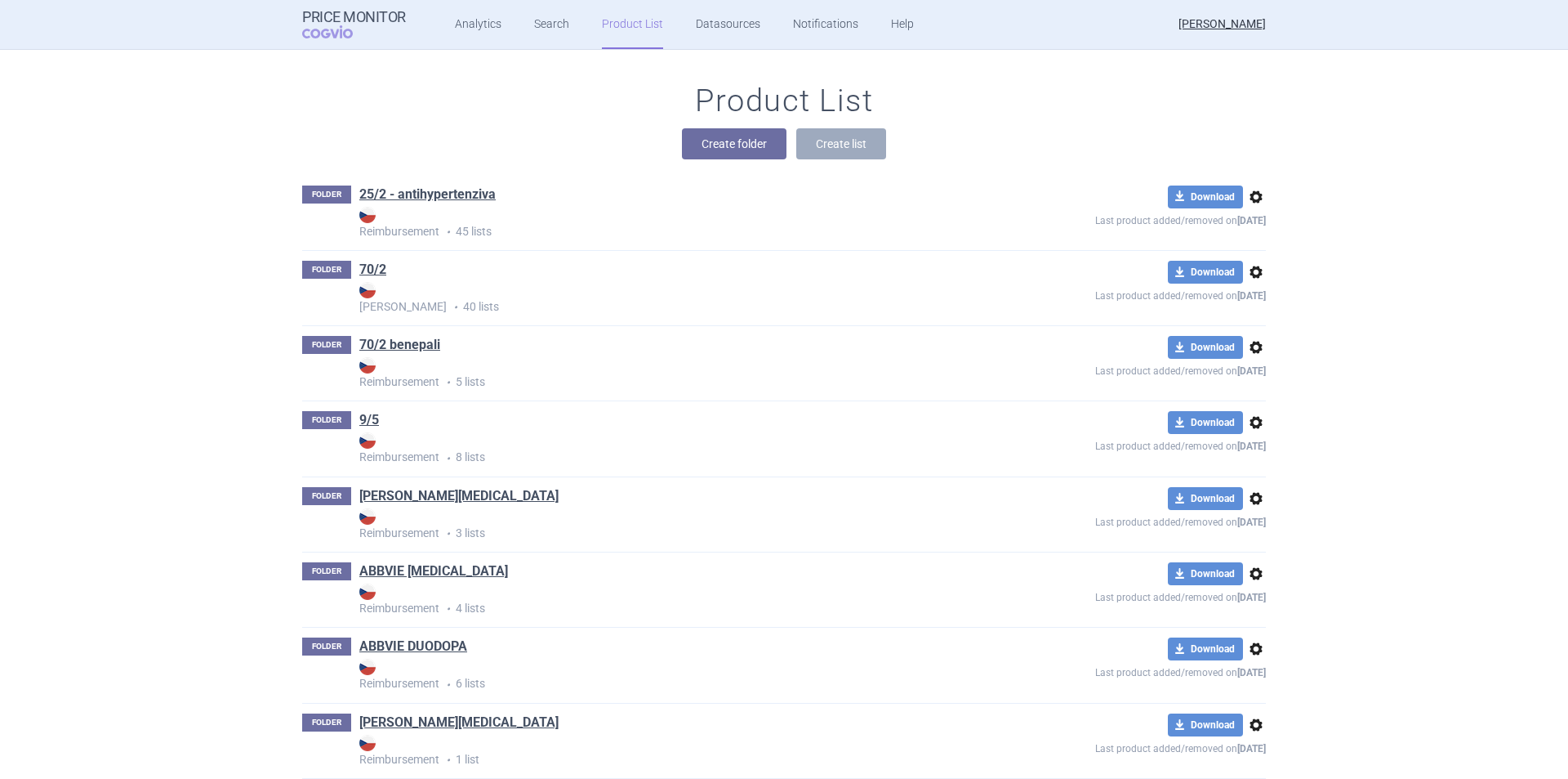
click at [729, 287] on strong "[PERSON_NAME]" at bounding box center [669, 297] width 618 height 31
click at [710, 135] on button "Create folder" at bounding box center [734, 143] width 105 height 31
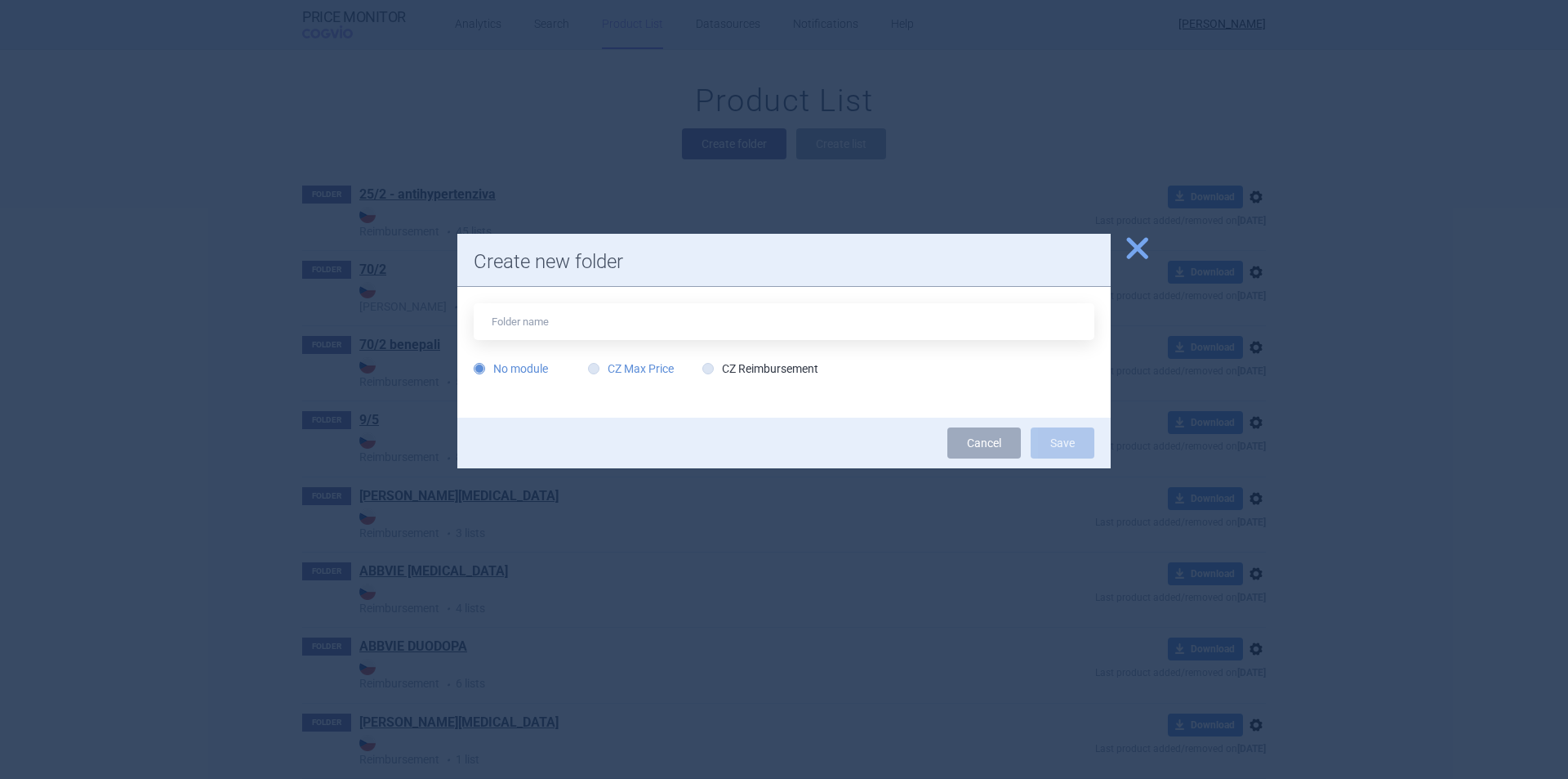
click at [609, 368] on label "CZ Max Price" at bounding box center [631, 368] width 86 height 16
click at [605, 368] on input "CZ Max Price" at bounding box center [597, 369] width 16 height 16
radio input "true"
click at [552, 327] on input "text" at bounding box center [784, 321] width 621 height 37
type input "[MEDICAL_DATA]"
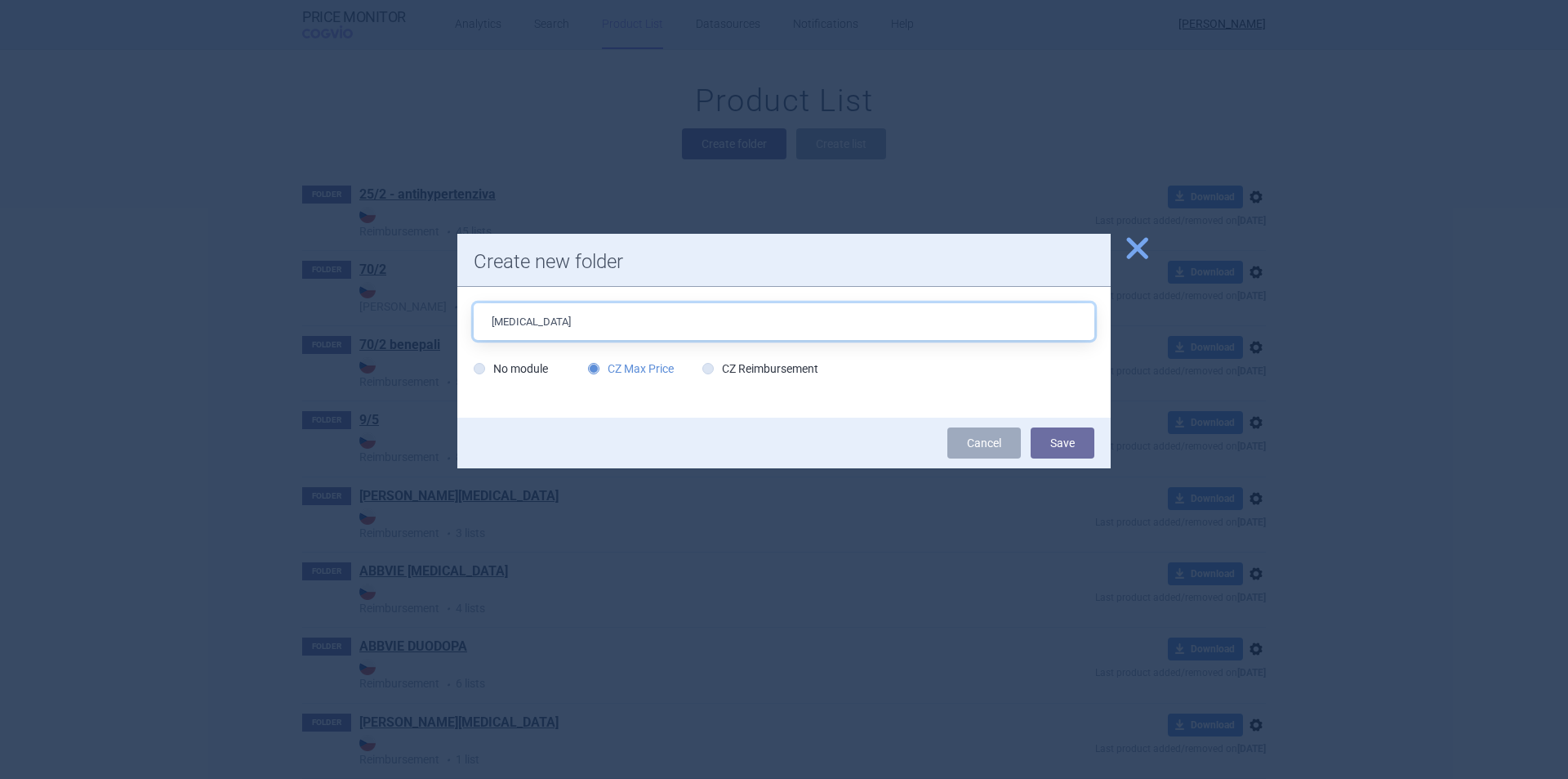
click at [1031, 427] on button "Save" at bounding box center [1062, 442] width 64 height 31
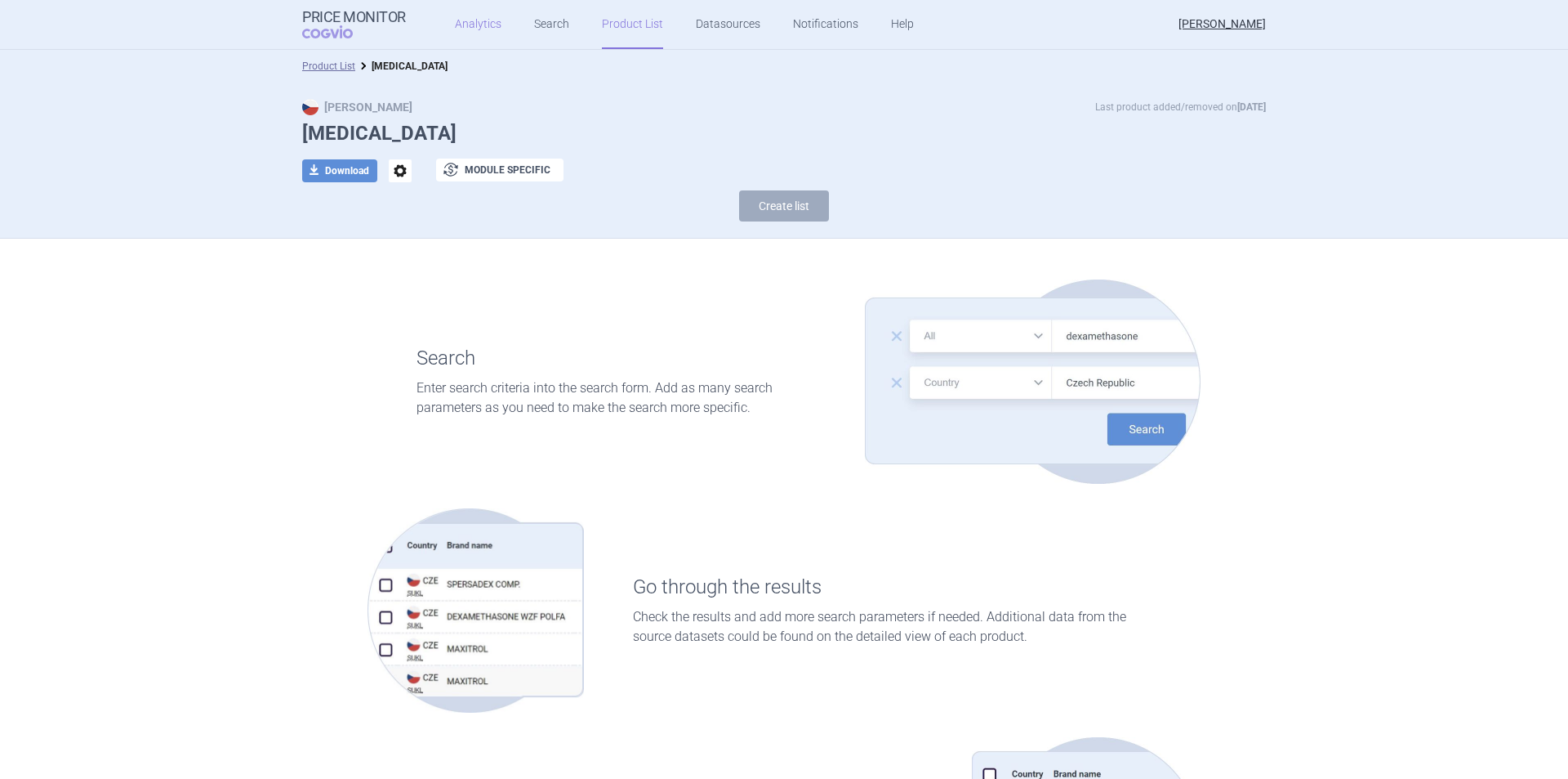
click at [471, 32] on link "Analytics" at bounding box center [478, 24] width 47 height 49
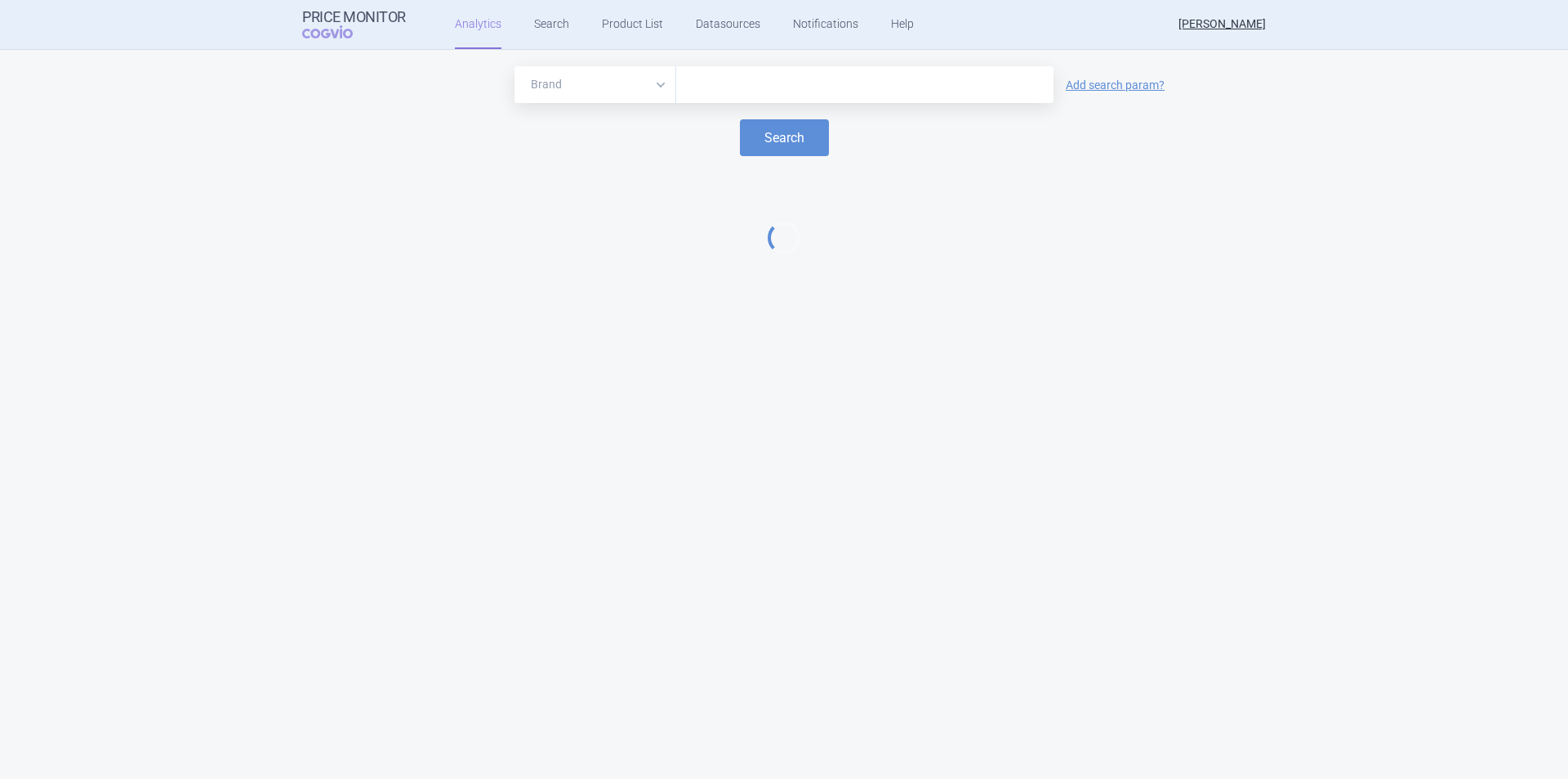
click at [770, 80] on input "text" at bounding box center [865, 85] width 361 height 21
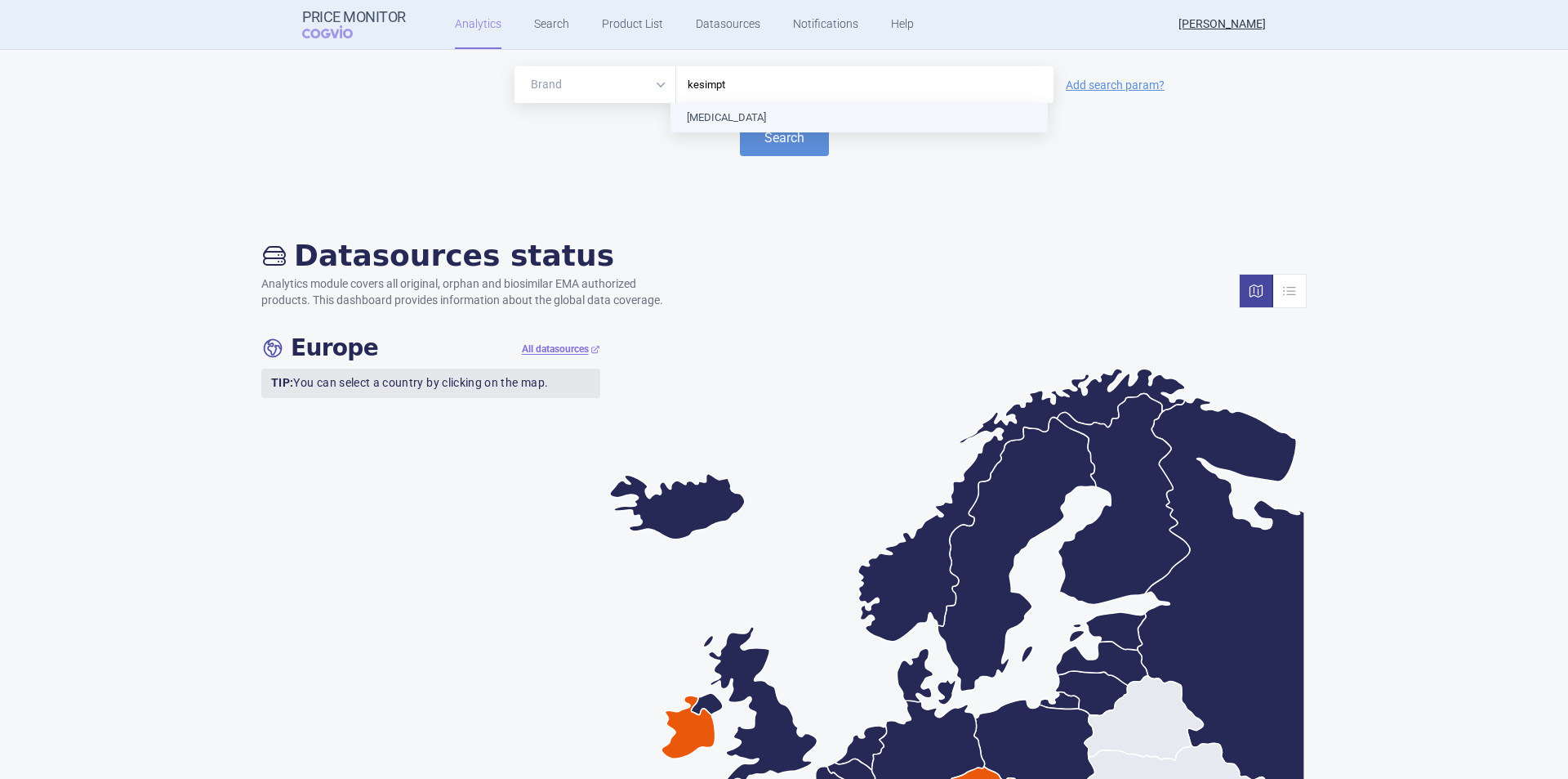
type input "kesimpta"
click at [780, 136] on button "Search" at bounding box center [784, 137] width 89 height 37
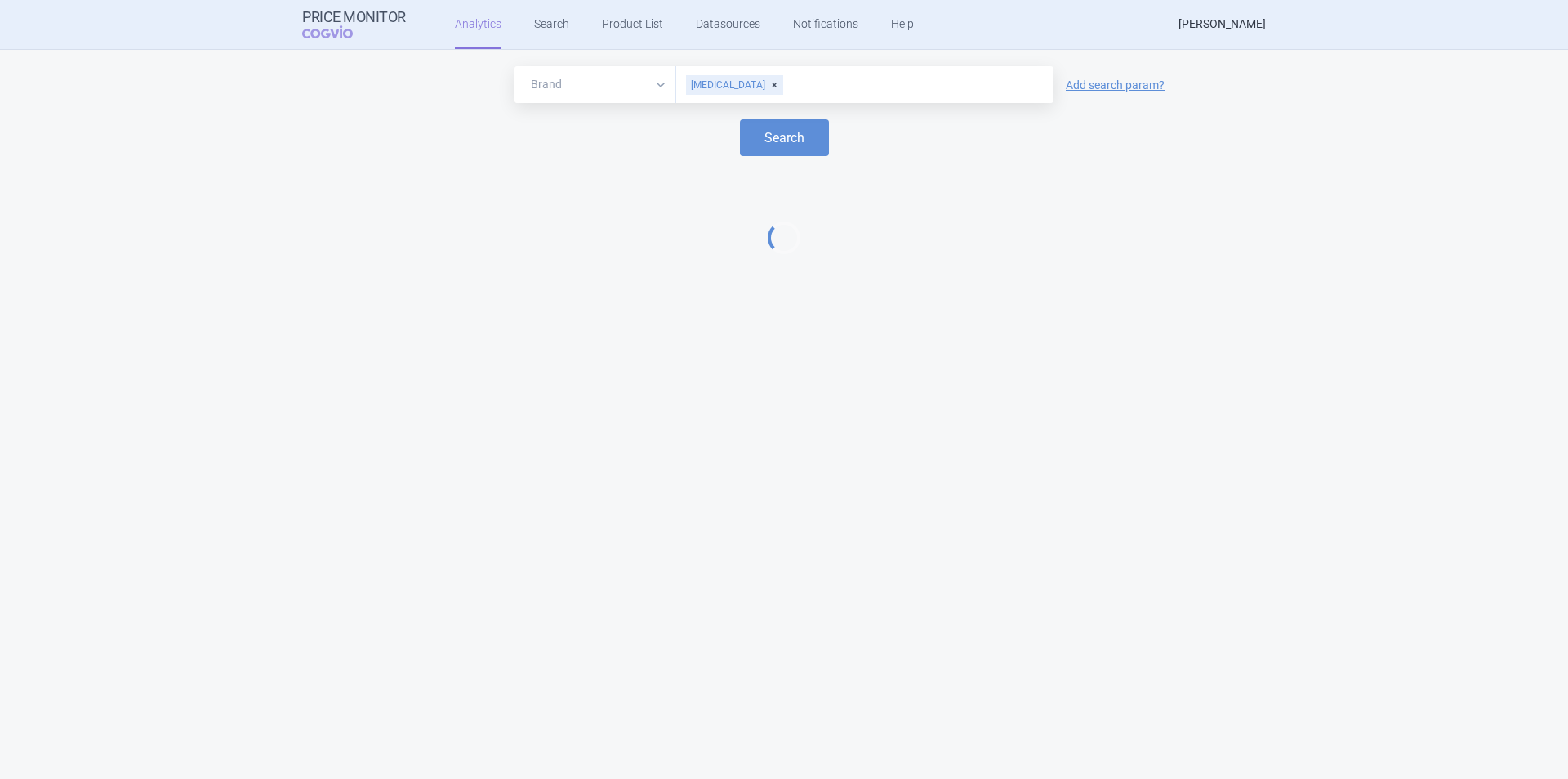
select select "EUR"
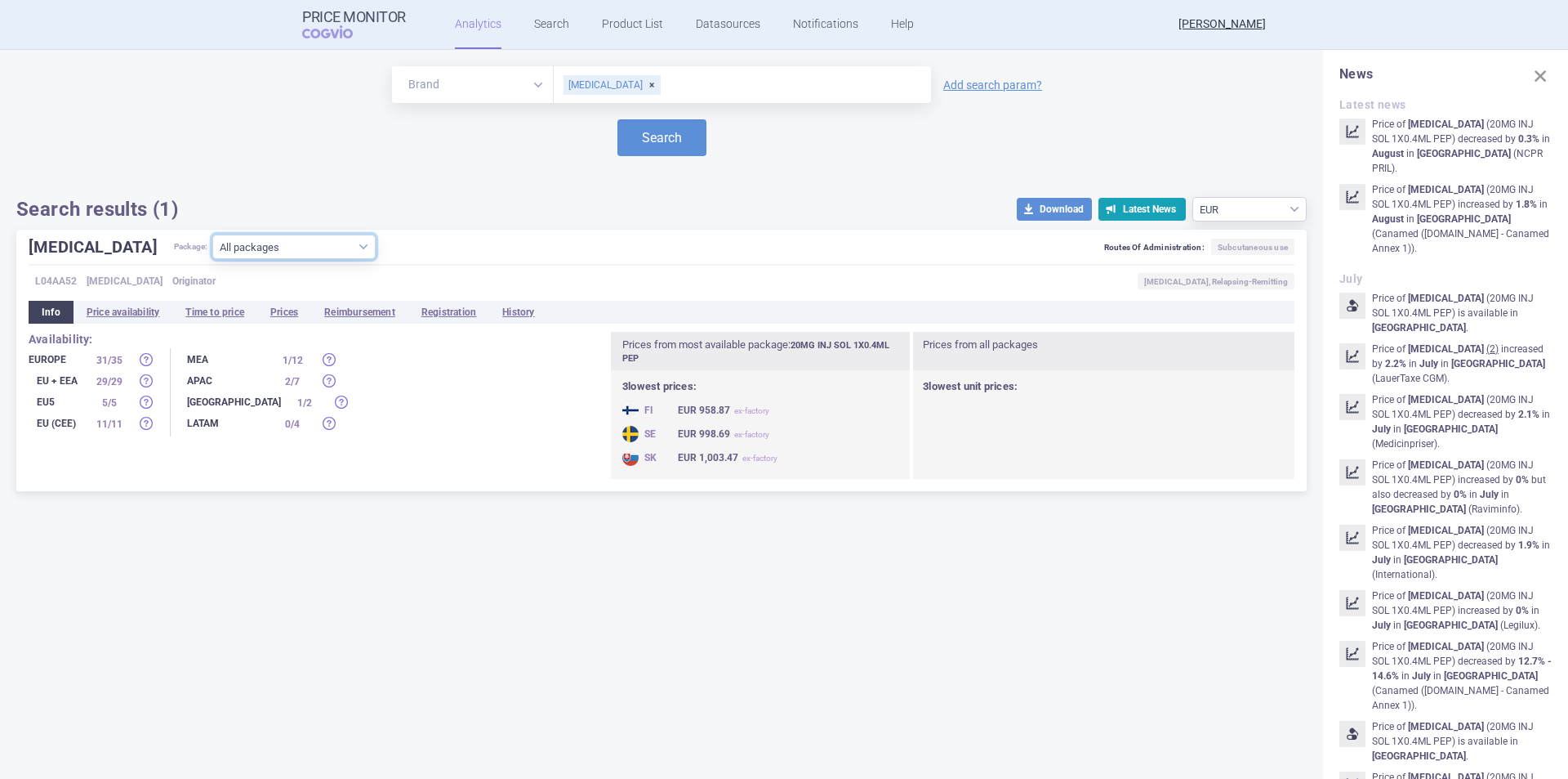
click at [259, 252] on select "All packages 20MG INJ SOL 1X0.4ML ISP ( 3 ) 20MG INJ SOL 1X0.4ML PEP ( 43 ) 20M…" at bounding box center [294, 246] width 164 height 24
select select "5c1afc35-1cd7-4500-b259-058355af533f"
click at [212, 259] on select "All packages 20MG INJ SOL 1X0.4ML ISP ( 3 ) 20MG INJ SOL 1X0.4ML PEP ( 43 ) 20M…" at bounding box center [294, 246] width 164 height 24
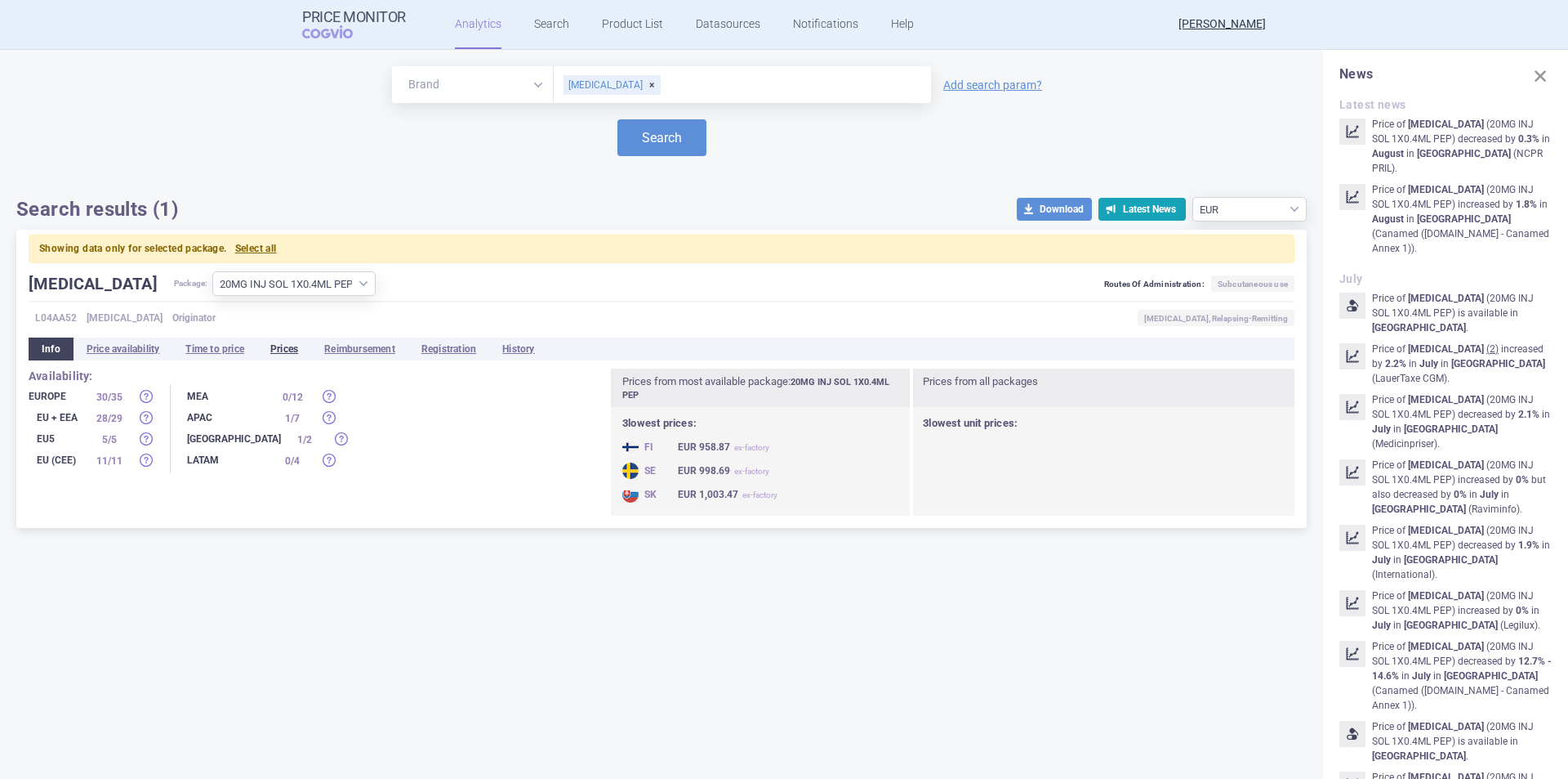
click at [281, 339] on li "Prices" at bounding box center [284, 349] width 54 height 23
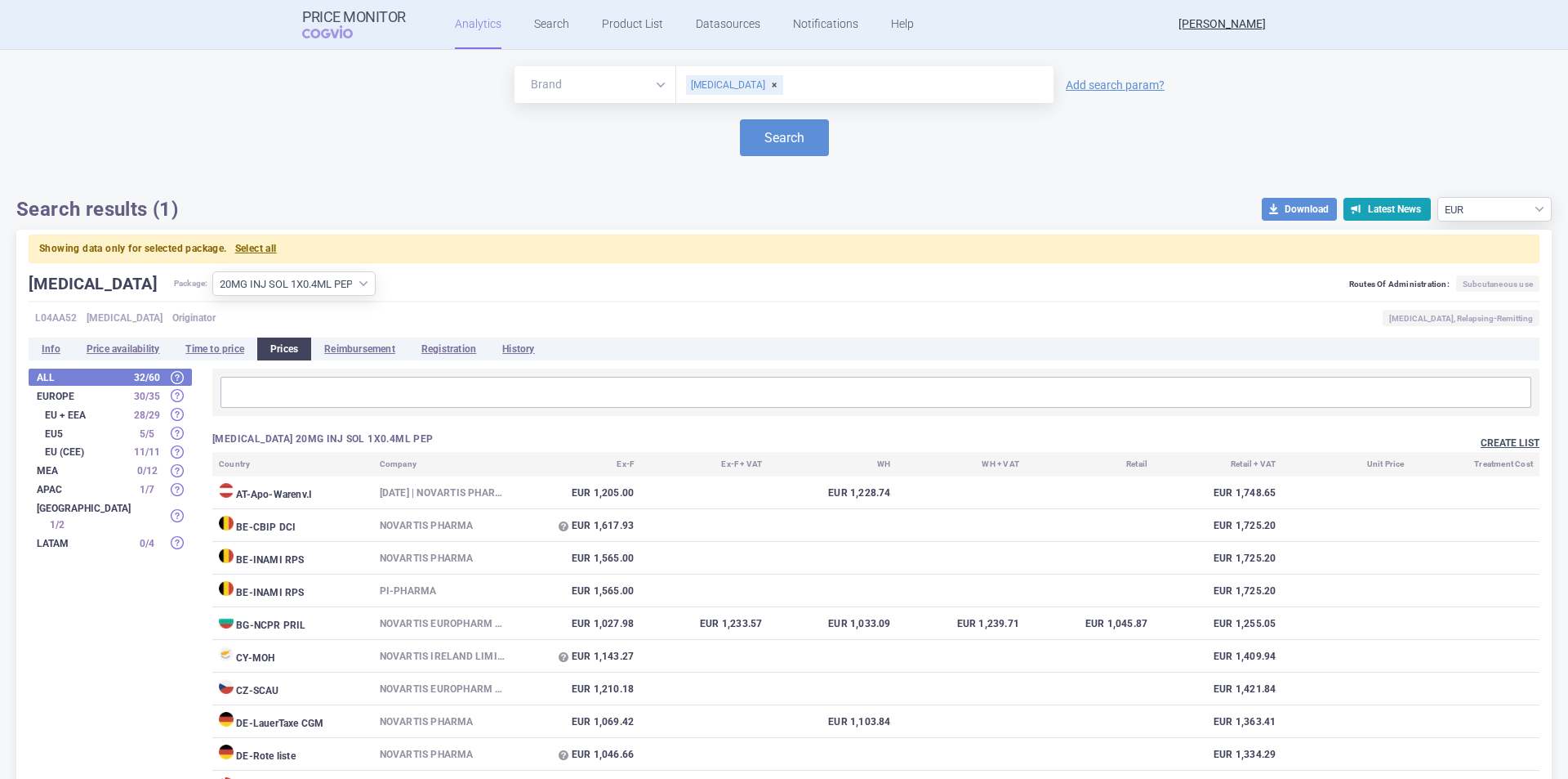
click at [1481, 442] on button "Create list" at bounding box center [1511, 443] width 59 height 14
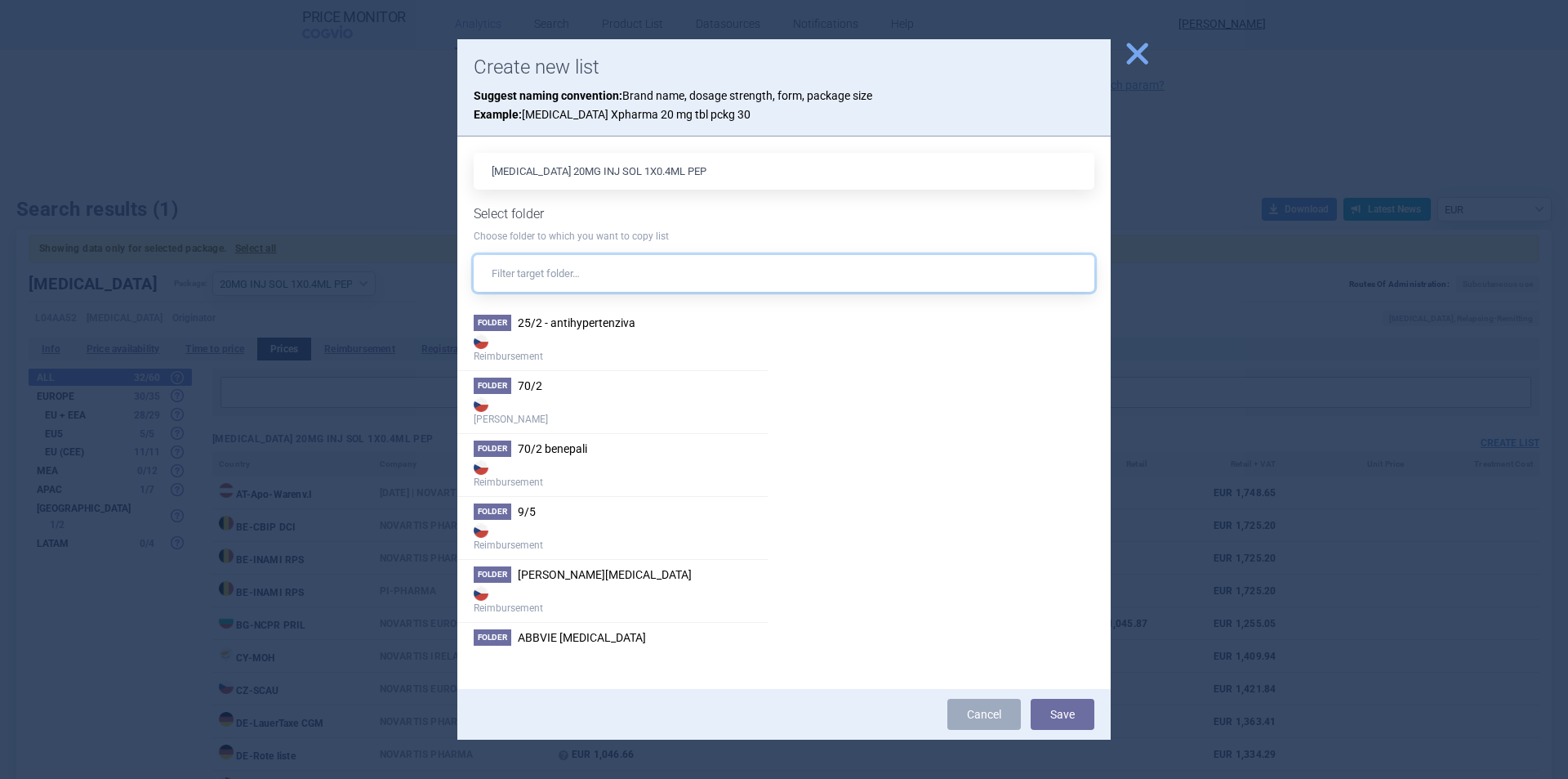
click at [558, 277] on input "text" at bounding box center [784, 273] width 621 height 37
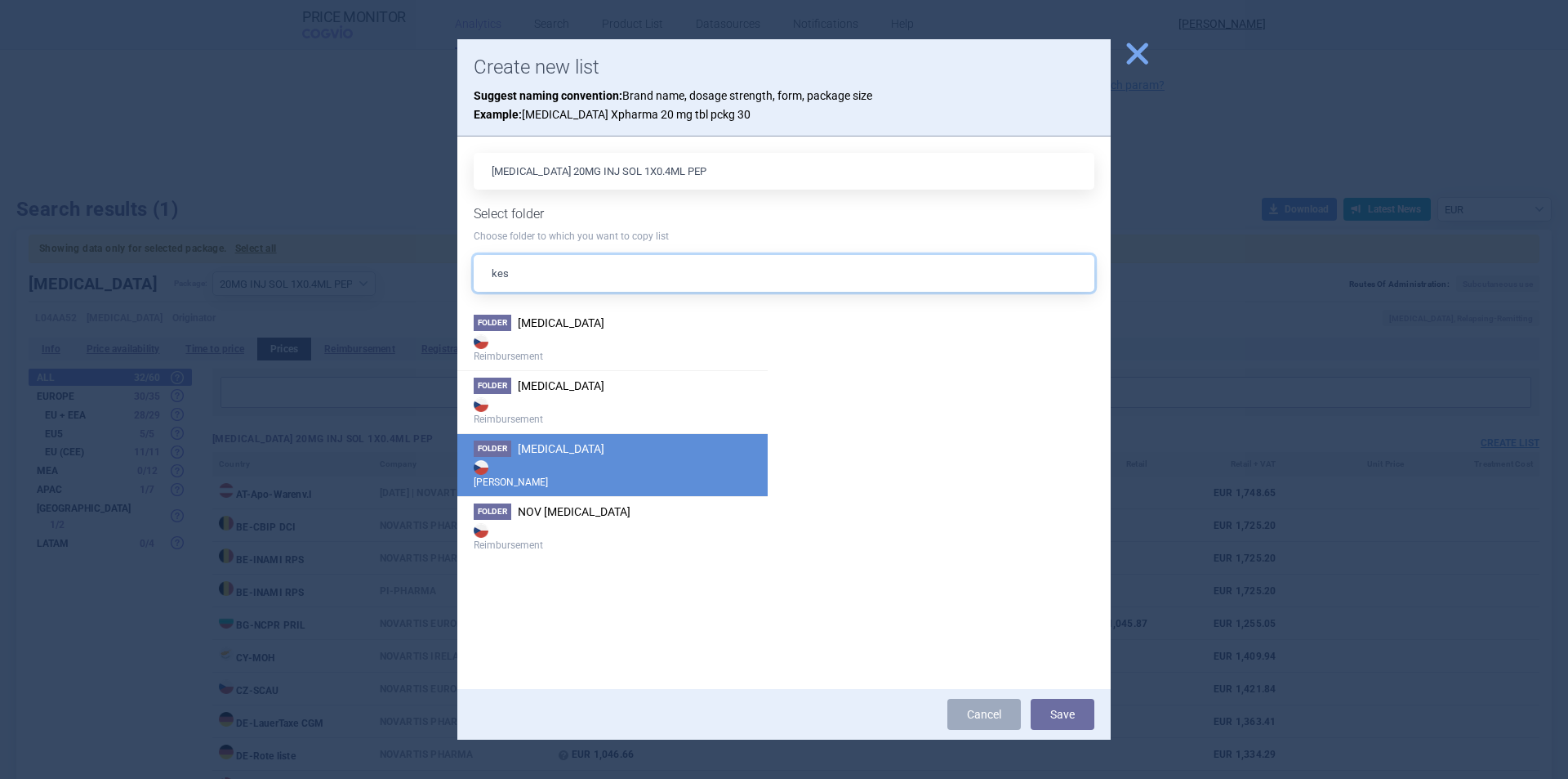
type input "kes"
drag, startPoint x: 573, startPoint y: 452, endPoint x: 625, endPoint y: 467, distance: 54.1
click at [572, 453] on li "Folder Kesimpta Max Price" at bounding box center [612, 465] width 311 height 63
click at [1055, 708] on button "Save" at bounding box center [1062, 714] width 64 height 31
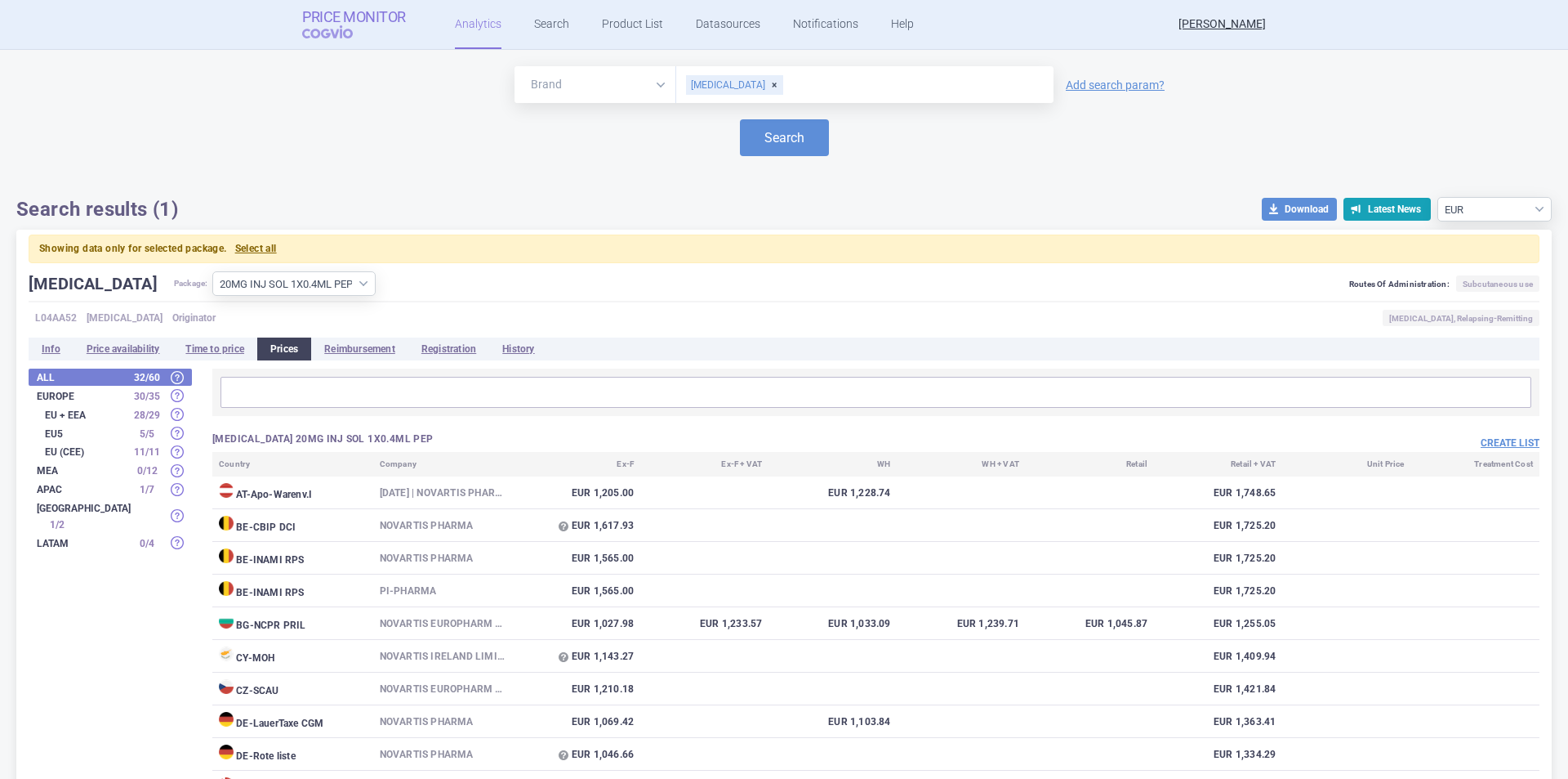
click at [340, 25] on span "COGVIO" at bounding box center [339, 31] width 73 height 13
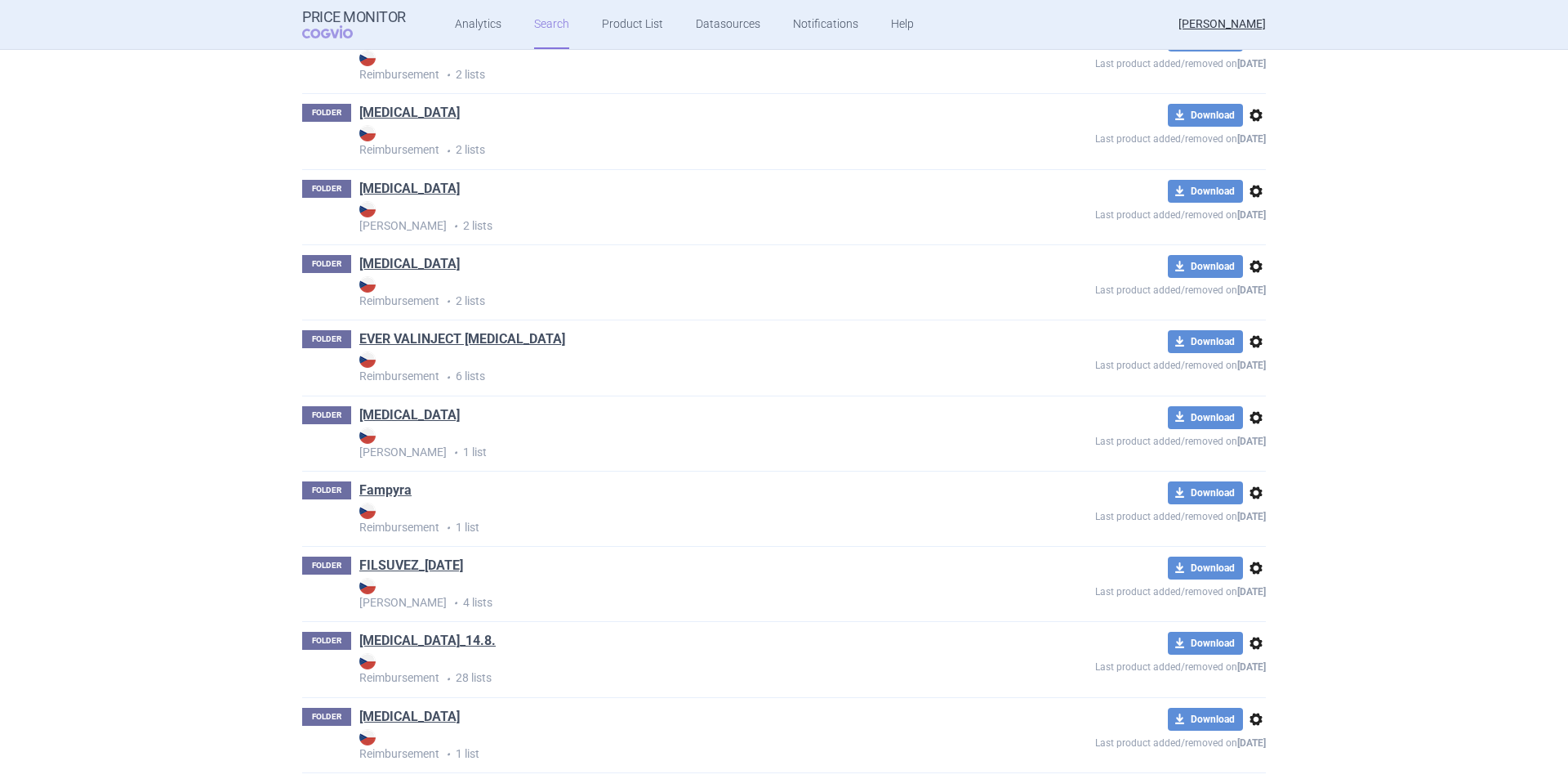
scroll to position [10260, 0]
click at [388, 409] on link "Kesimpta" at bounding box center [410, 415] width 100 height 18
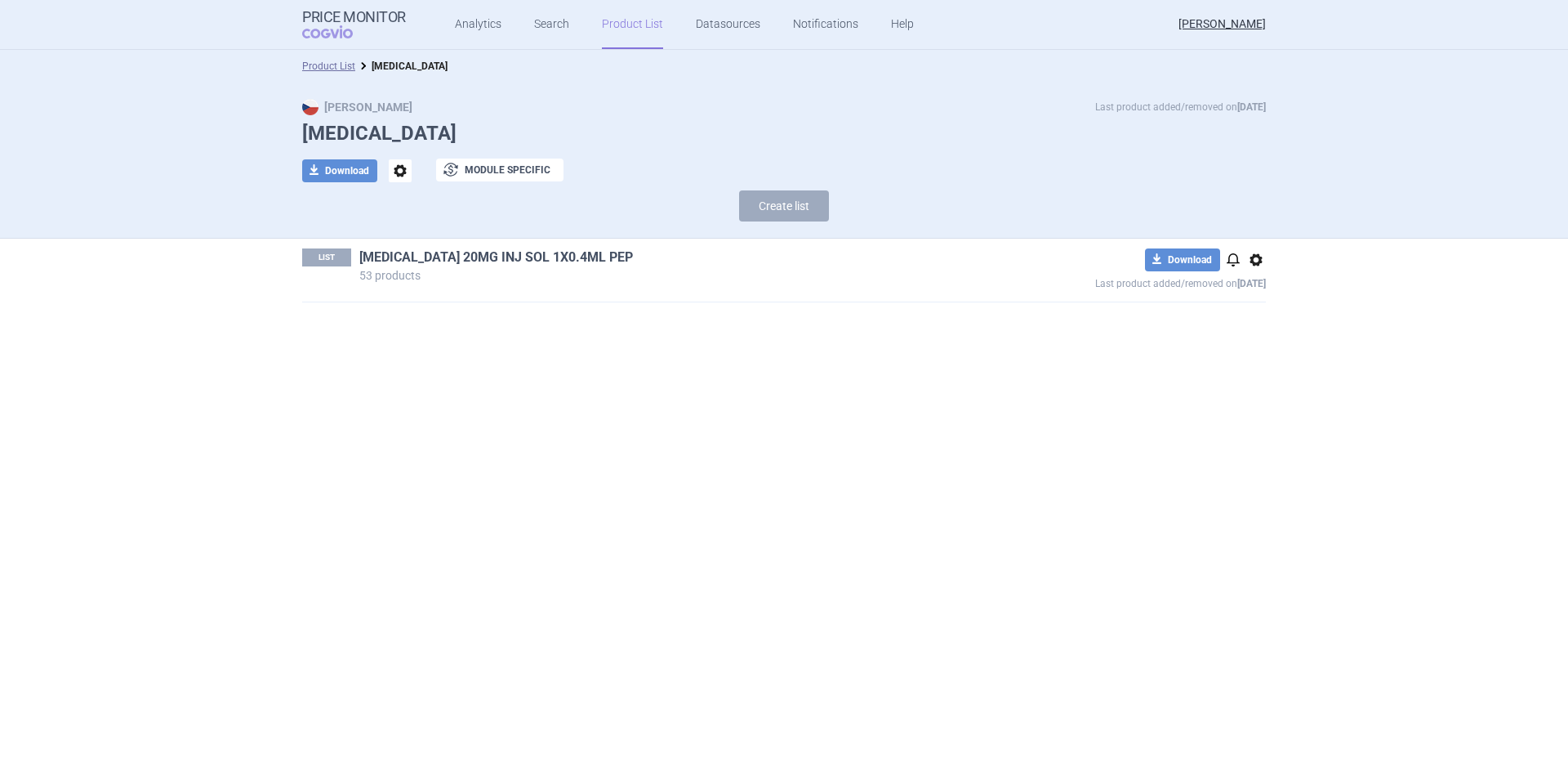
click at [570, 256] on link "KESIMPTA 20MG INJ SOL 1X0.4ML PEP" at bounding box center [497, 257] width 274 height 18
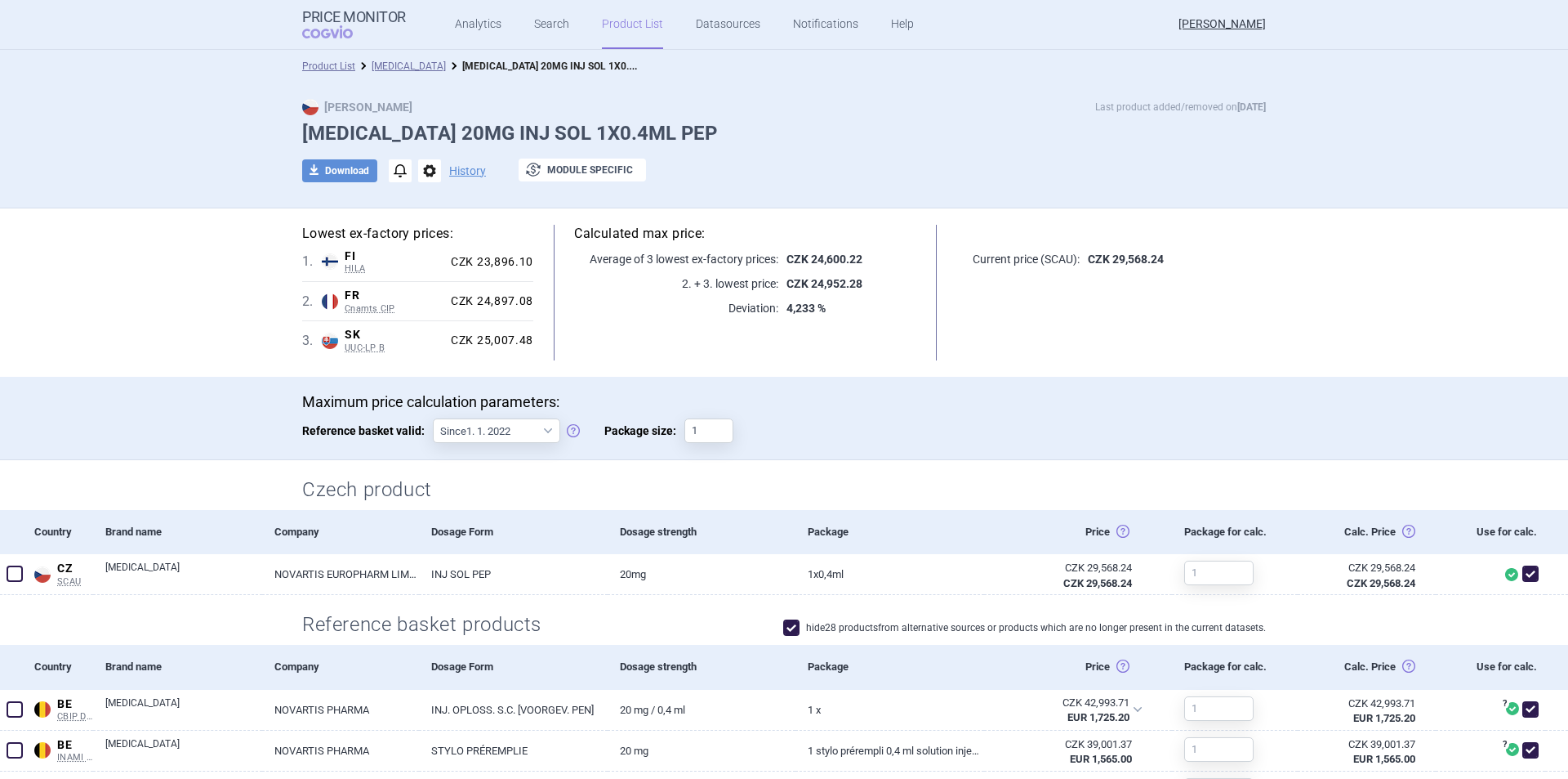
click at [630, 30] on link "Product List" at bounding box center [633, 24] width 61 height 49
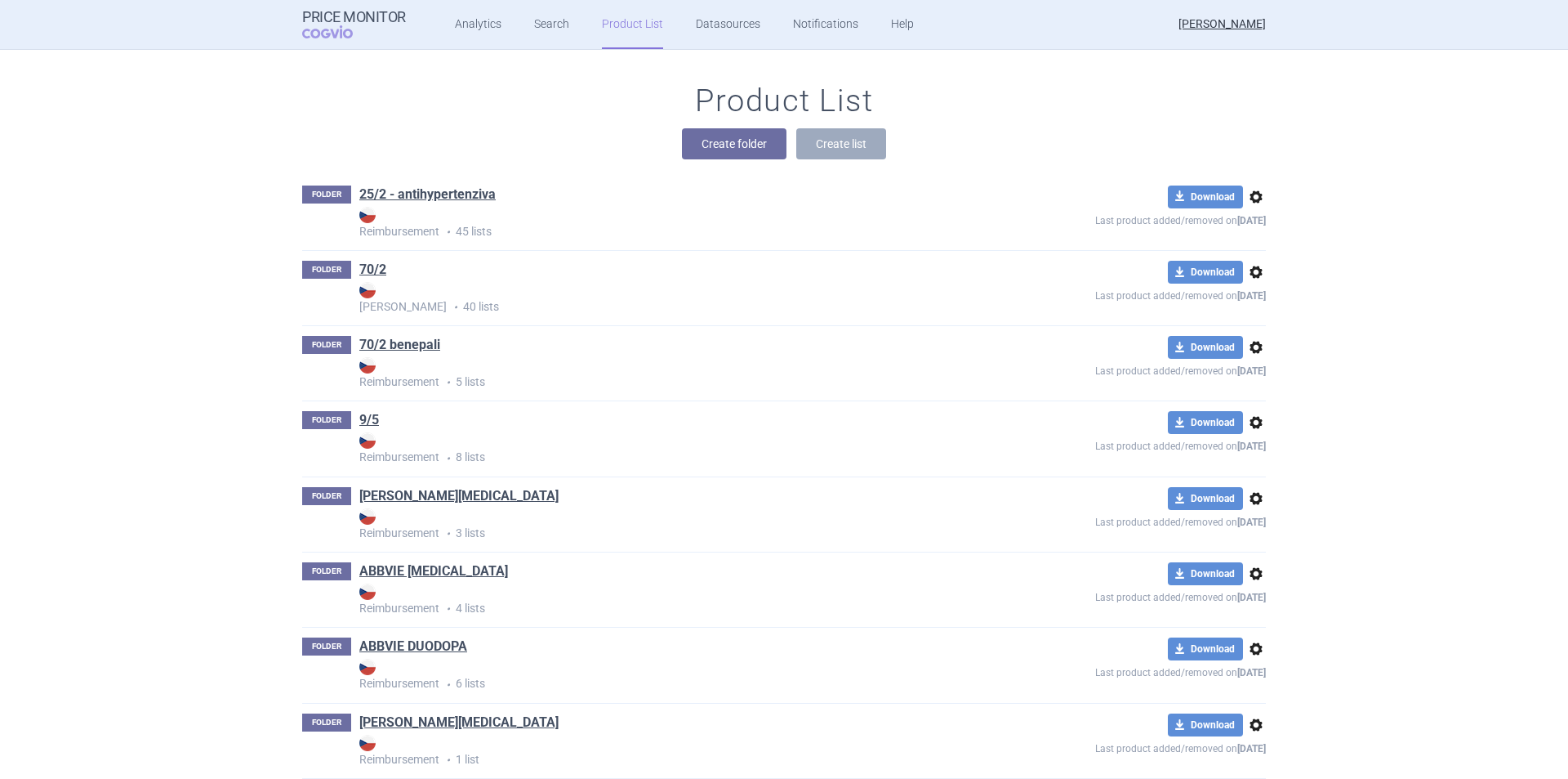
scroll to position [10260, 0]
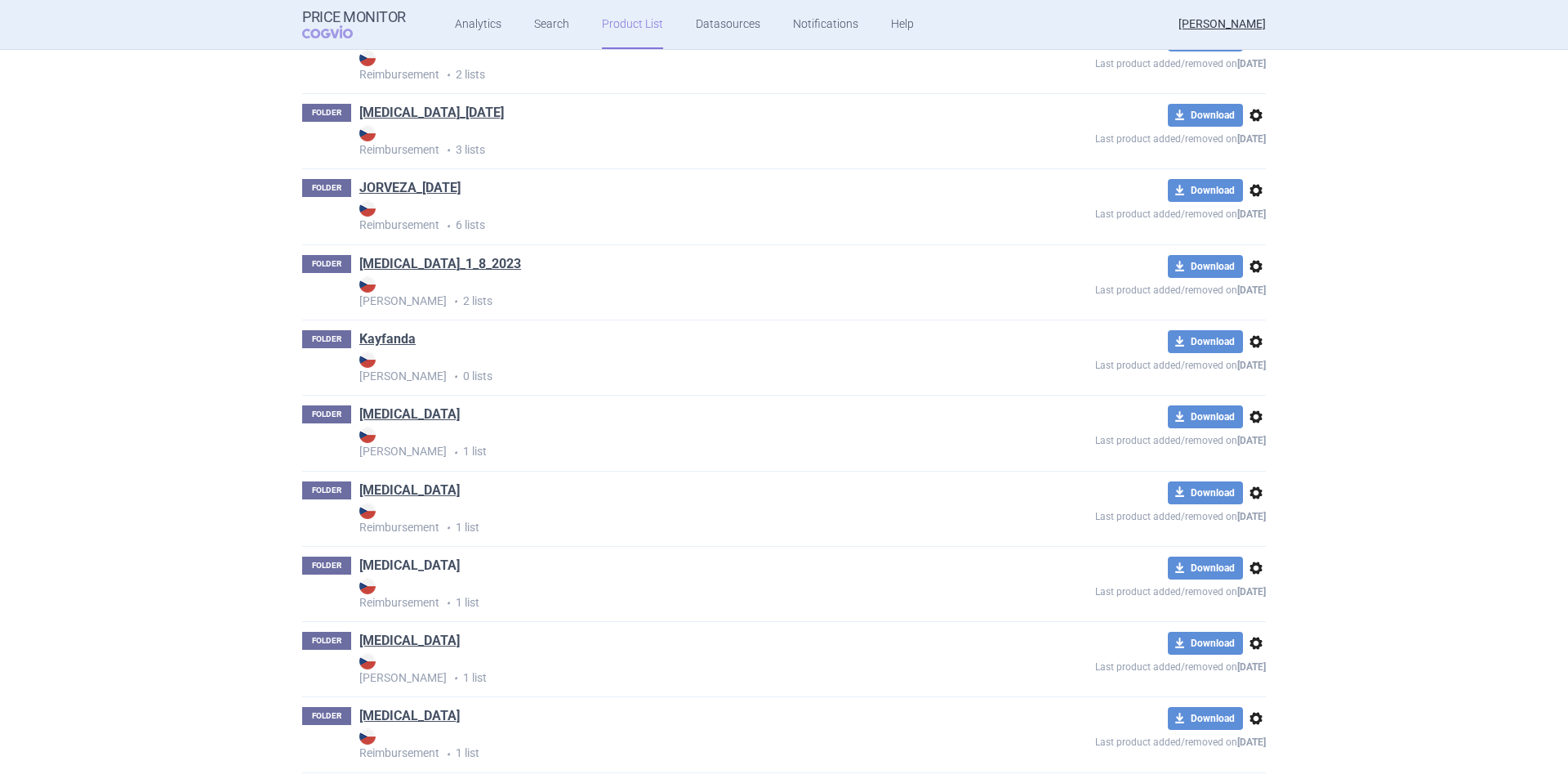
click at [371, 569] on link "Kesimpta" at bounding box center [410, 566] width 100 height 18
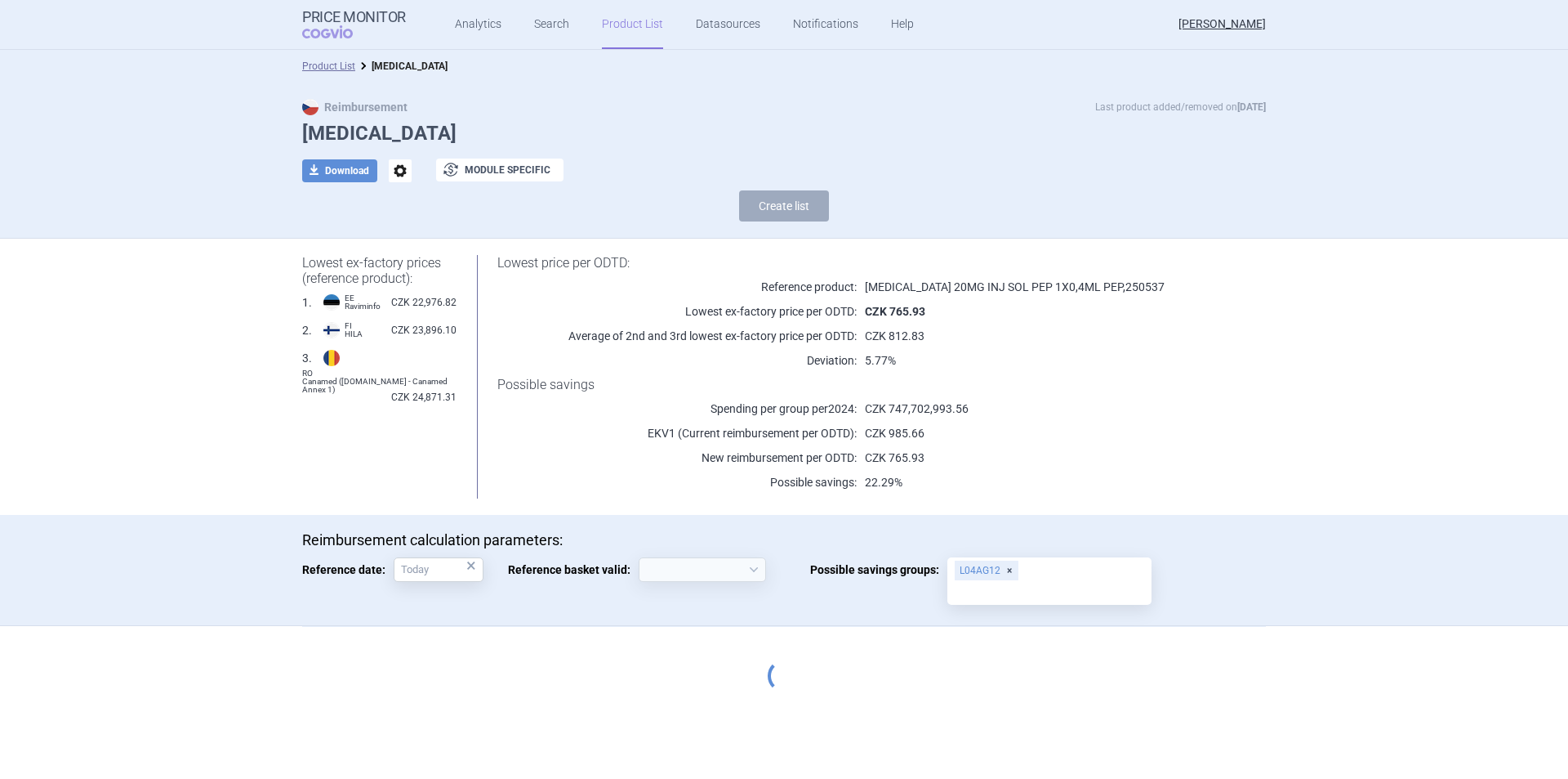
select select "2020-02-01"
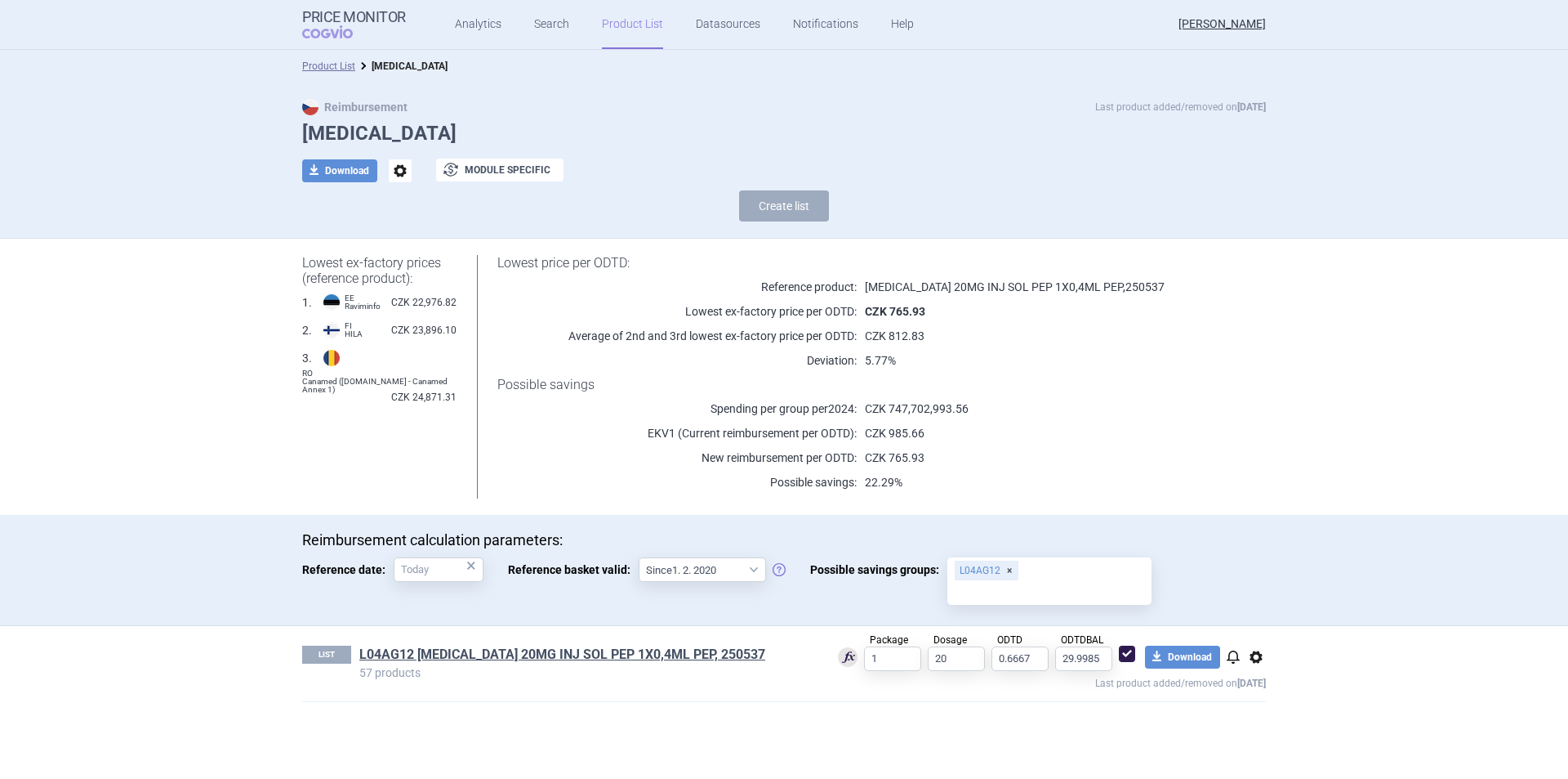
click at [1444, 364] on section "Product List Kesimpta Reimbursement Last product added/removed on 2 Sept Kesimp…" at bounding box center [784, 415] width 1568 height 729
